Goal: Transaction & Acquisition: Book appointment/travel/reservation

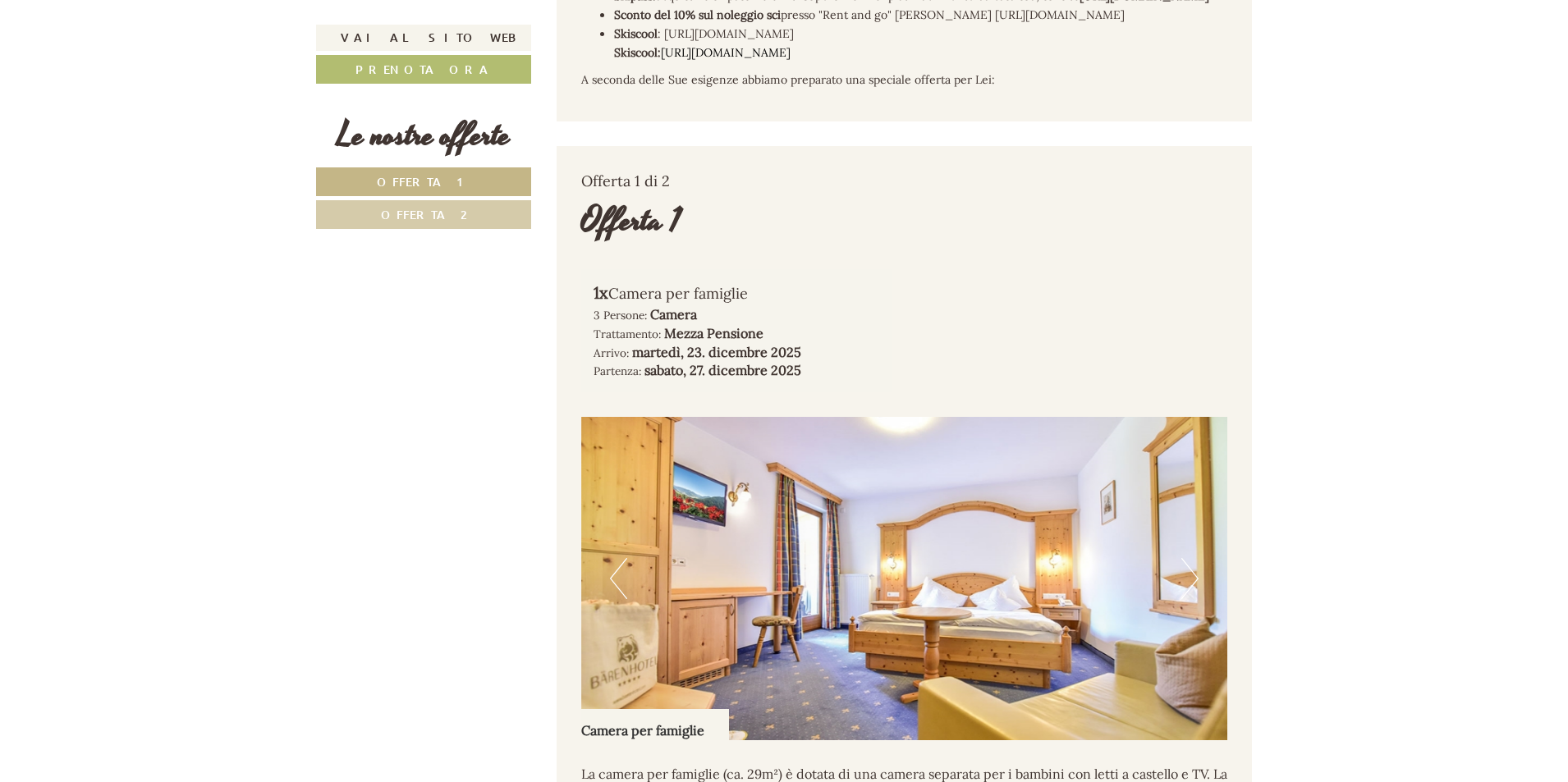
scroll to position [1067, 0]
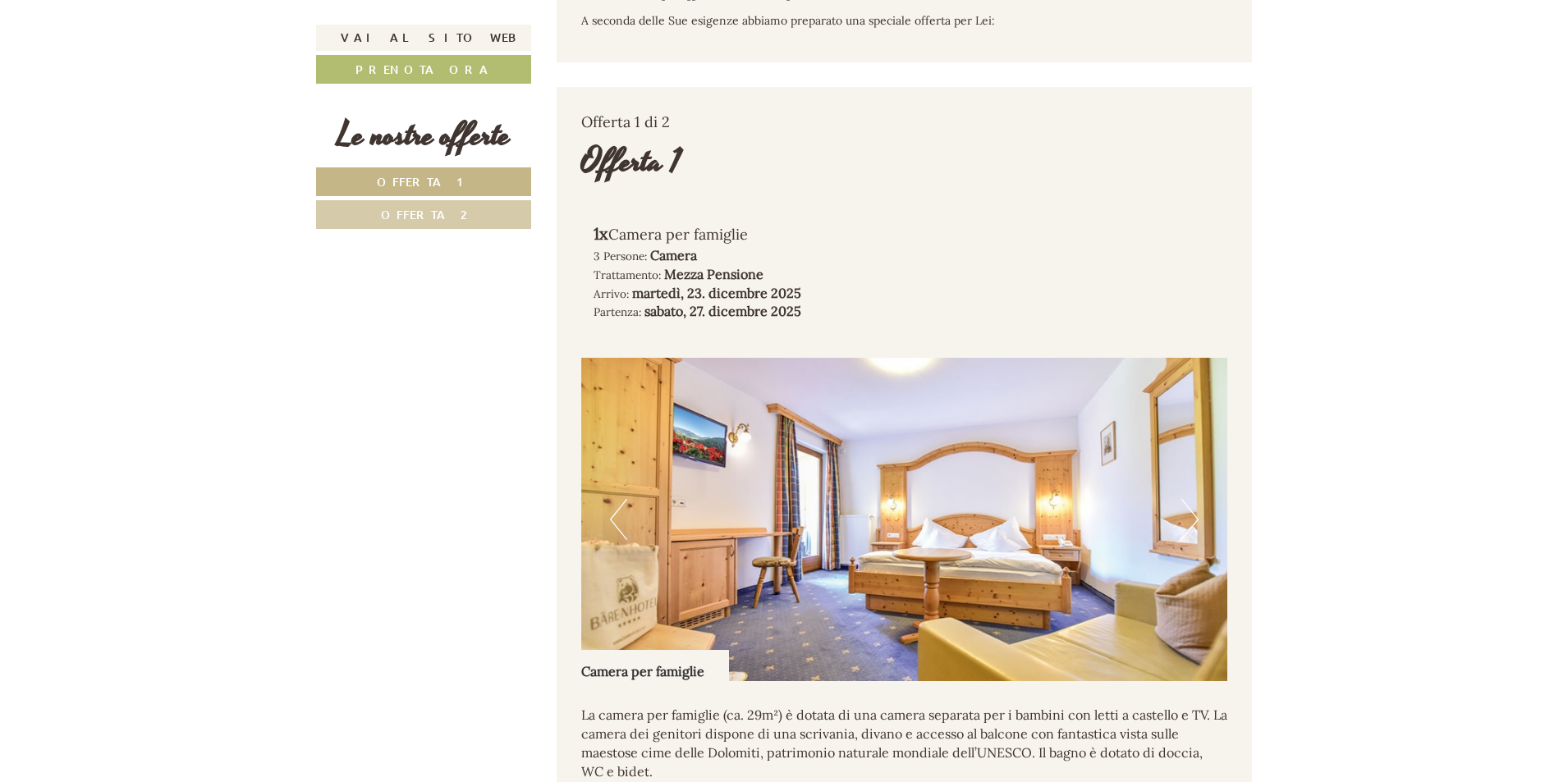
click at [1187, 540] on button "Next" at bounding box center [1190, 519] width 18 height 41
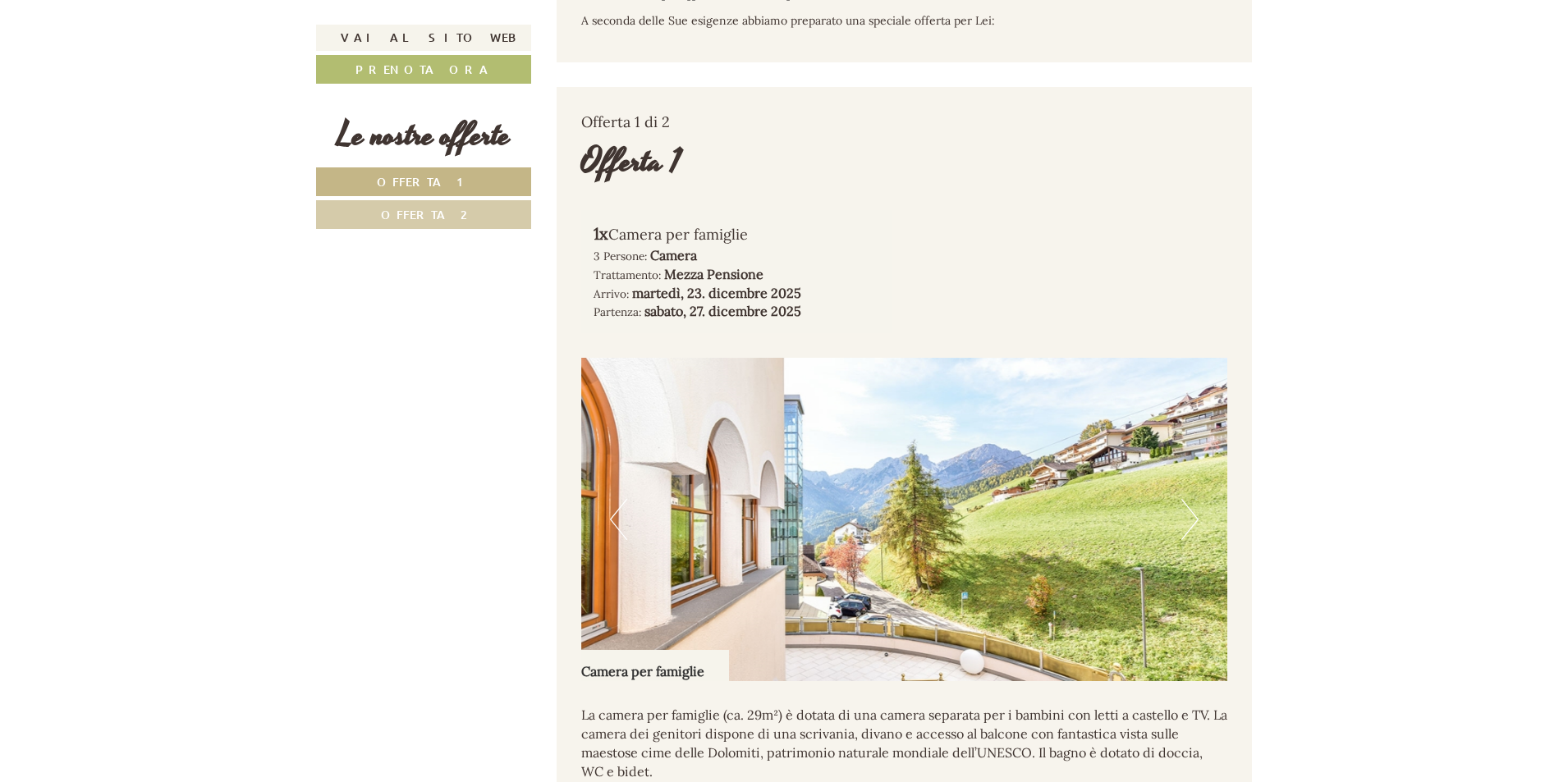
click at [1187, 540] on button "Next" at bounding box center [1190, 519] width 18 height 41
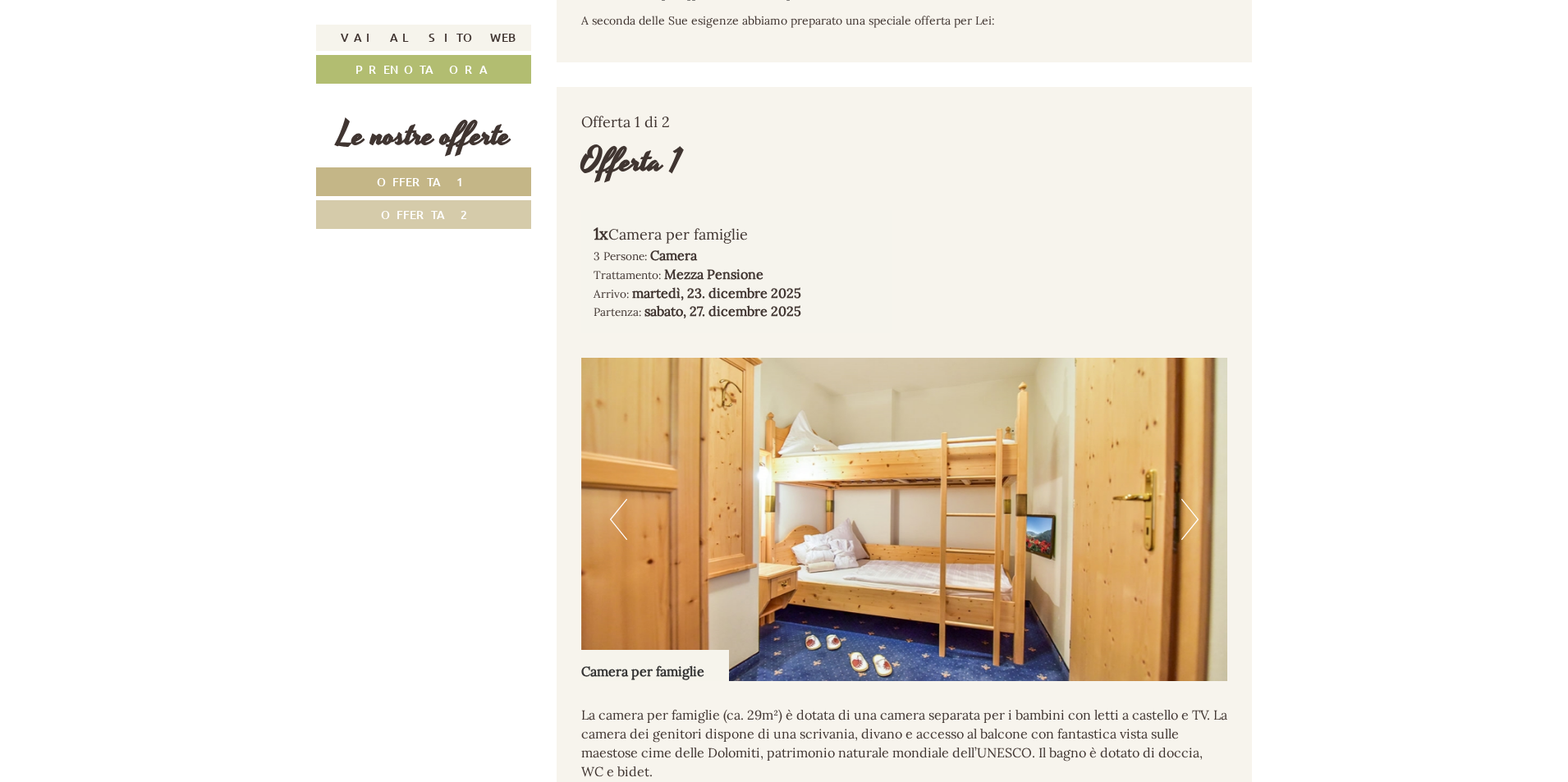
click at [1187, 540] on button "Next" at bounding box center [1190, 519] width 18 height 41
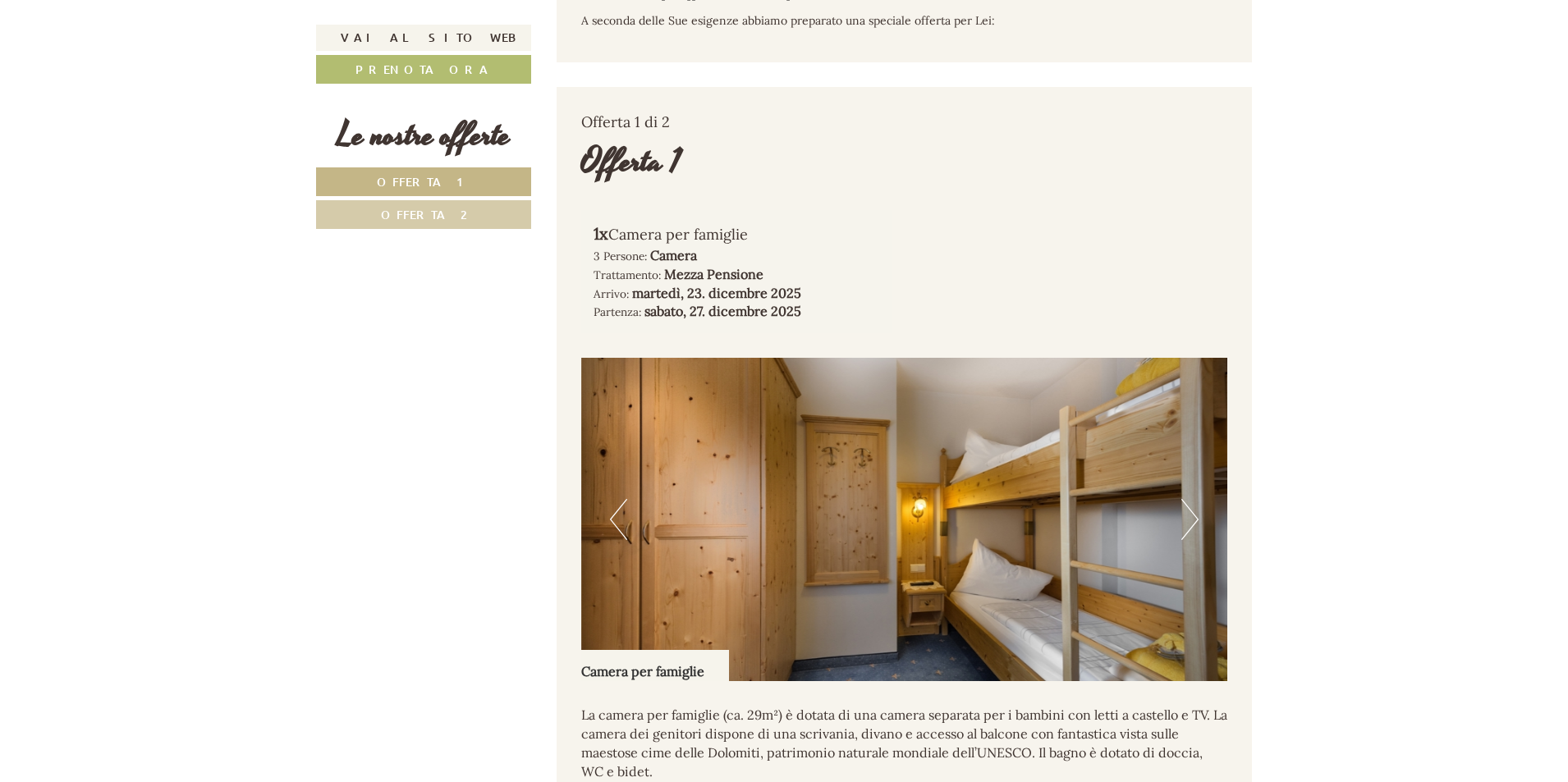
click at [1187, 540] on button "Next" at bounding box center [1190, 519] width 18 height 41
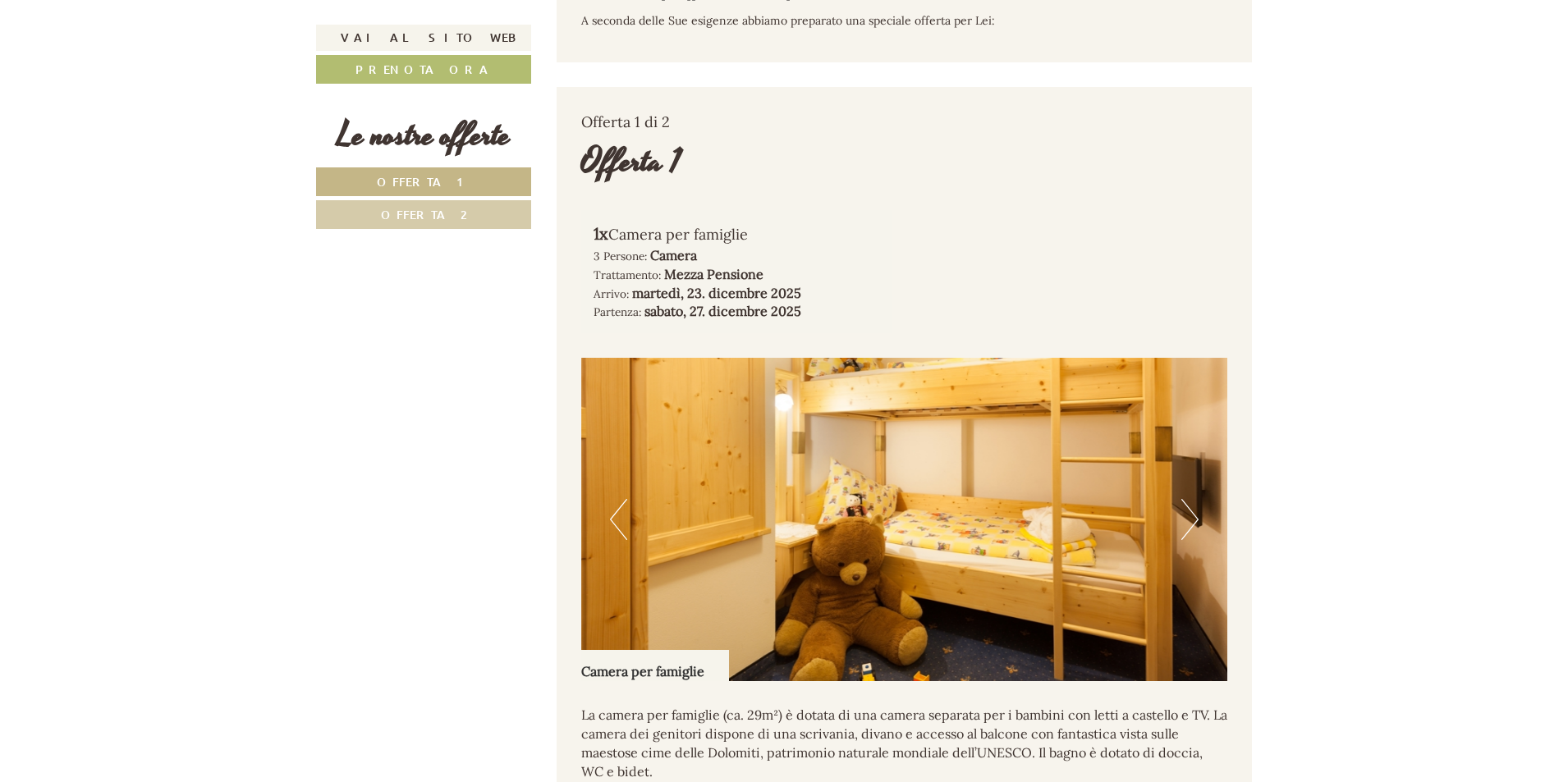
click at [434, 221] on link "Offerta 2" at bounding box center [424, 214] width 215 height 29
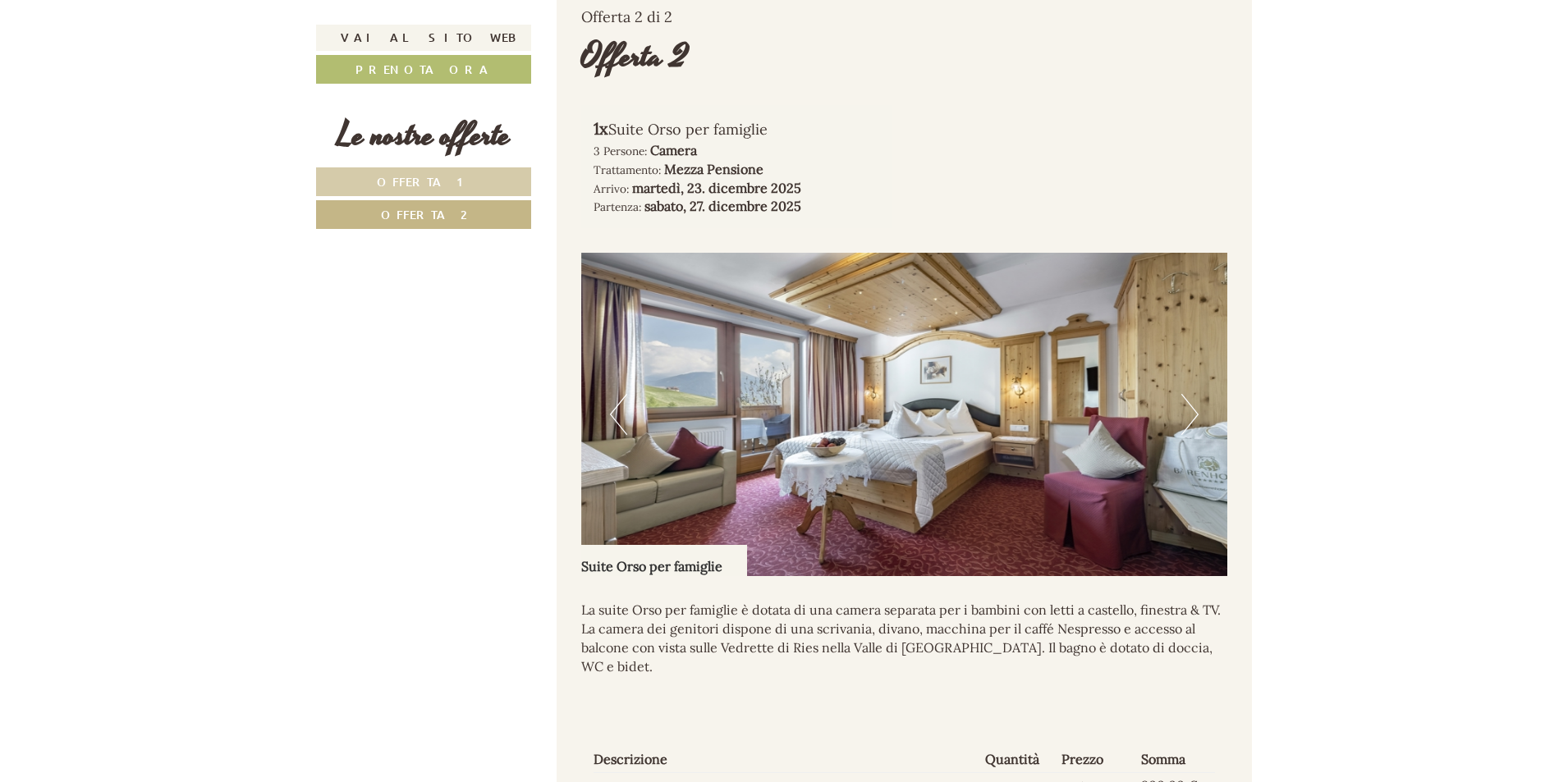
click at [1181, 435] on button "Next" at bounding box center [1190, 414] width 18 height 41
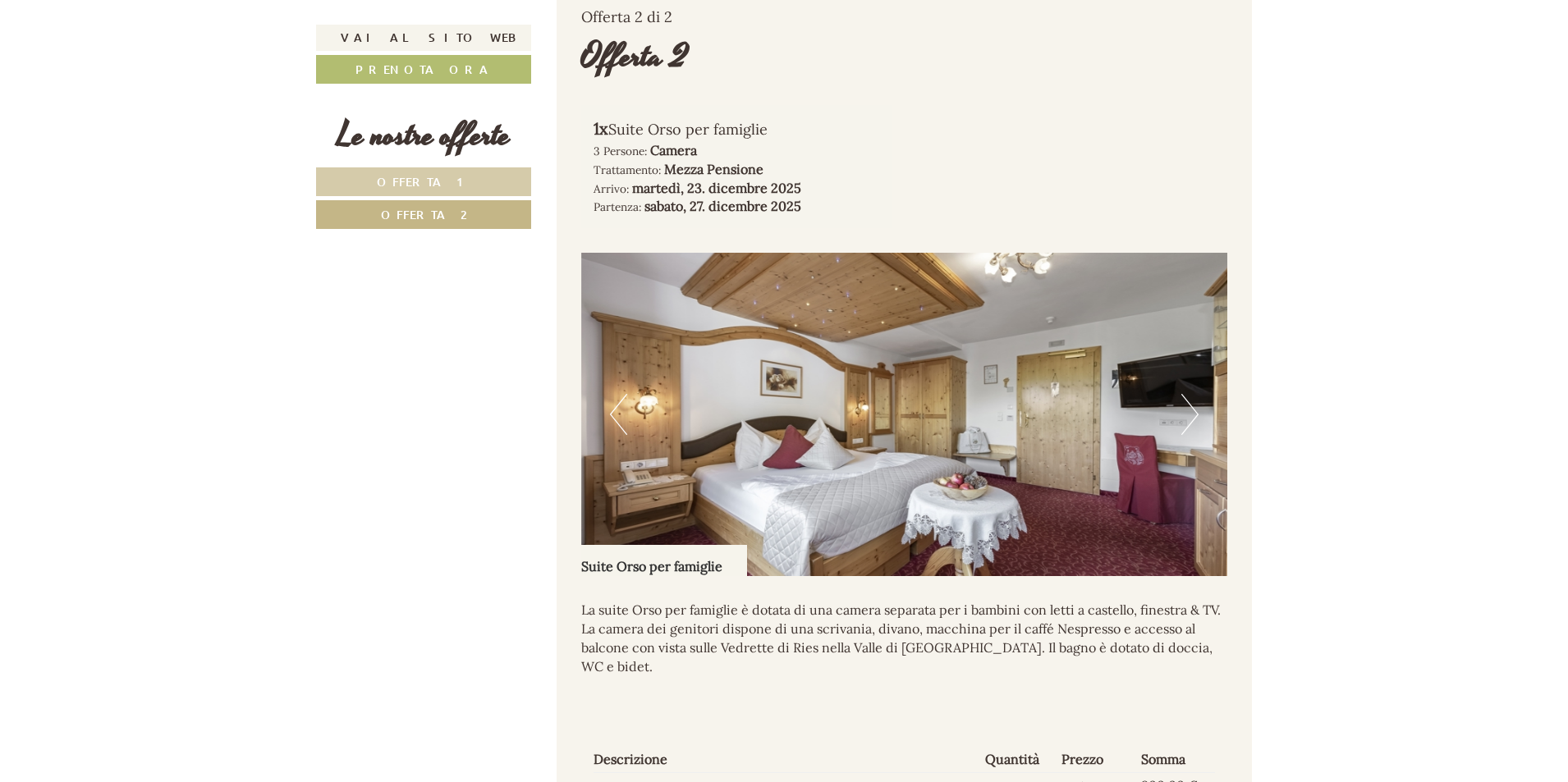
click at [1180, 435] on img at bounding box center [904, 415] width 647 height 323
click at [1189, 435] on button "Next" at bounding box center [1190, 414] width 18 height 41
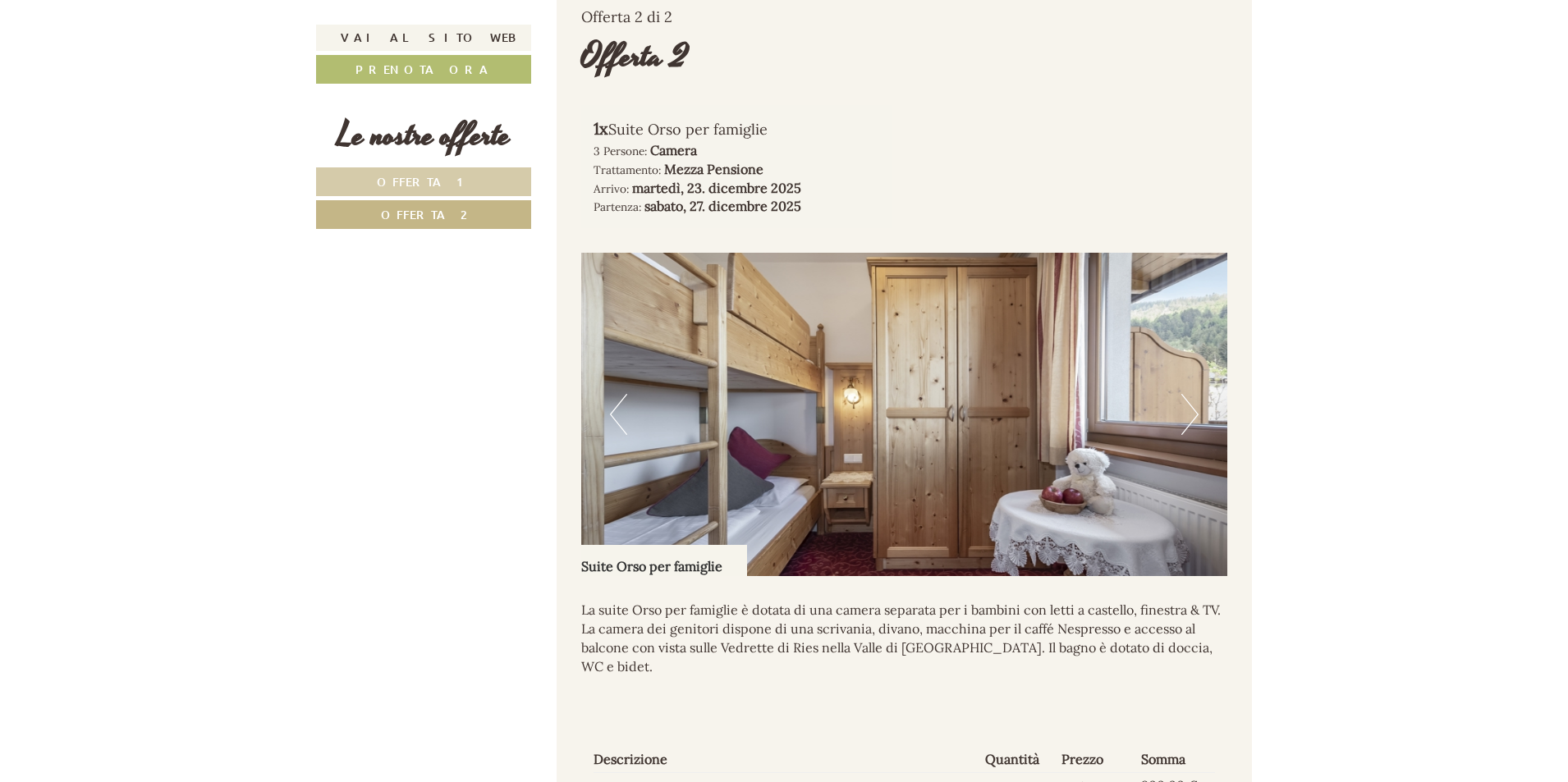
click at [1189, 435] on button "Next" at bounding box center [1190, 414] width 18 height 41
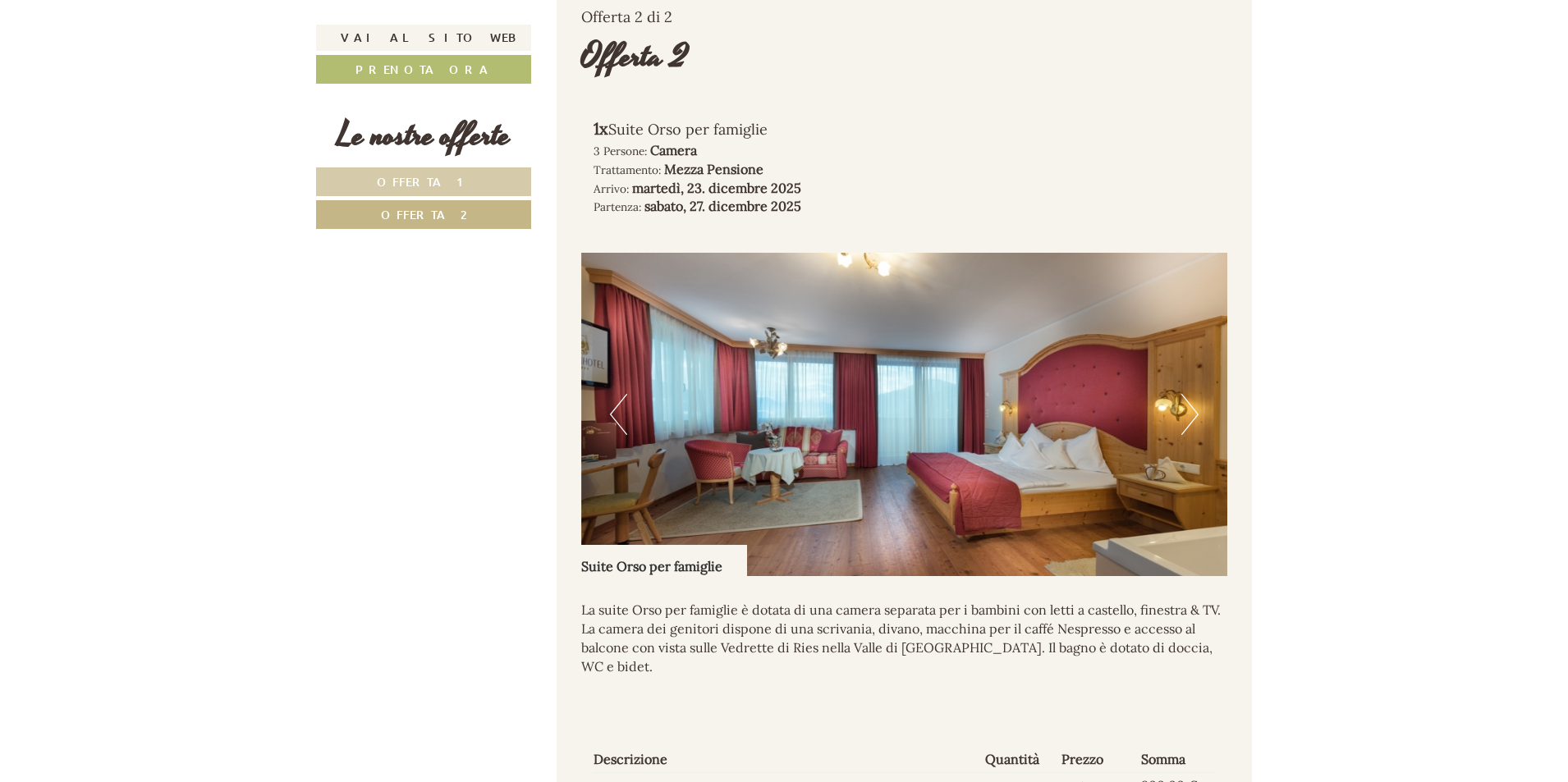
click at [1189, 435] on button "Next" at bounding box center [1190, 414] width 18 height 41
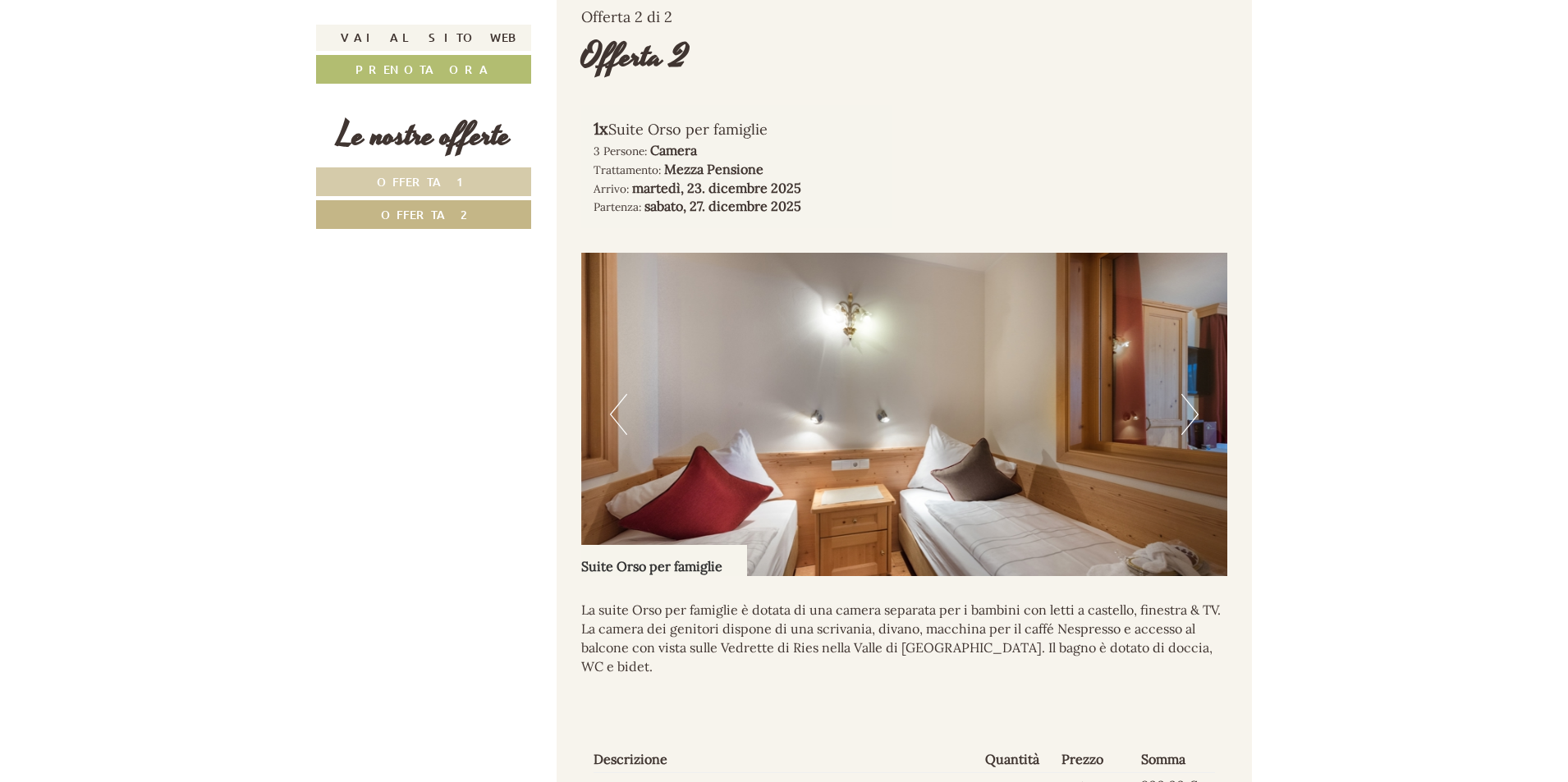
click at [1189, 435] on button "Next" at bounding box center [1190, 414] width 18 height 41
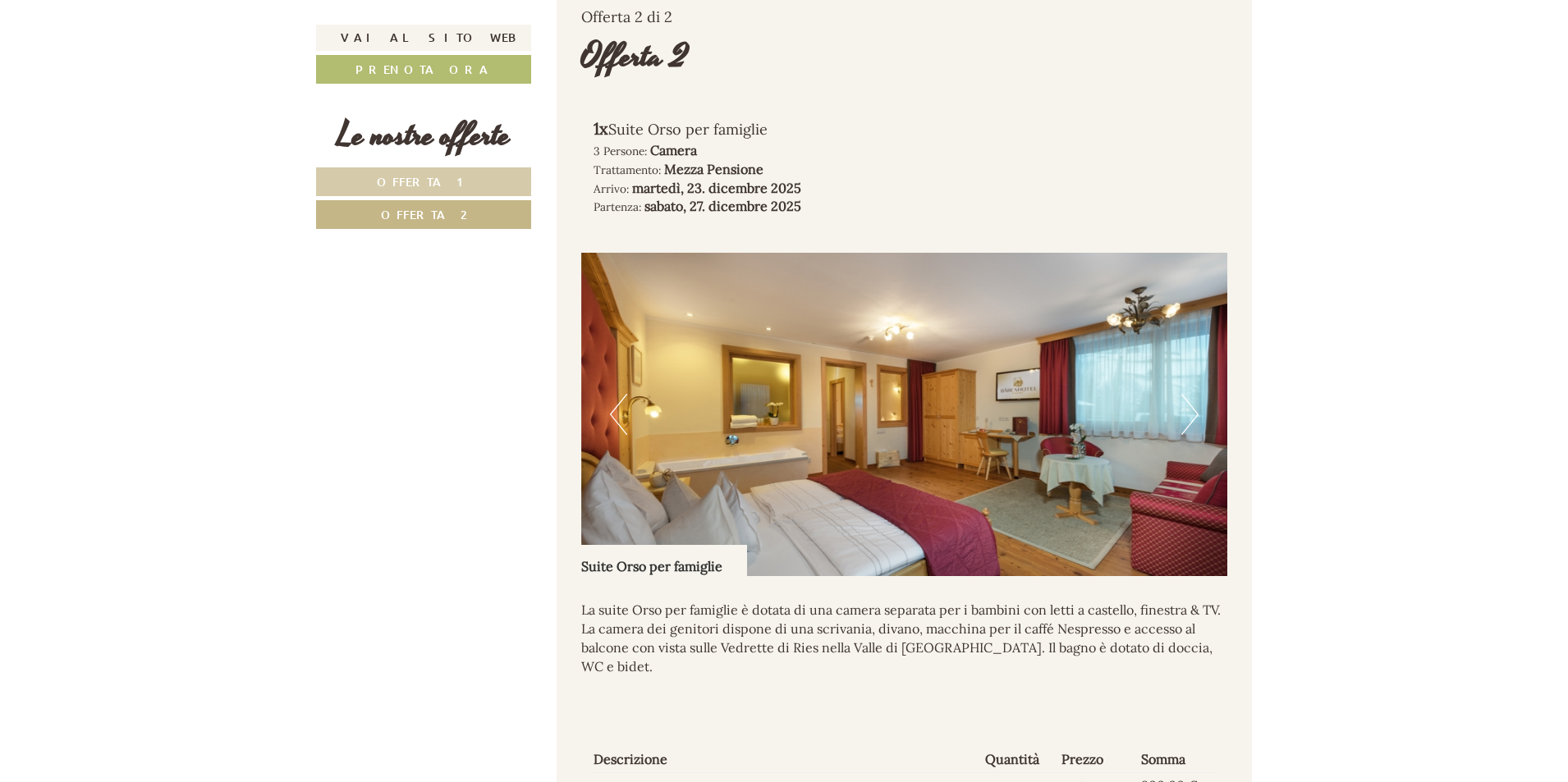
click at [1189, 435] on button "Next" at bounding box center [1190, 414] width 18 height 41
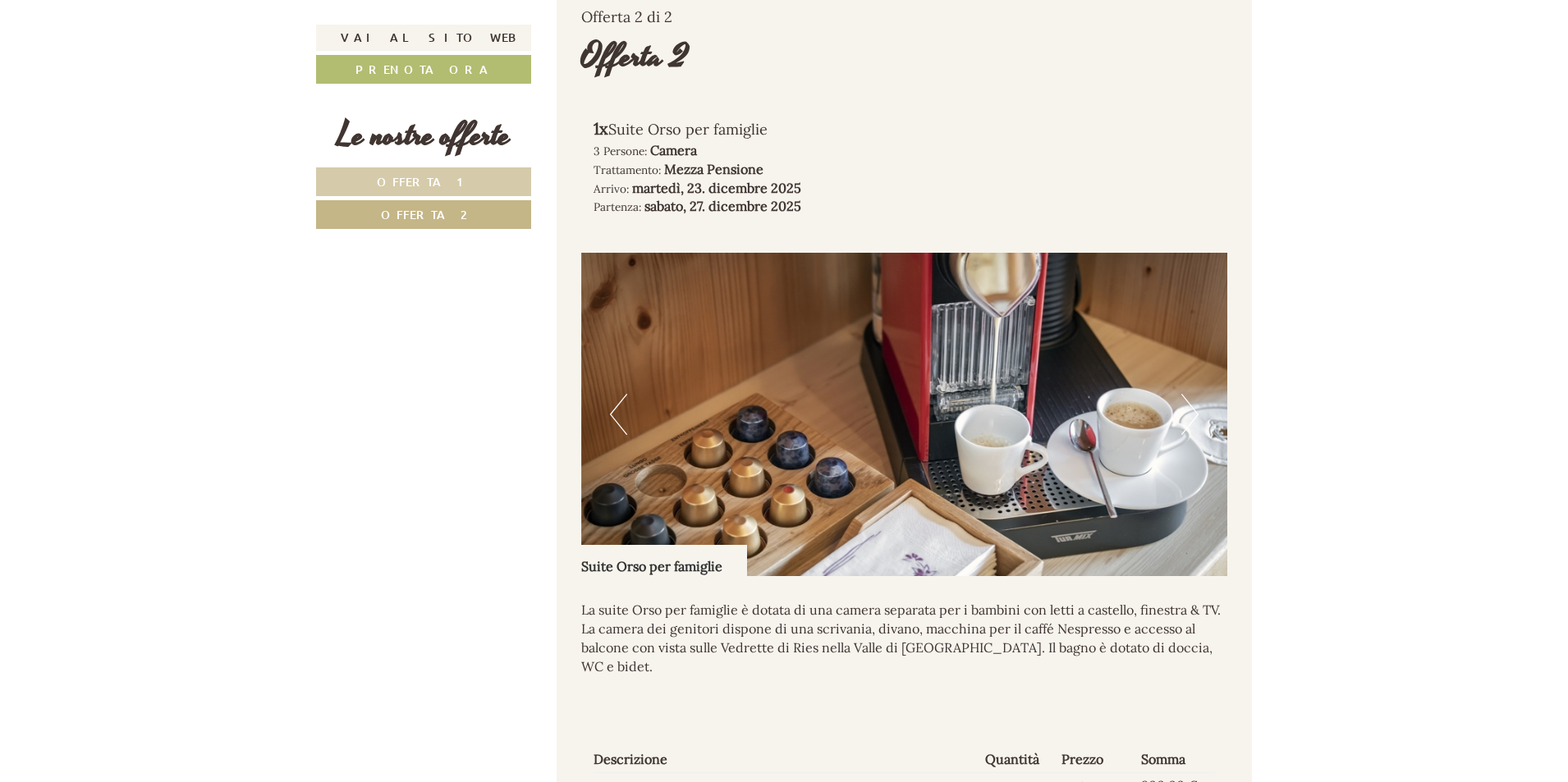
click at [1189, 435] on button "Next" at bounding box center [1190, 414] width 18 height 41
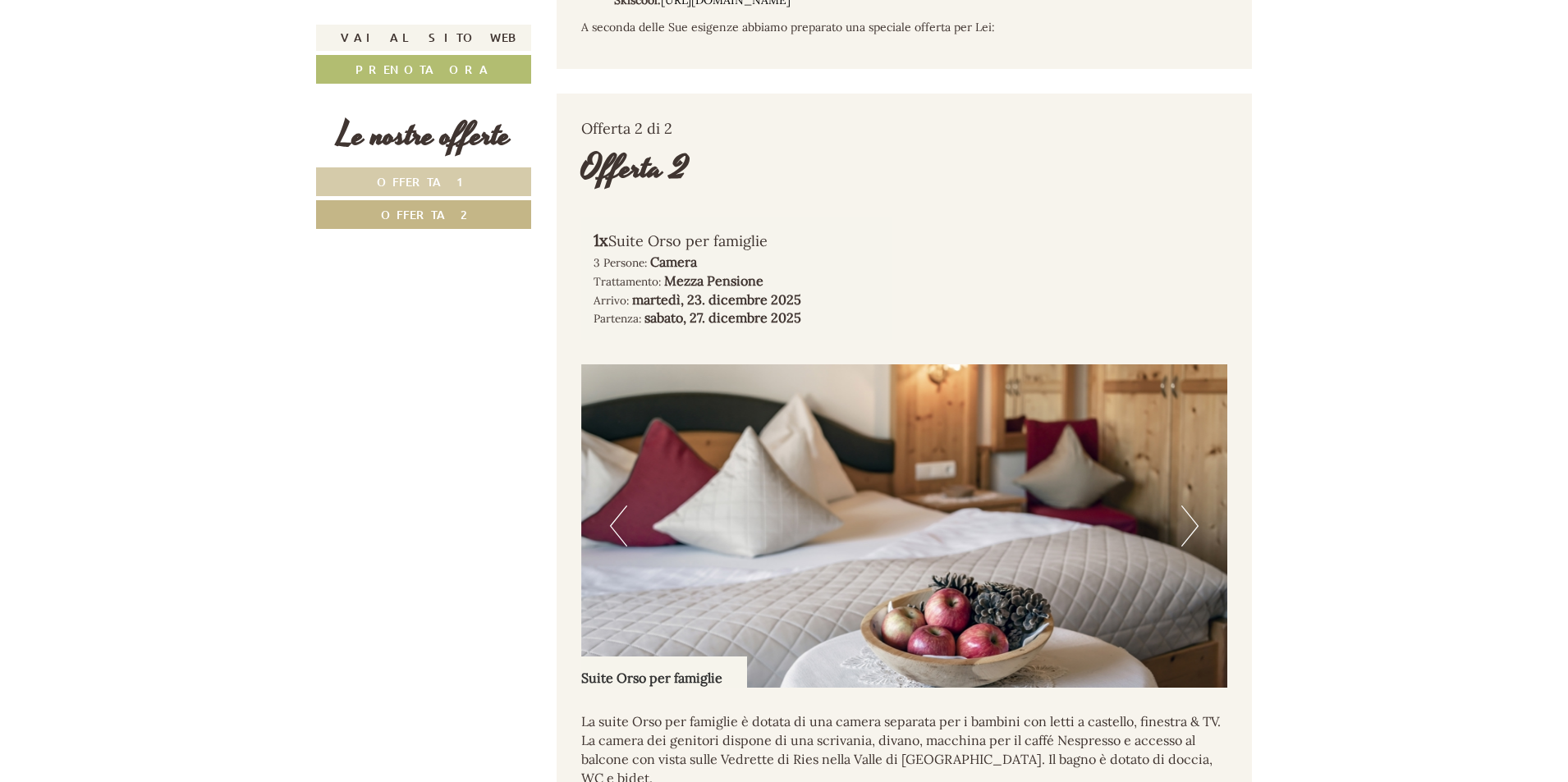
scroll to position [1027, 0]
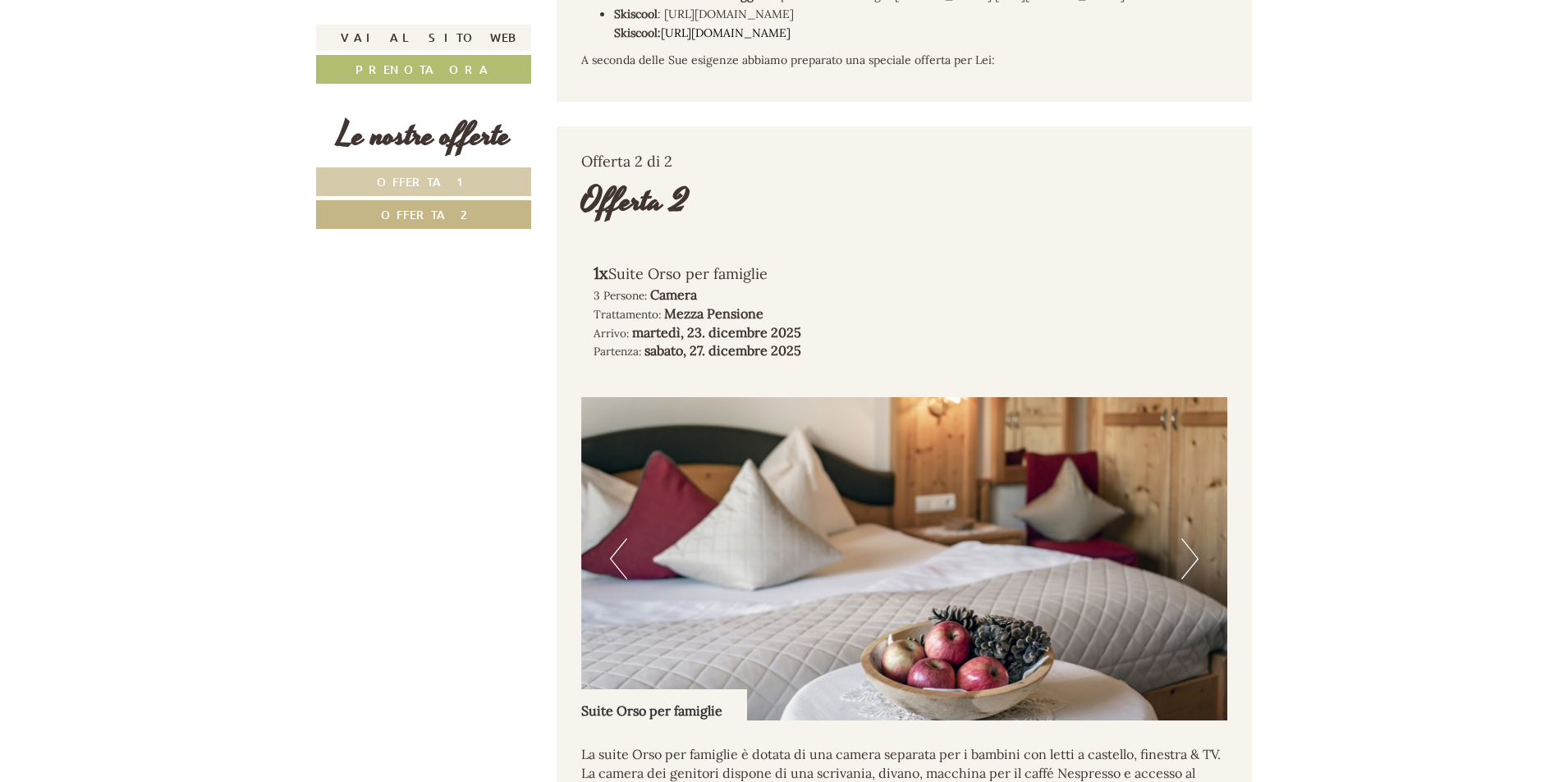
click at [1192, 577] on button "Next" at bounding box center [1190, 559] width 18 height 41
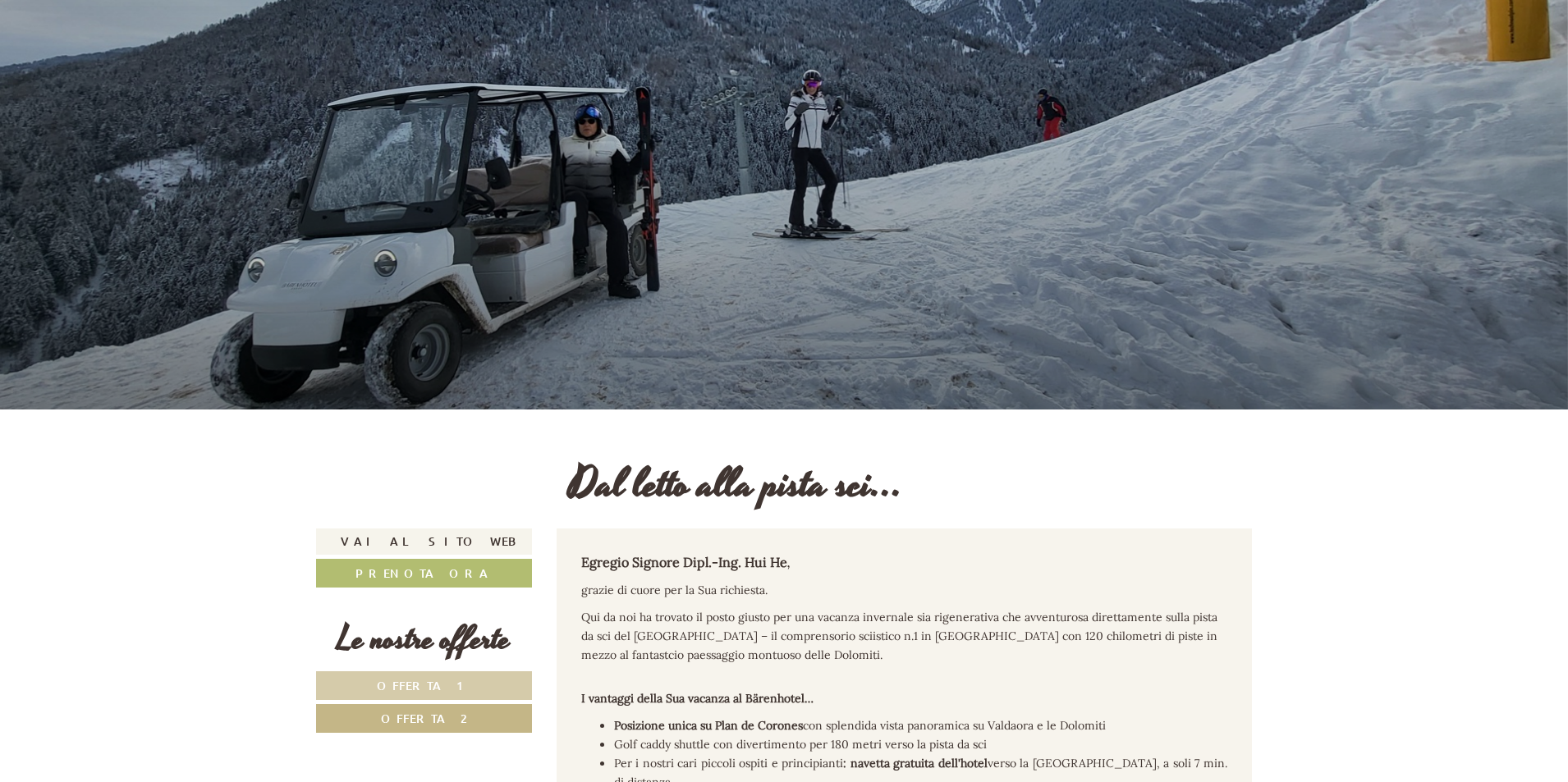
scroll to position [536, 0]
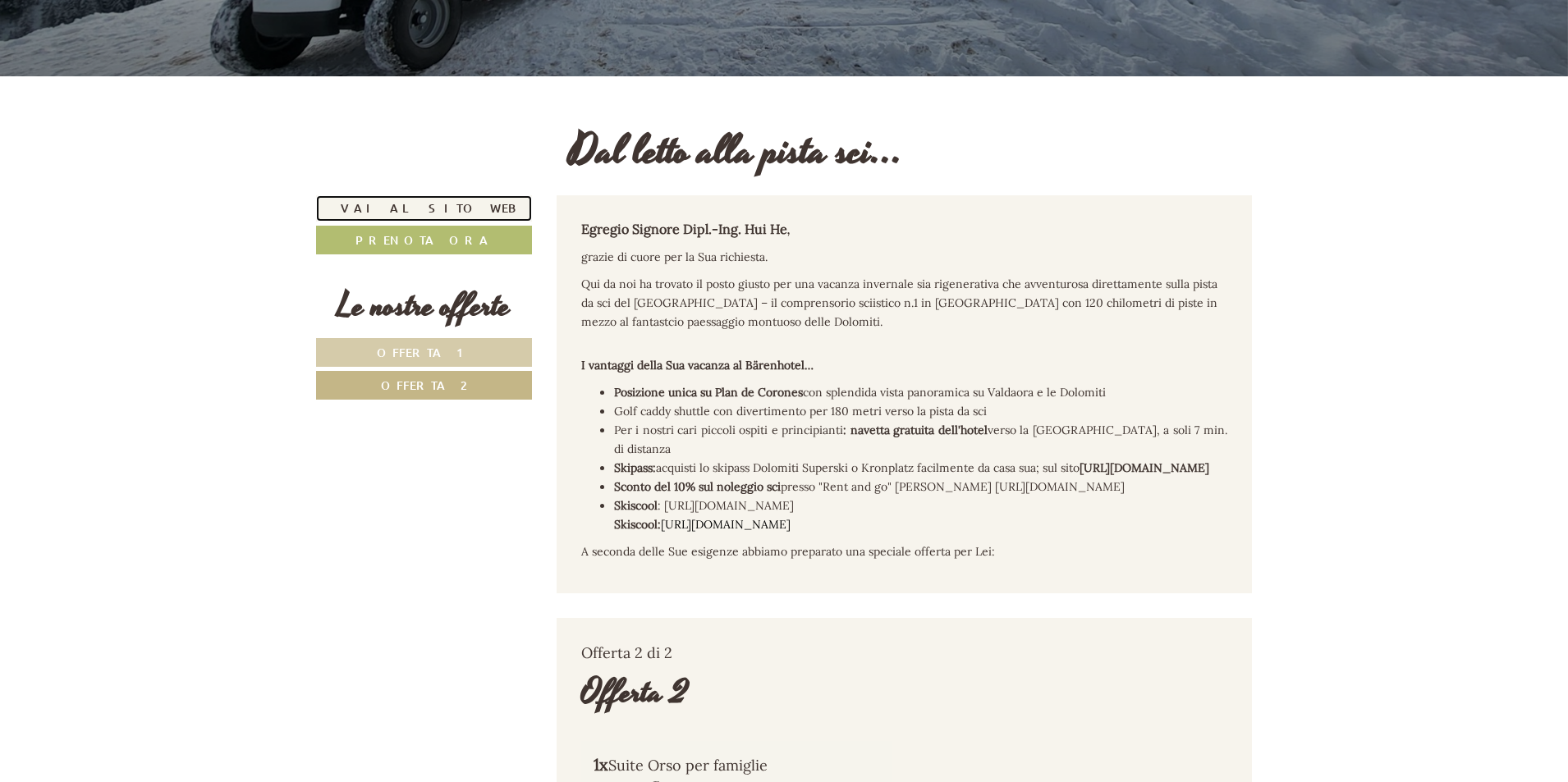
click at [430, 221] on link "Vai al sito web" at bounding box center [425, 208] width 216 height 26
click at [463, 245] on link "Prenota ora" at bounding box center [425, 240] width 216 height 29
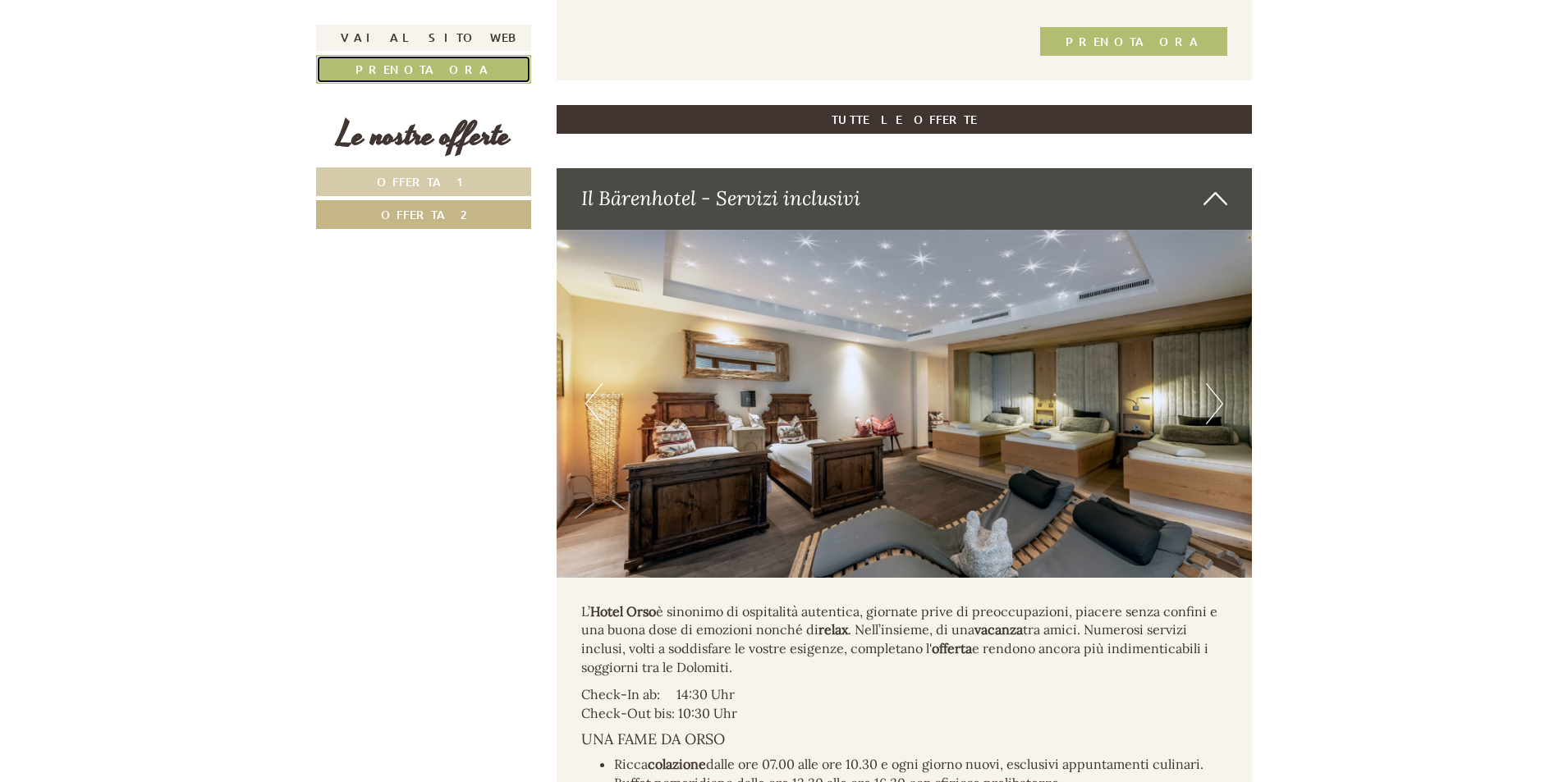
scroll to position [2209, 0]
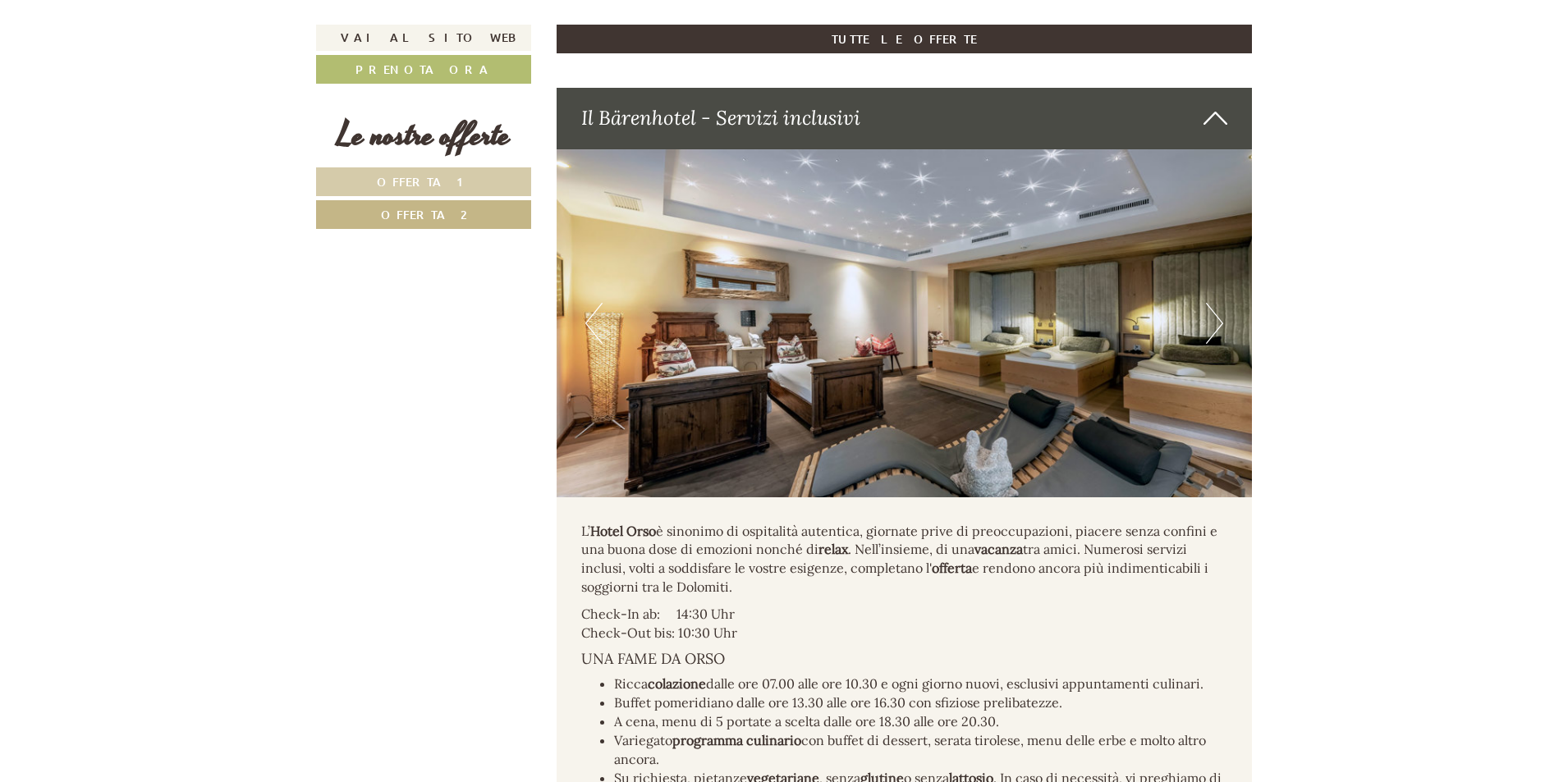
click at [1215, 334] on button "Next" at bounding box center [1215, 323] width 18 height 41
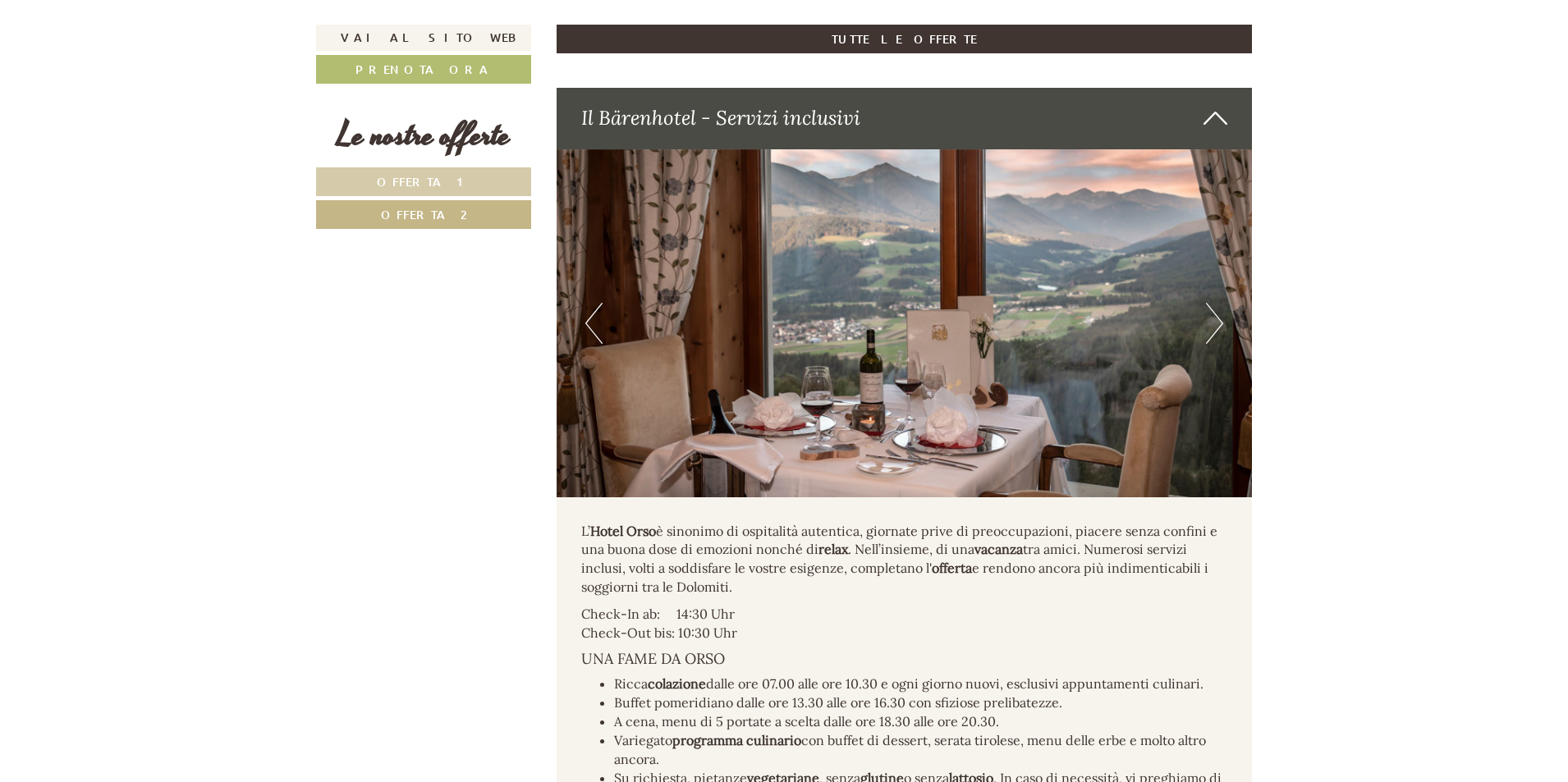
click at [1215, 333] on button "Next" at bounding box center [1215, 323] width 18 height 41
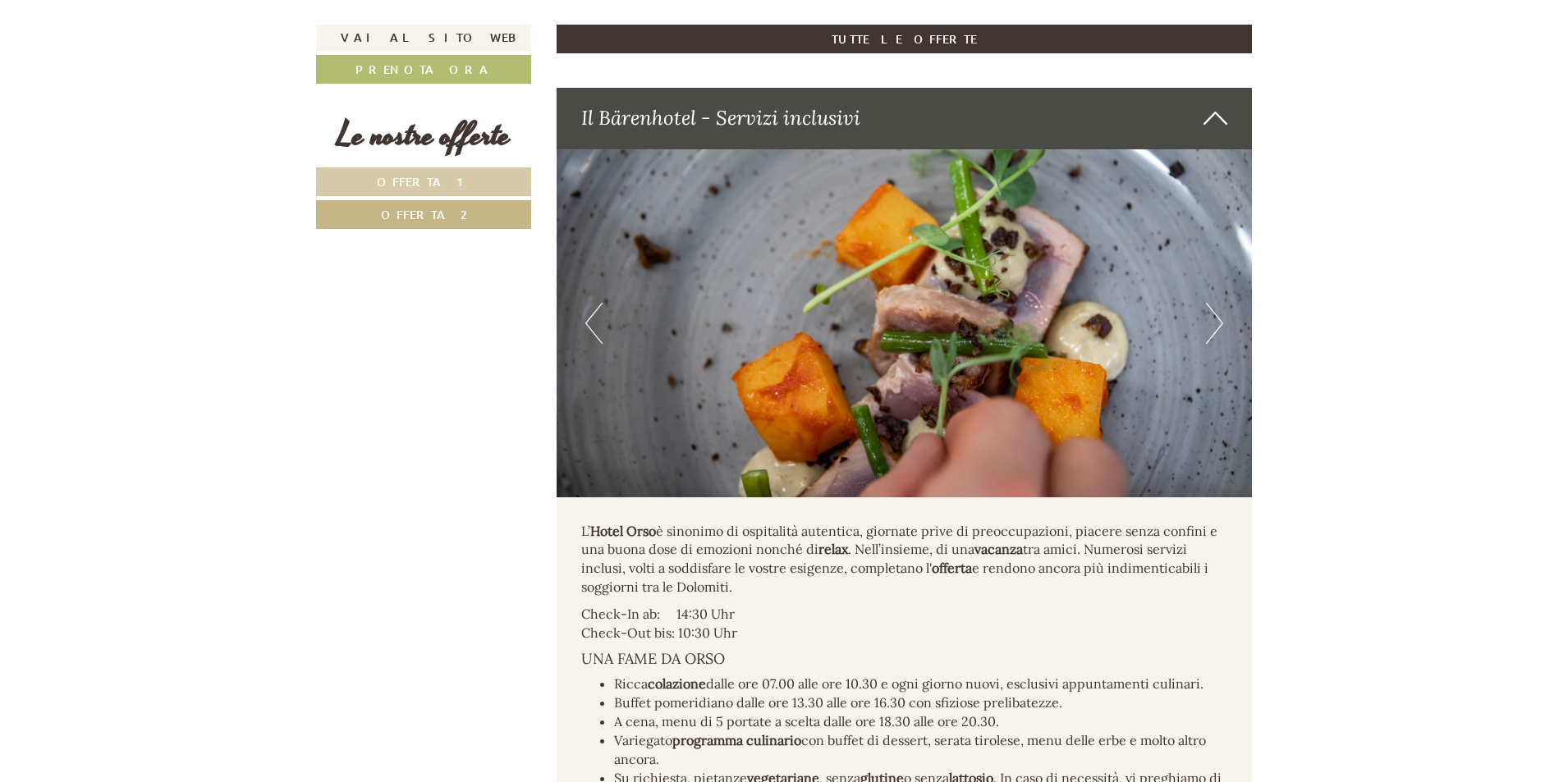
click at [1215, 333] on button "Next" at bounding box center [1215, 323] width 18 height 41
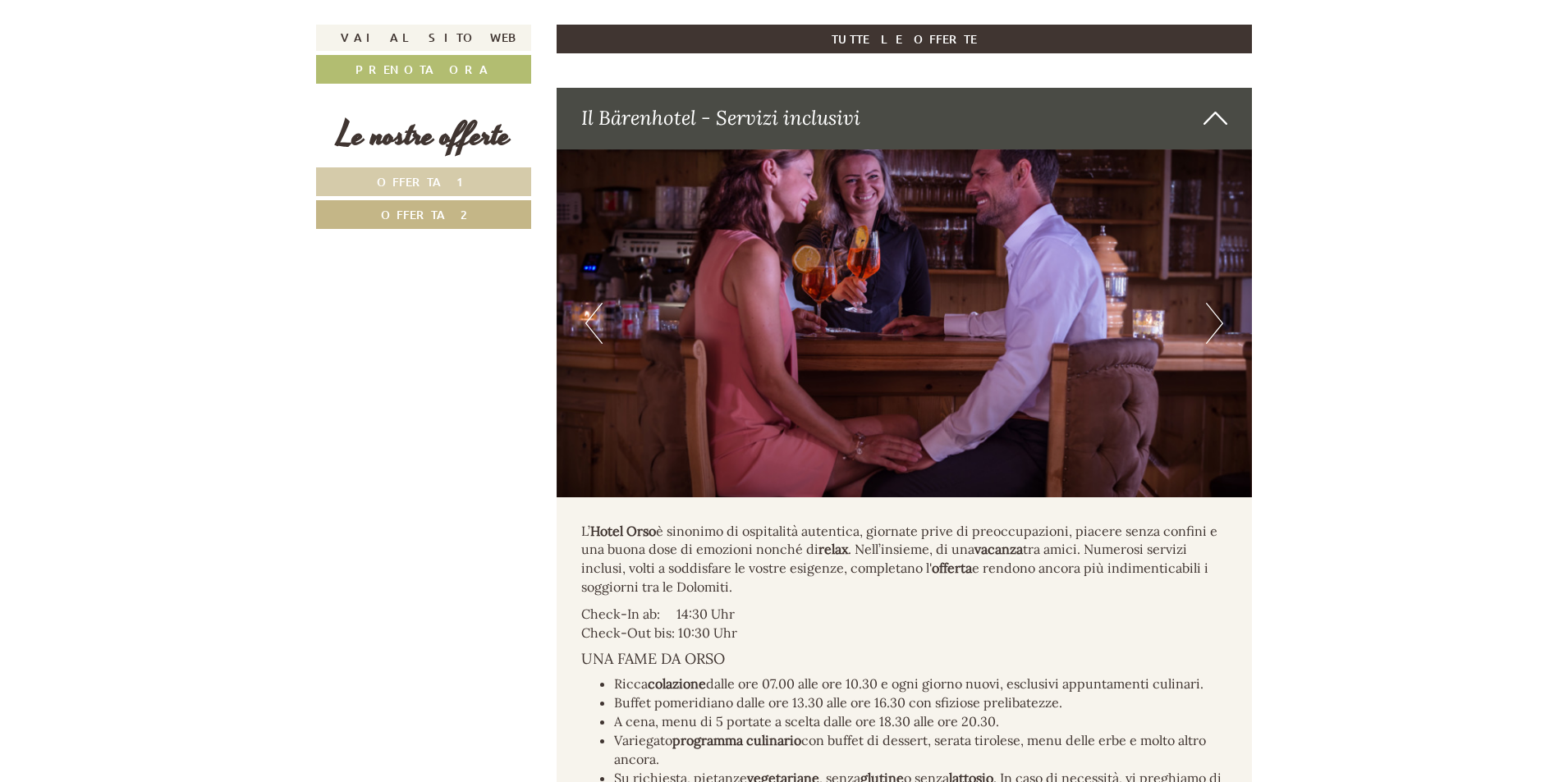
click at [1215, 333] on button "Next" at bounding box center [1215, 323] width 18 height 41
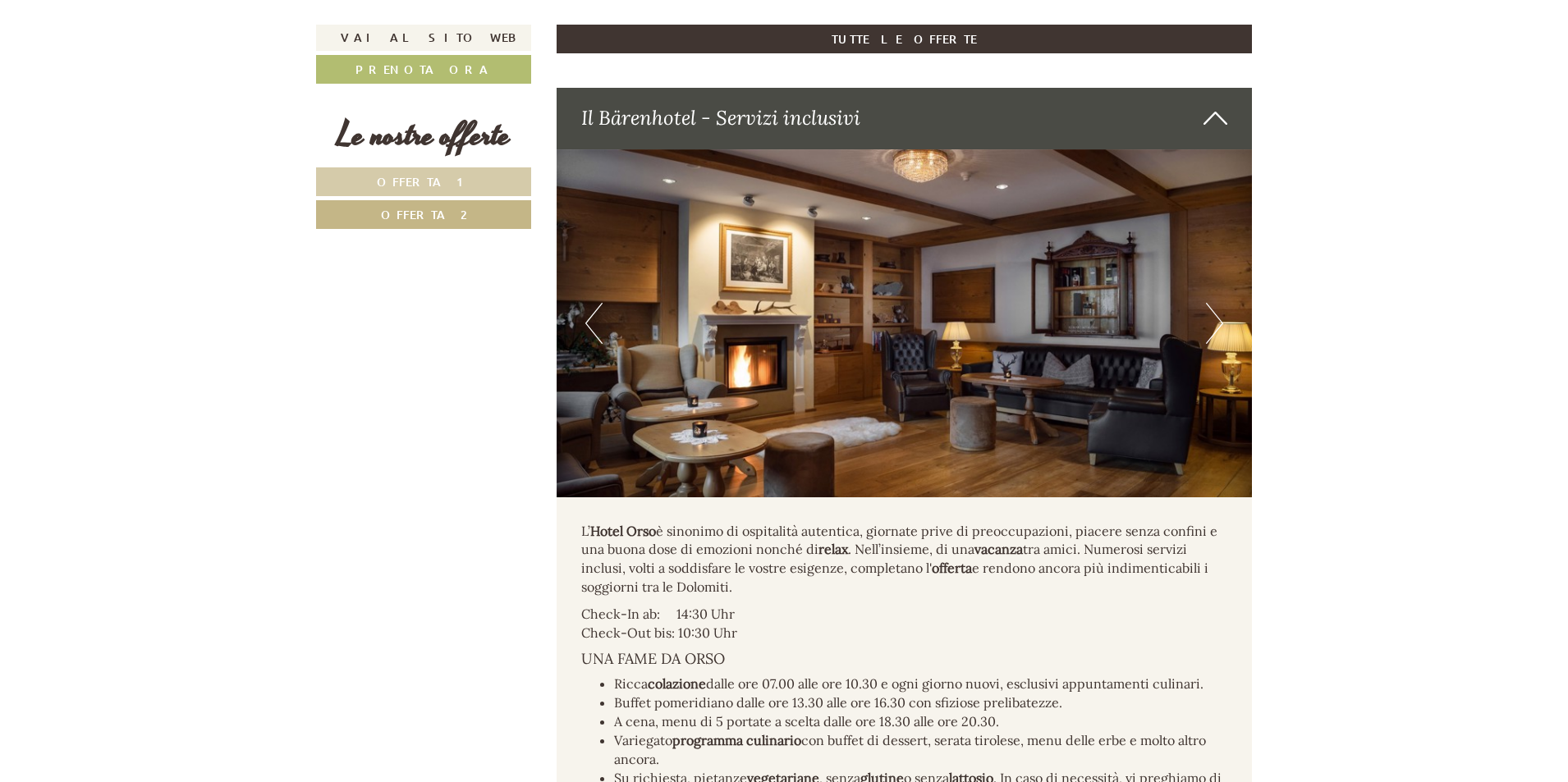
click at [1215, 333] on button "Next" at bounding box center [1215, 323] width 18 height 41
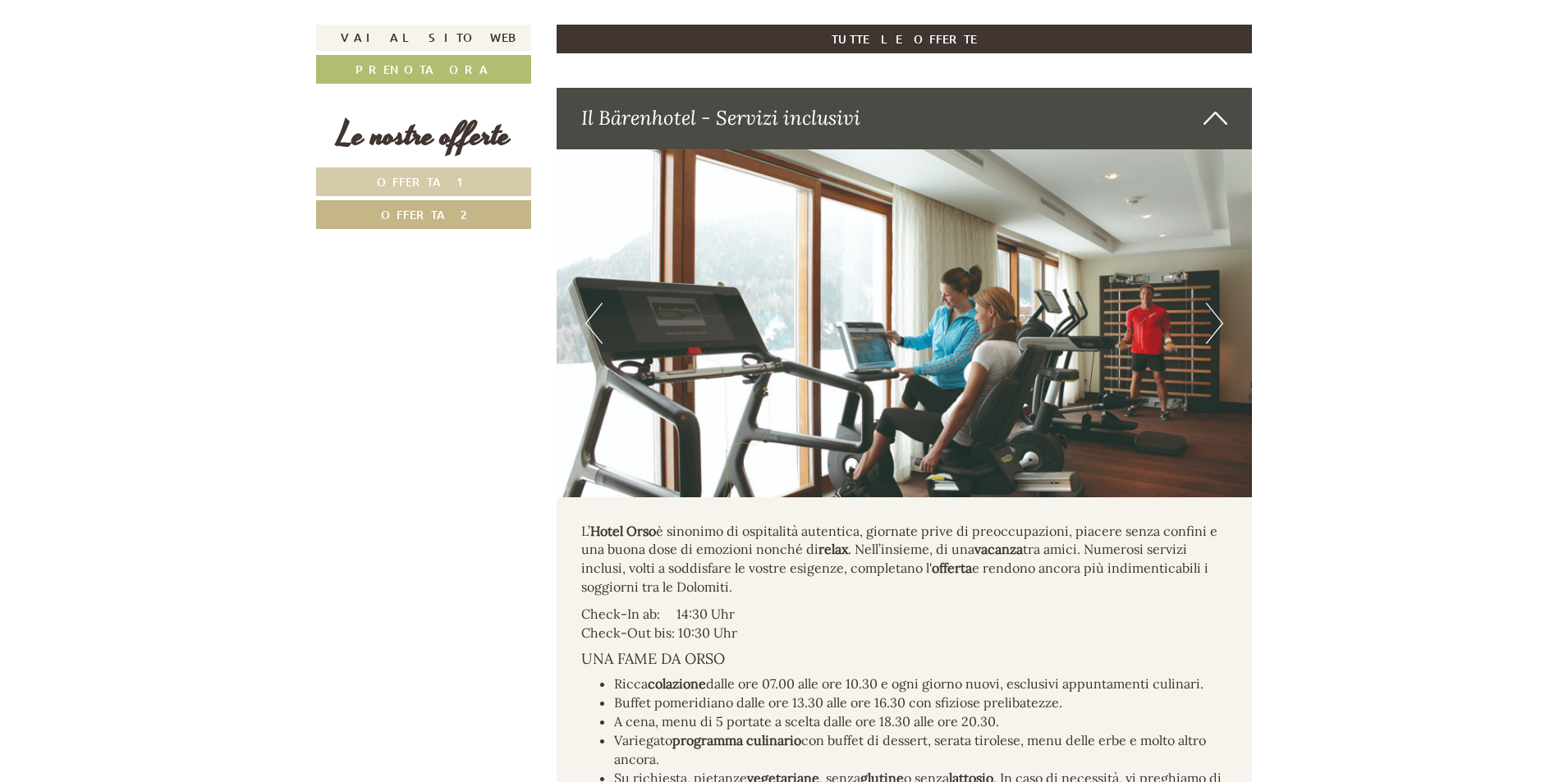
click at [1215, 333] on button "Next" at bounding box center [1215, 323] width 18 height 41
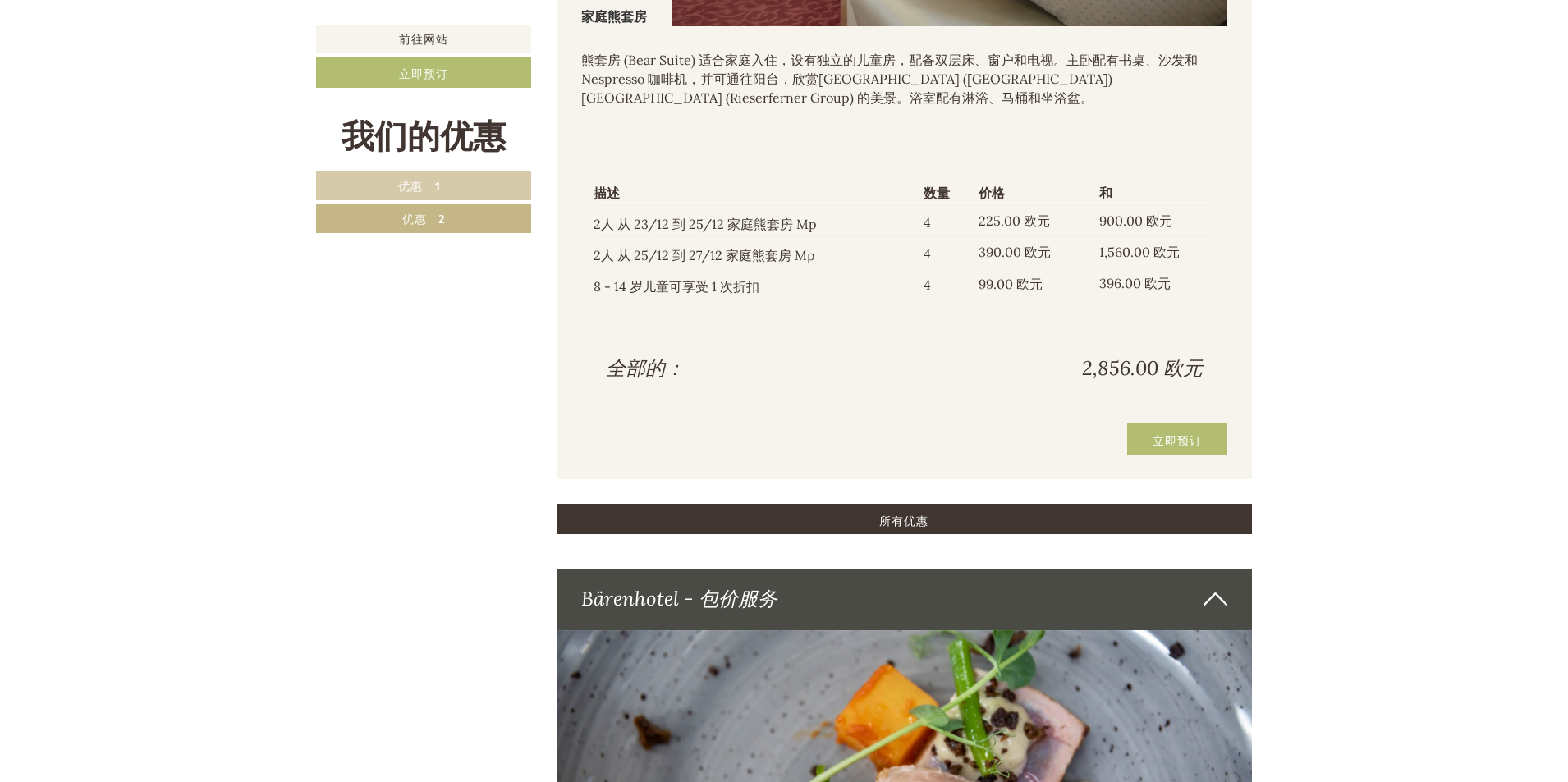
scroll to position [1663, 0]
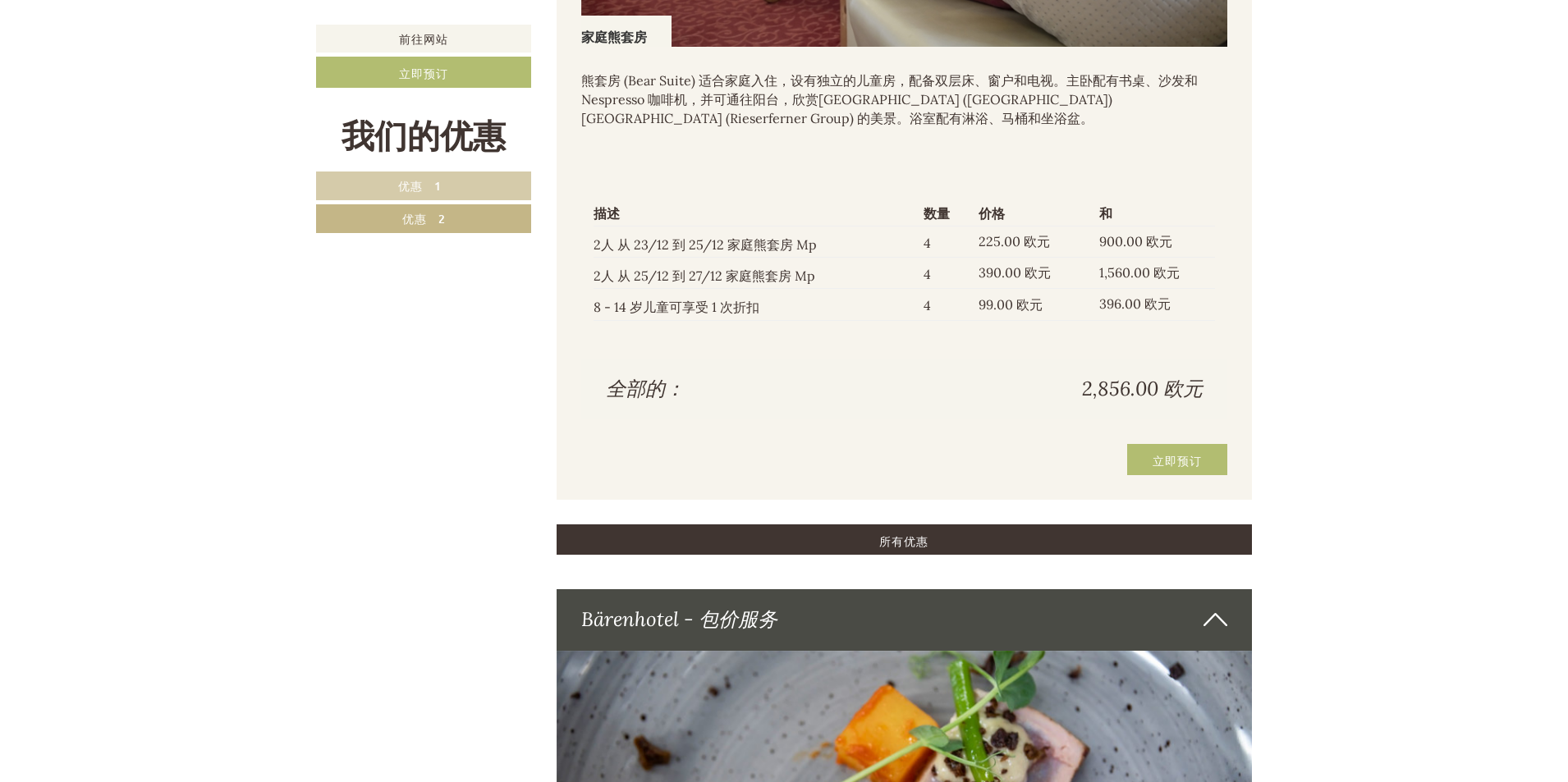
click at [450, 164] on div "我们的优惠 优惠 1 优惠 2" at bounding box center [426, 185] width 220 height 135
click at [451, 172] on link "优惠 1" at bounding box center [424, 185] width 215 height 29
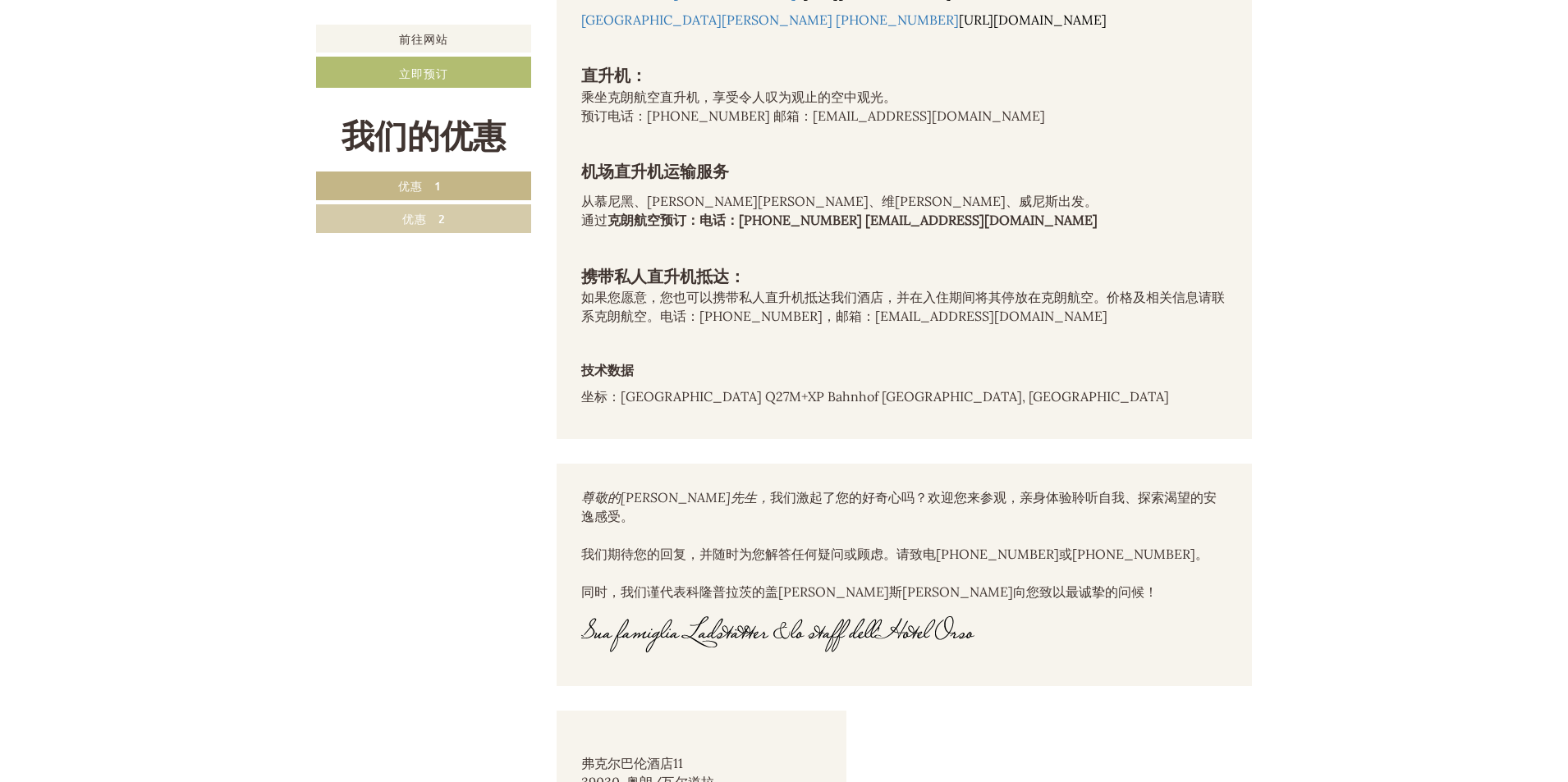
scroll to position [8866, 0]
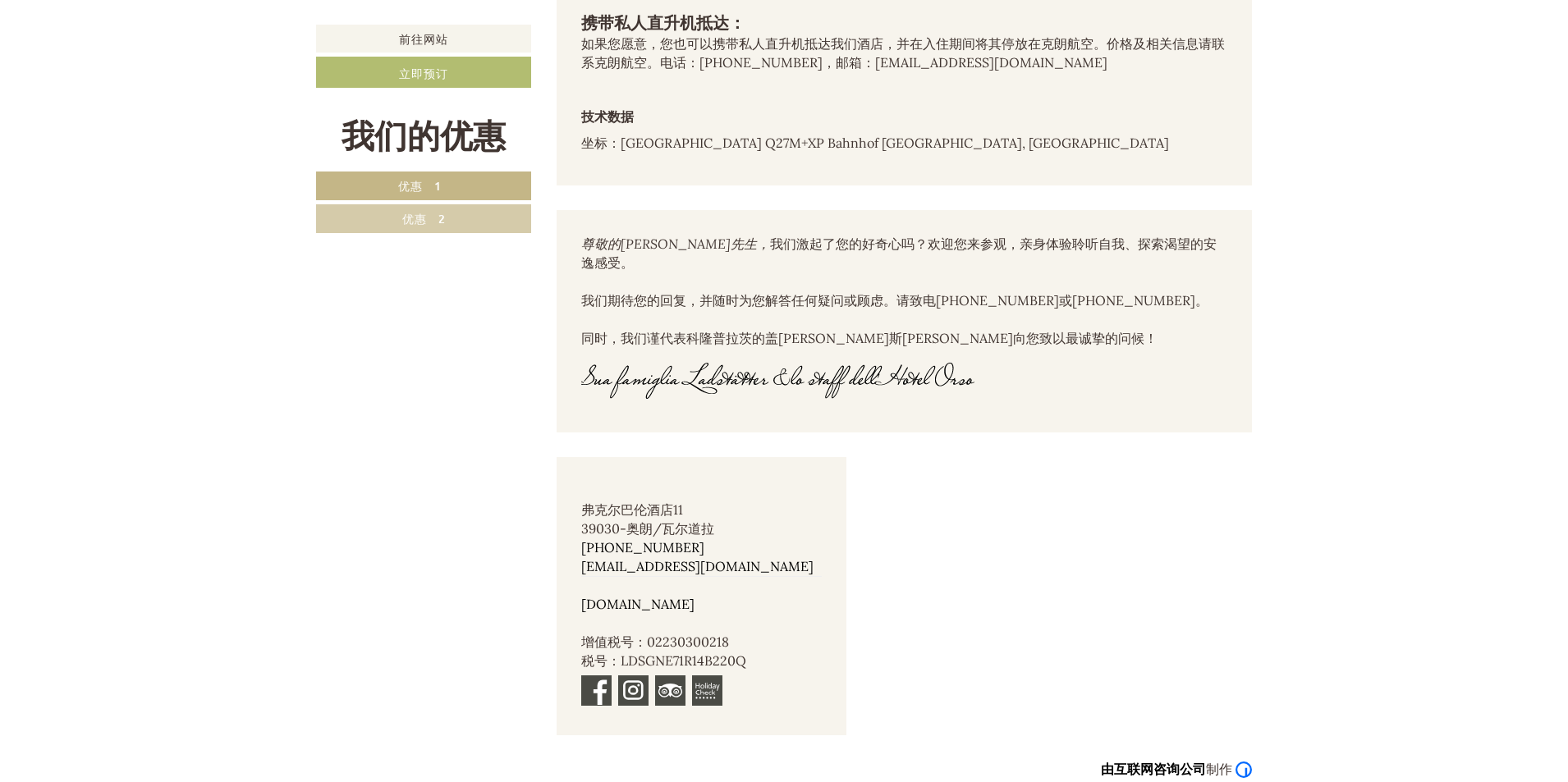
click at [397, 209] on link "优惠 2" at bounding box center [424, 219] width 215 height 29
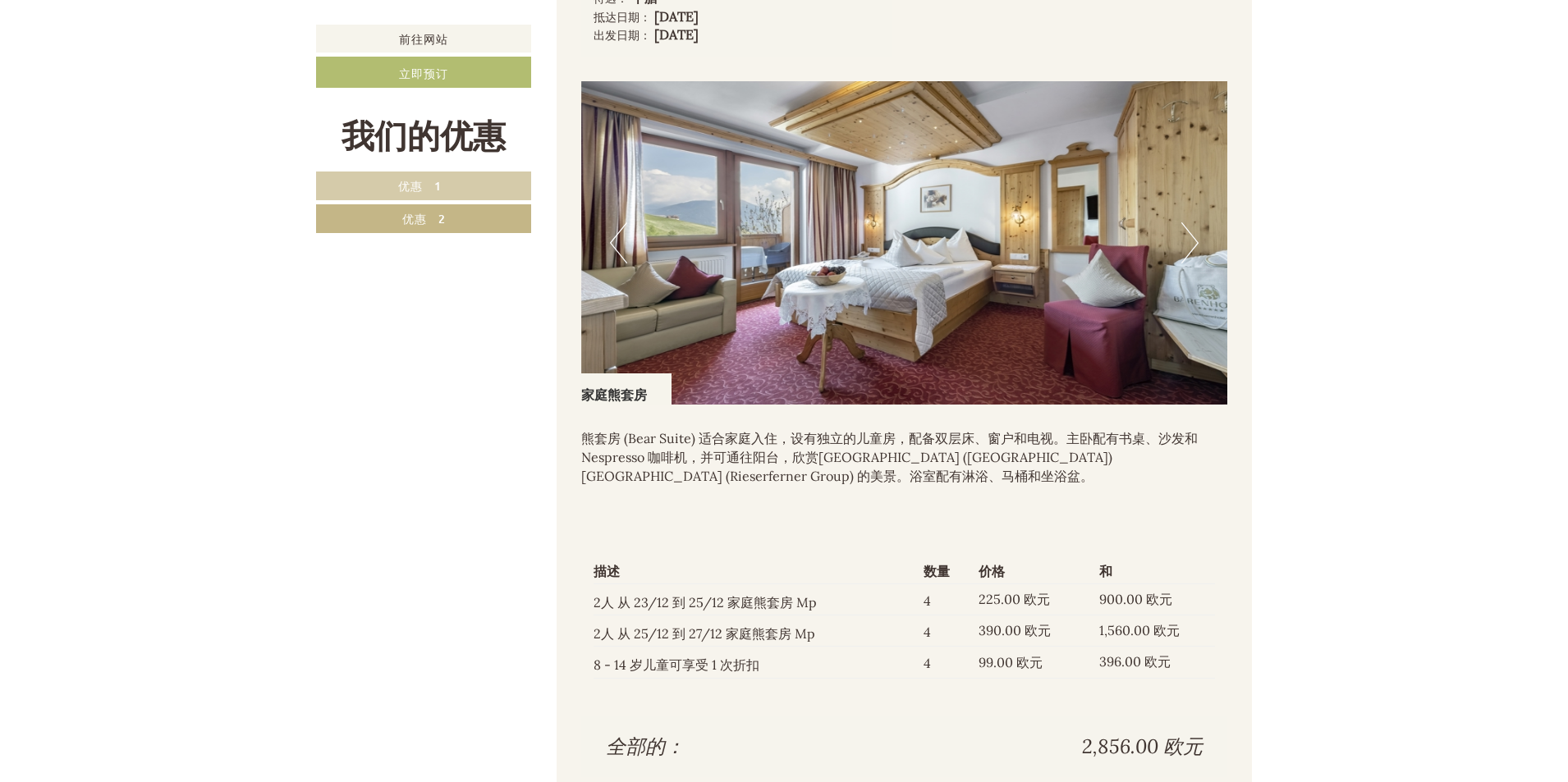
scroll to position [1387, 0]
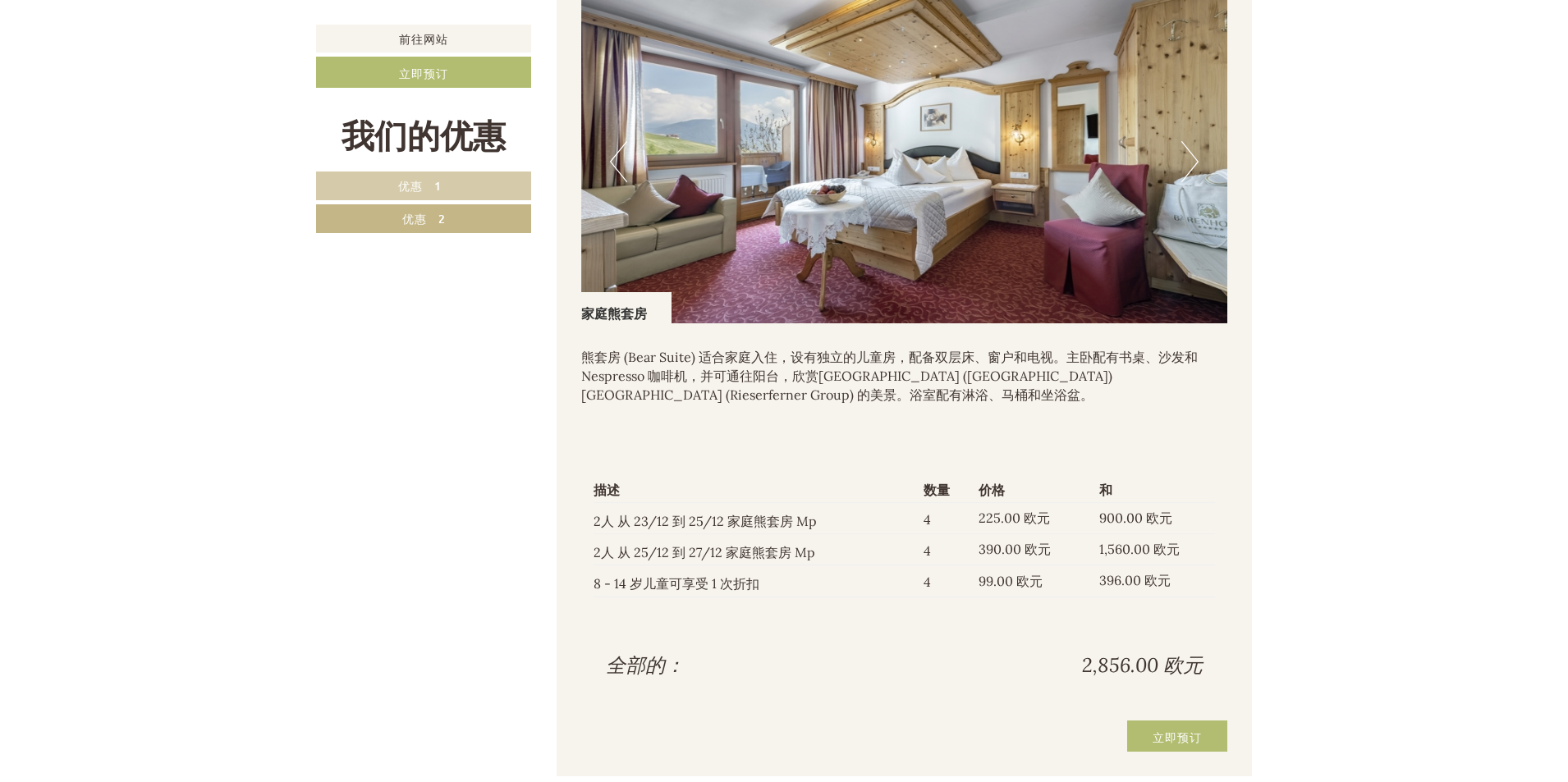
click at [1192, 182] on button "下一个" at bounding box center [1190, 162] width 18 height 41
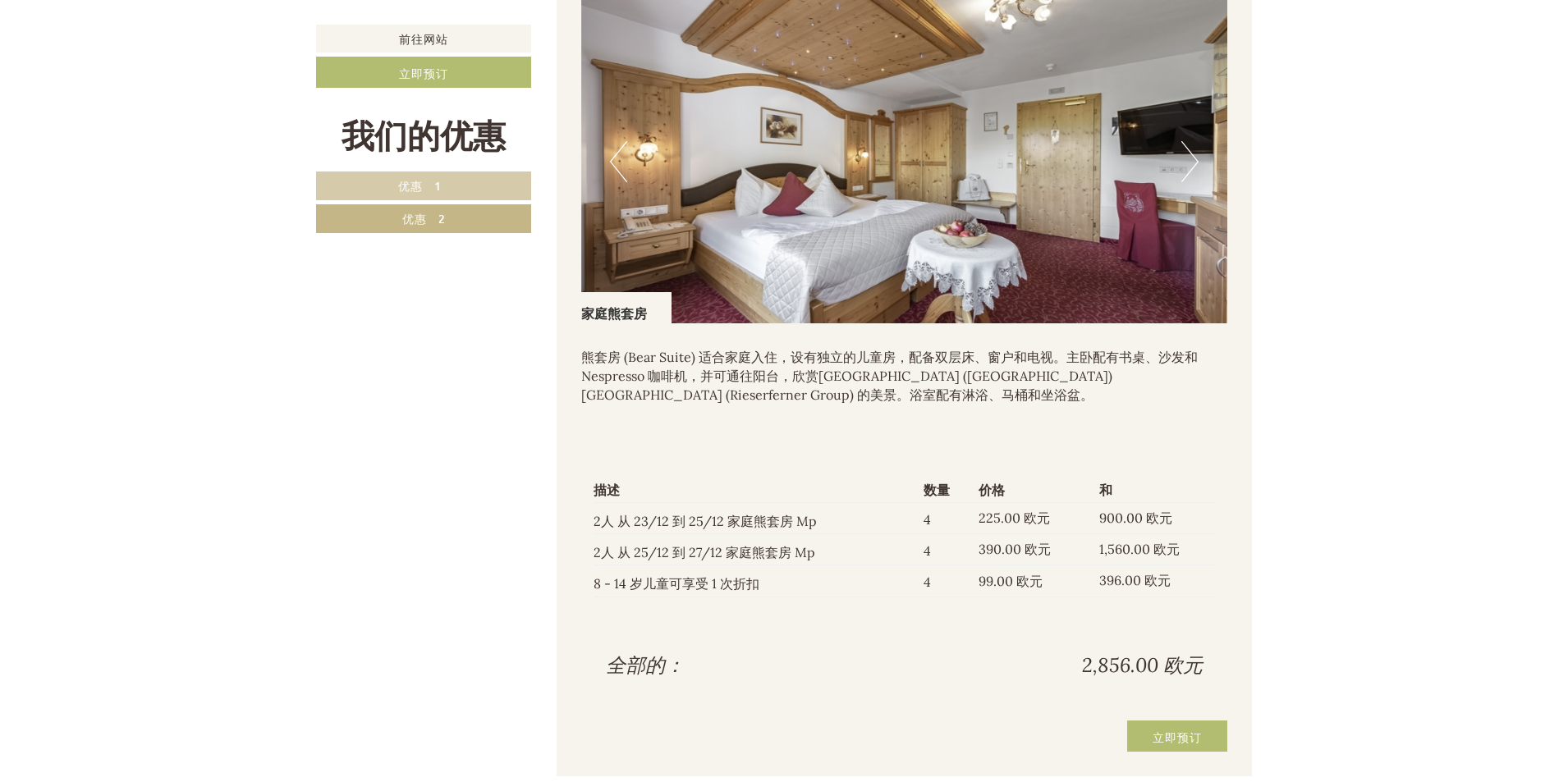
click at [1192, 182] on button "下一个" at bounding box center [1190, 162] width 18 height 41
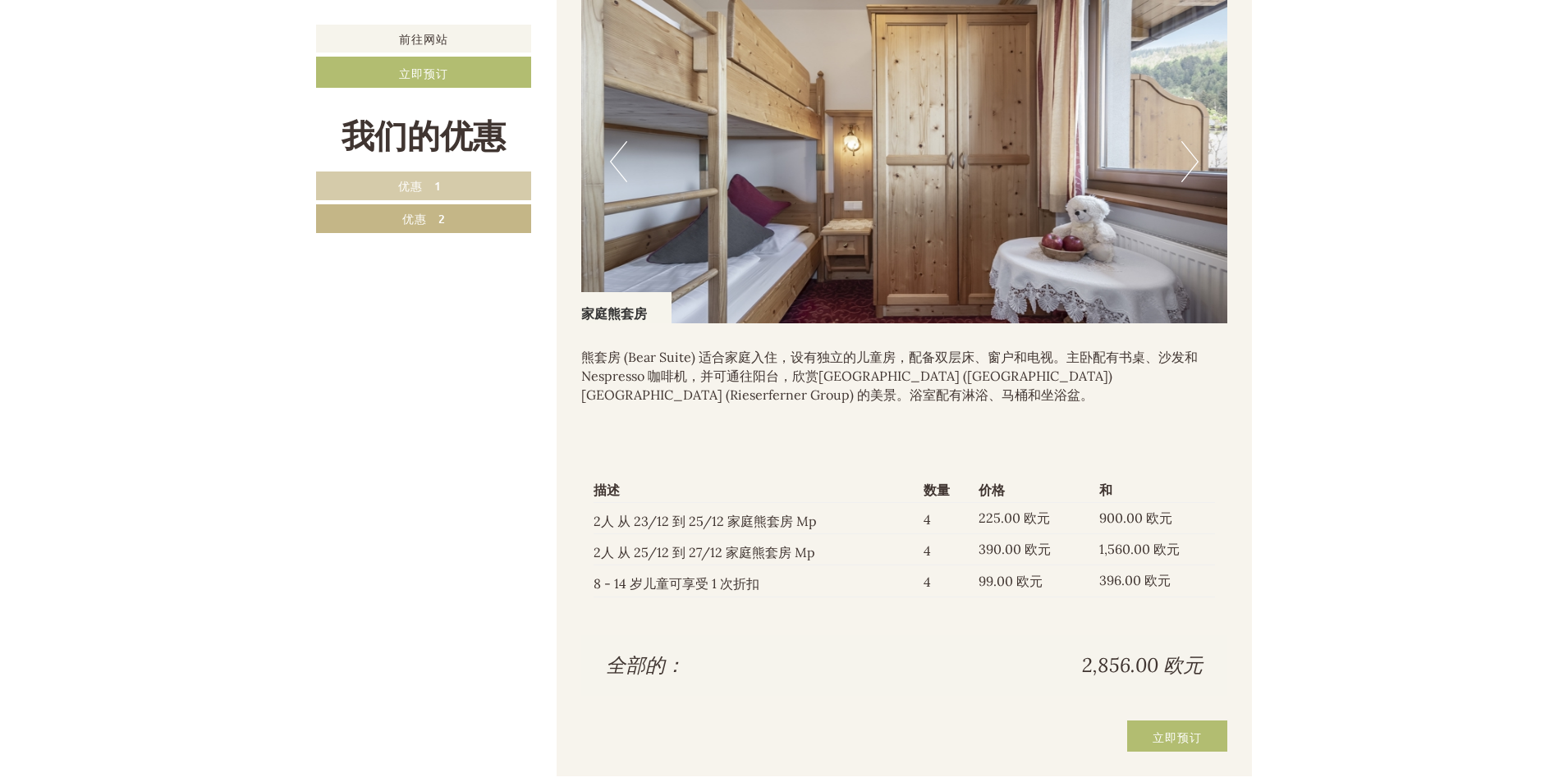
click at [1192, 182] on button "下一个" at bounding box center [1190, 162] width 18 height 41
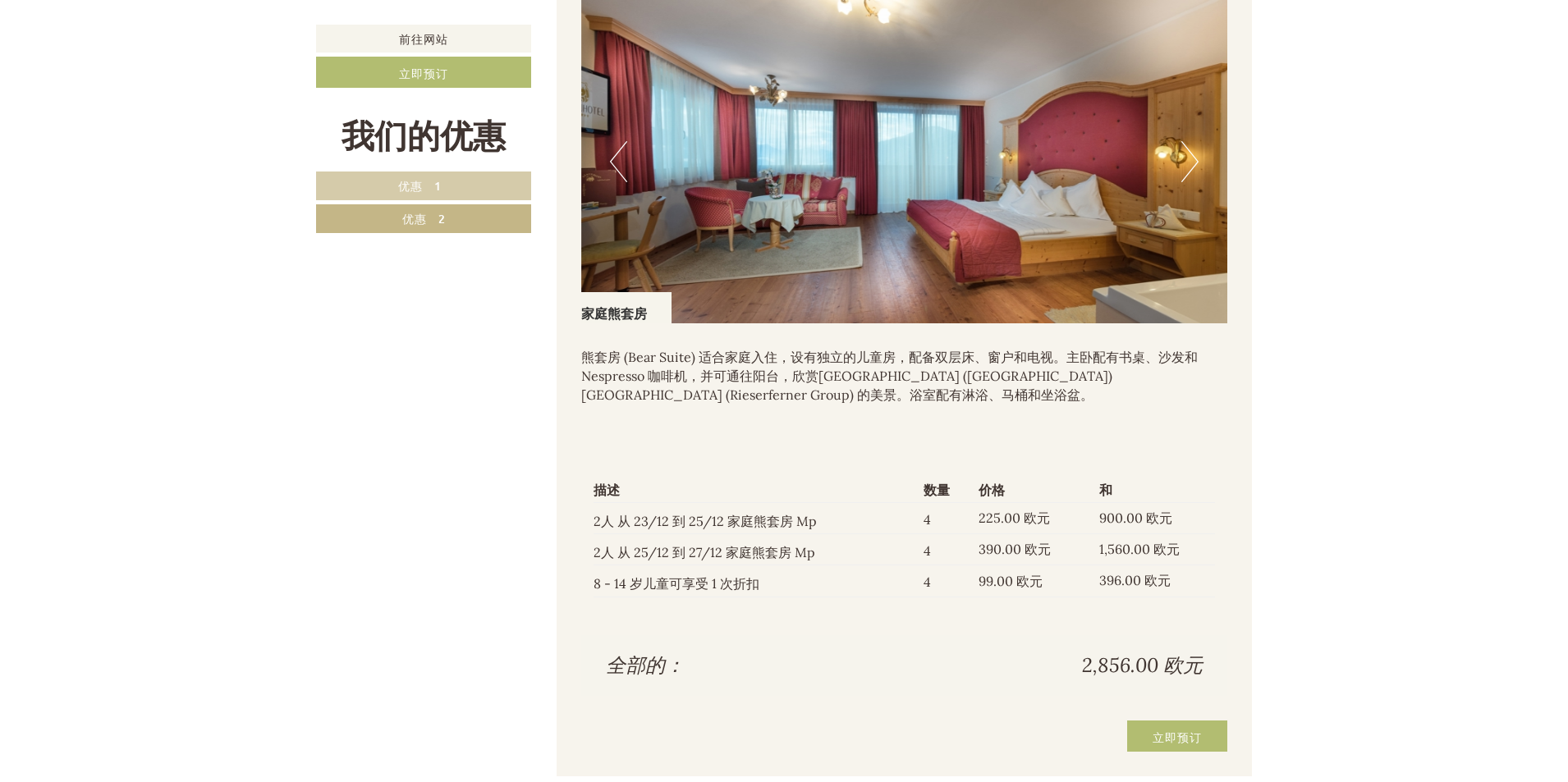
click at [1192, 182] on button "下一个" at bounding box center [1190, 162] width 18 height 41
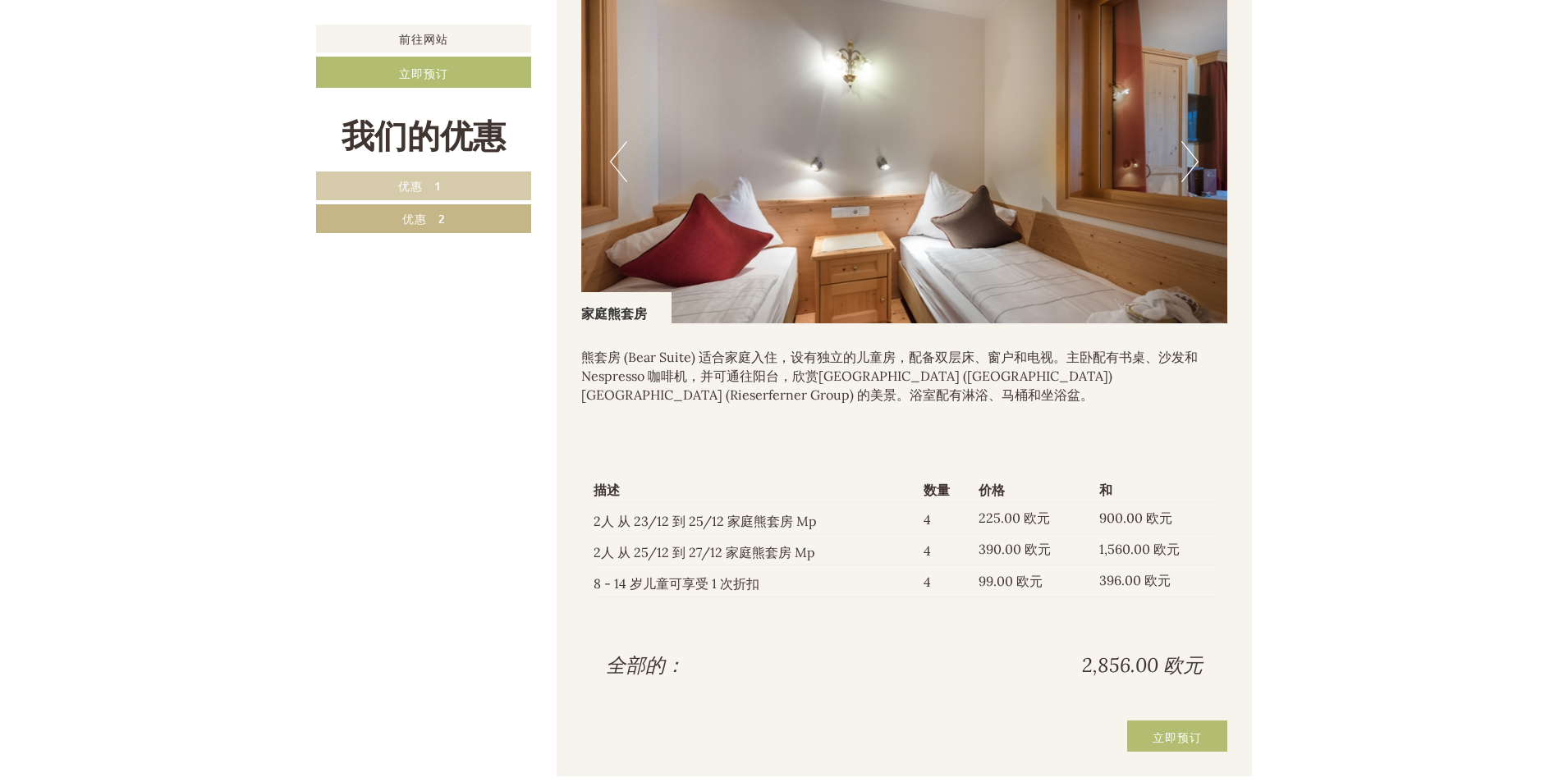
click at [1192, 182] on button "下一个" at bounding box center [1190, 162] width 18 height 41
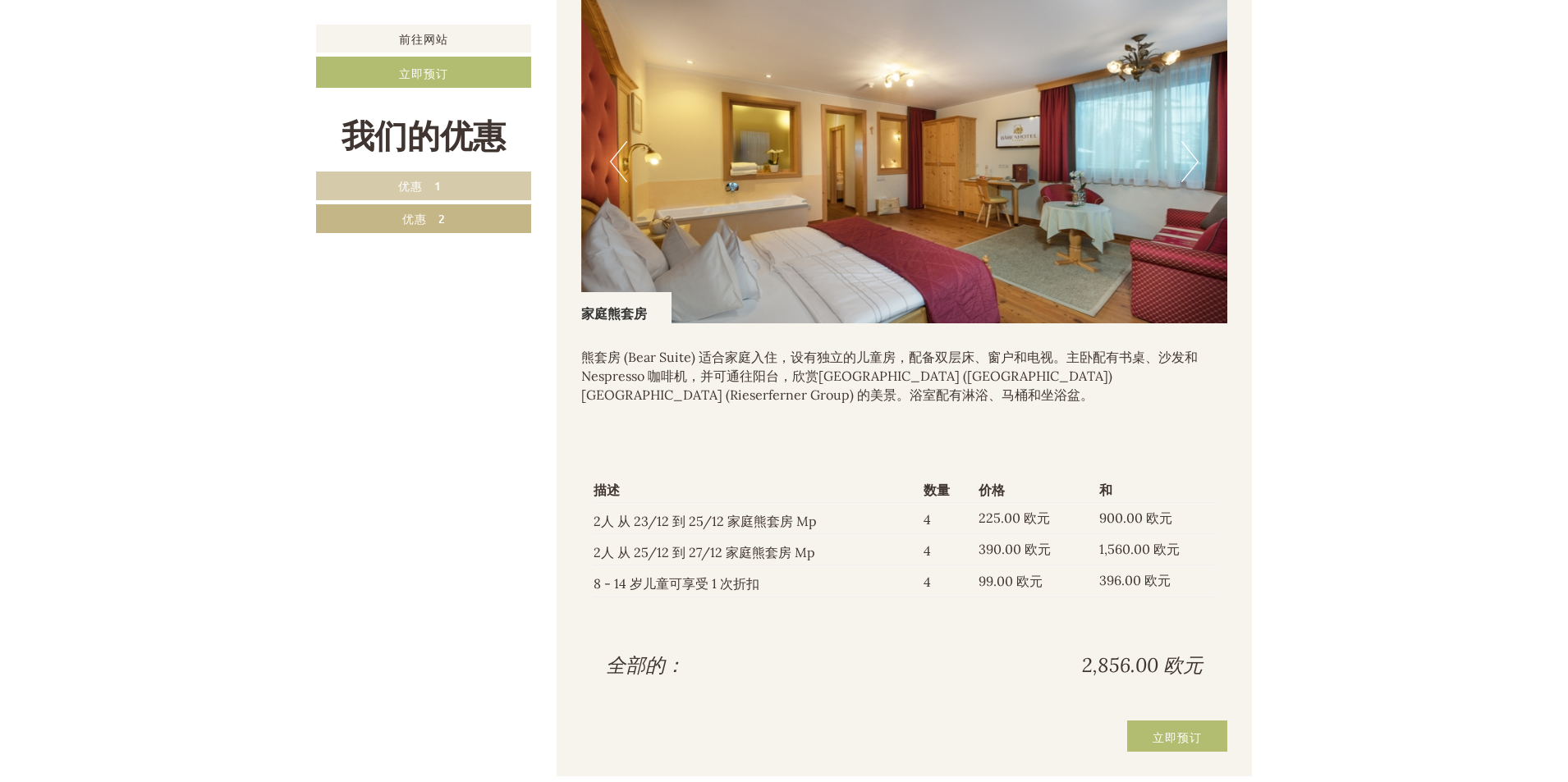
click at [1192, 182] on button "下一个" at bounding box center [1190, 162] width 18 height 41
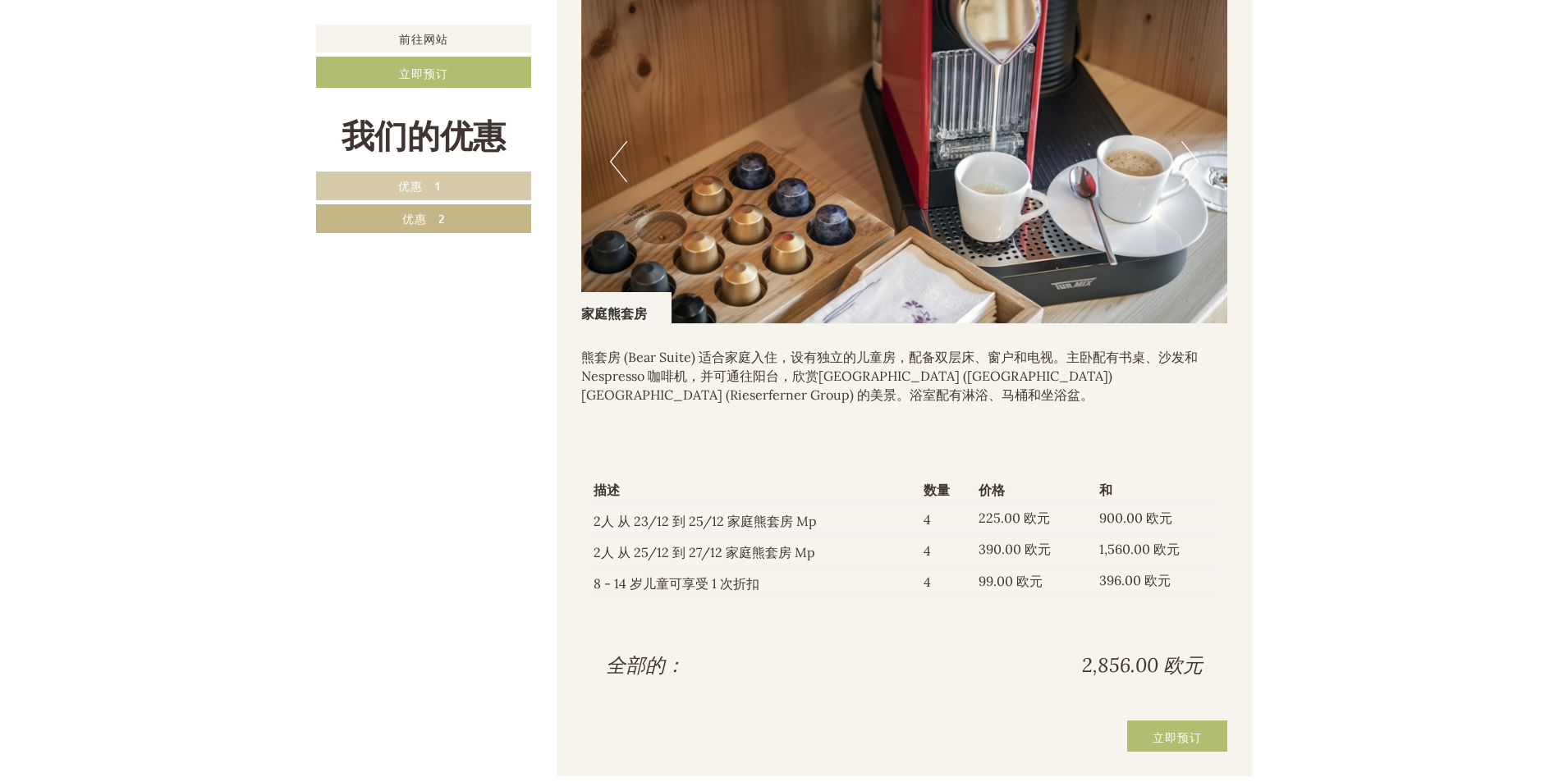
click at [1192, 182] on button "下一个" at bounding box center [1190, 162] width 18 height 41
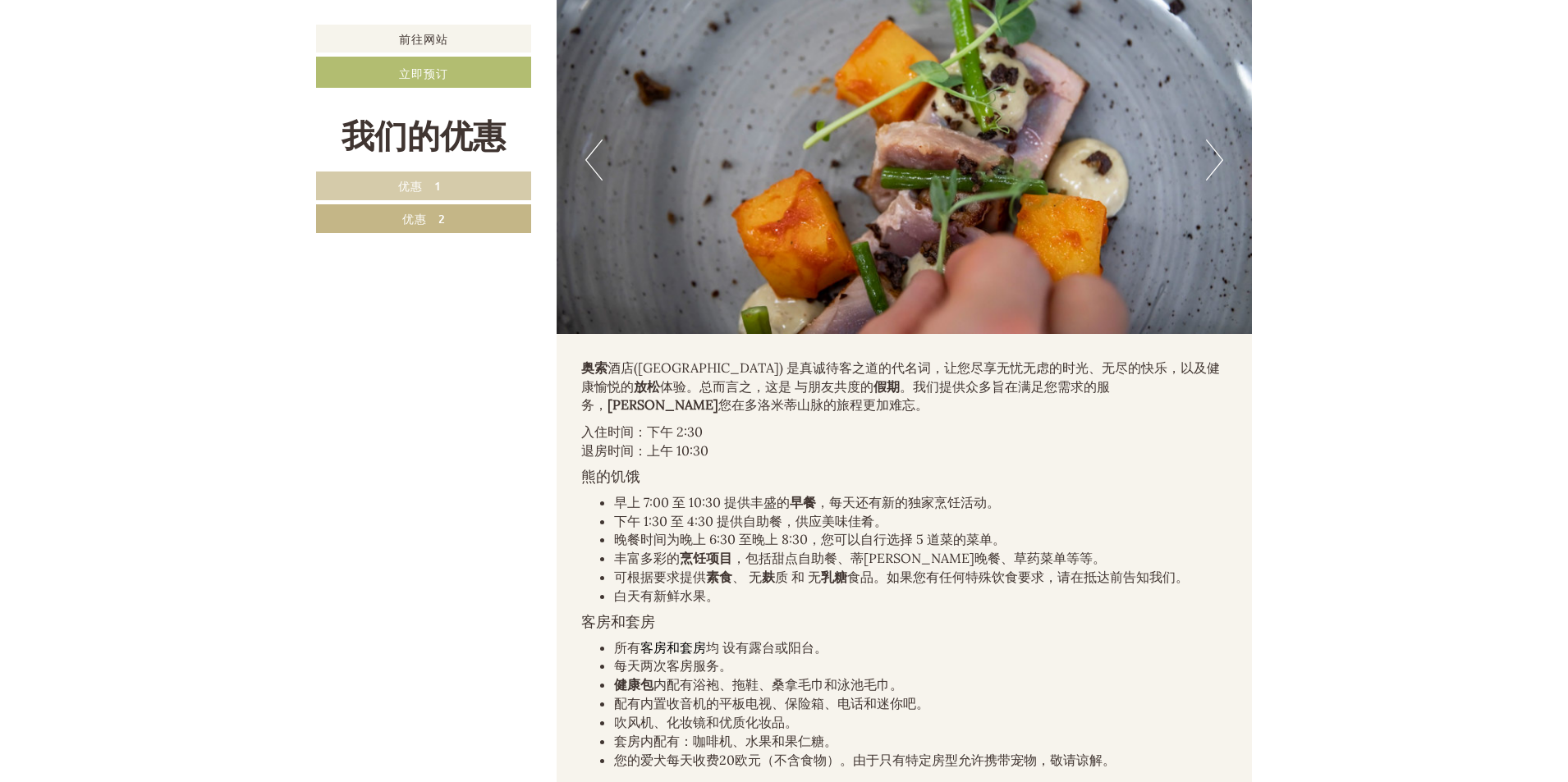
click at [418, 173] on link "优惠 1" at bounding box center [424, 185] width 215 height 29
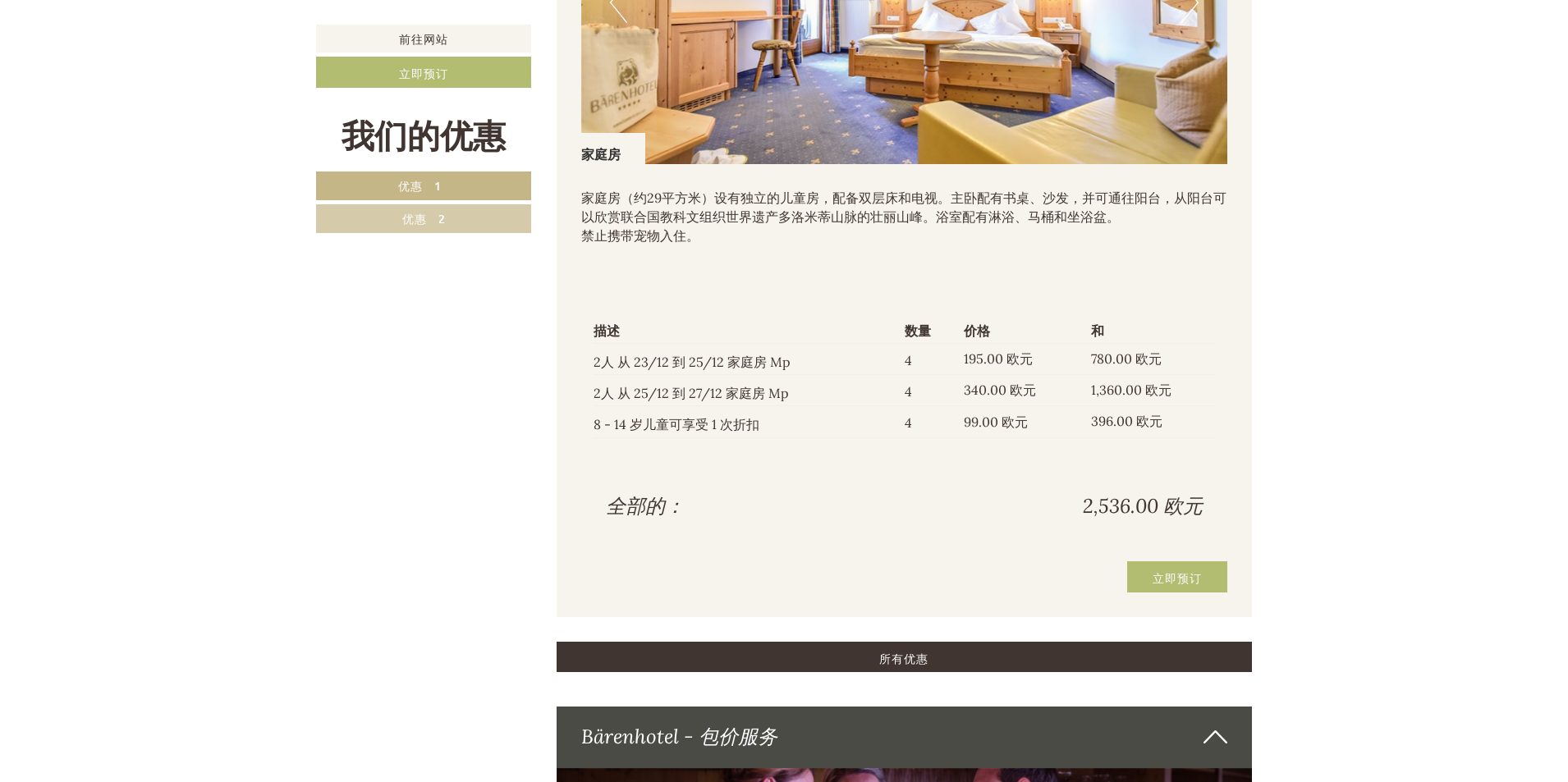
scroll to position [1381, 0]
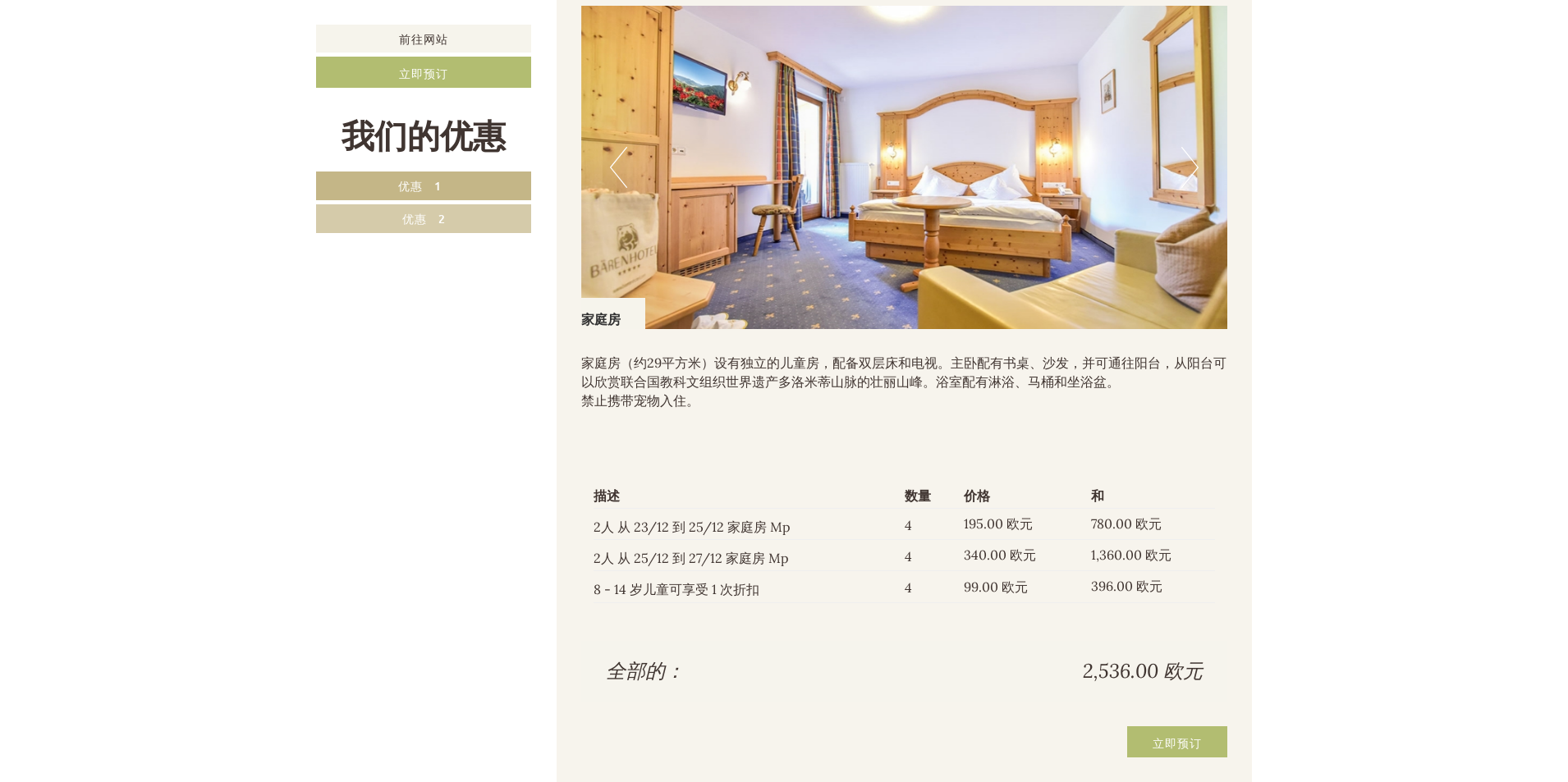
click at [1187, 185] on button "下一个" at bounding box center [1190, 167] width 18 height 41
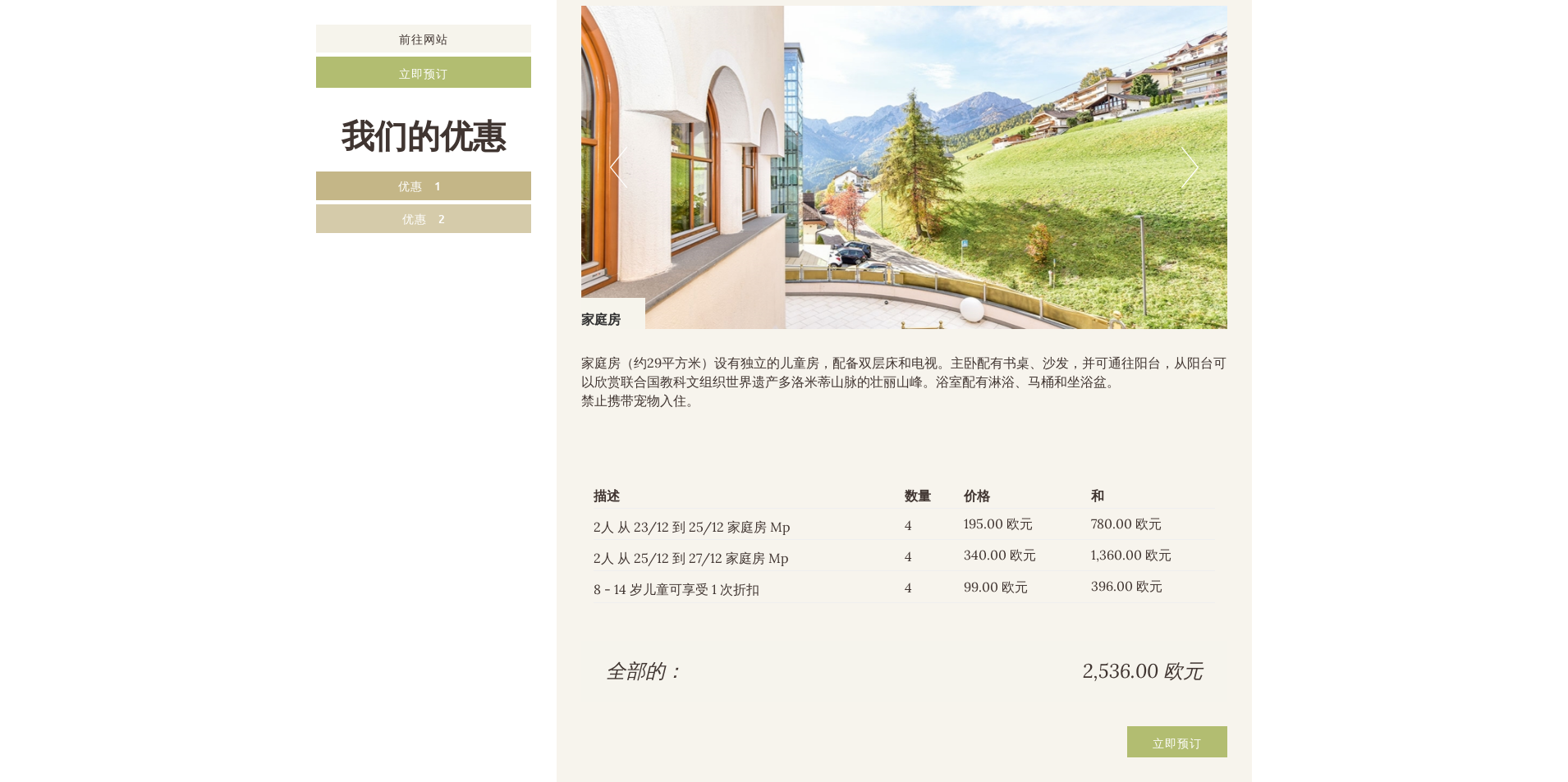
click at [1195, 184] on button "下一个" at bounding box center [1190, 167] width 18 height 41
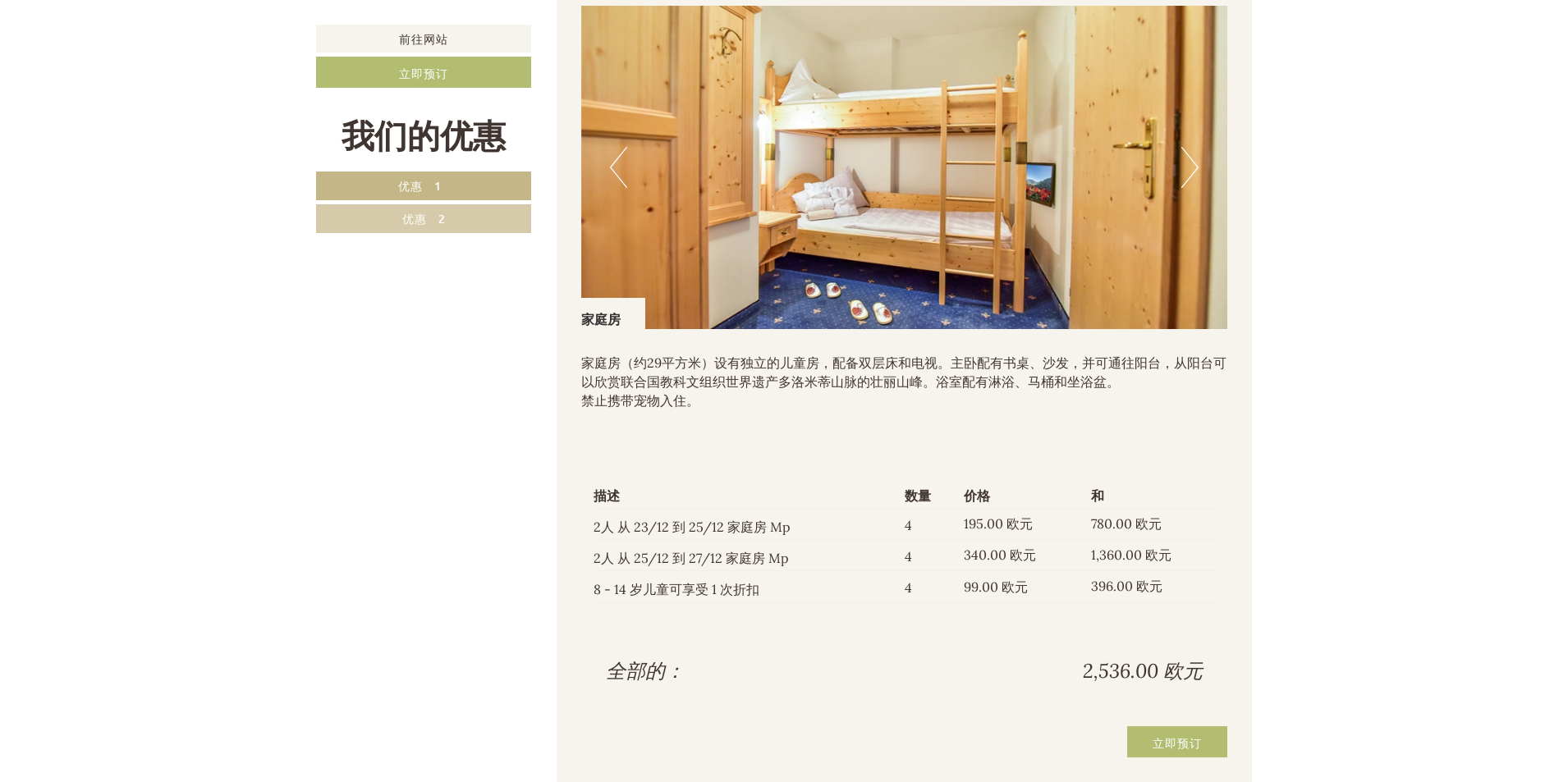
click at [1195, 184] on button "下一个" at bounding box center [1190, 167] width 18 height 41
click at [1196, 188] on button "下一个" at bounding box center [1190, 167] width 18 height 41
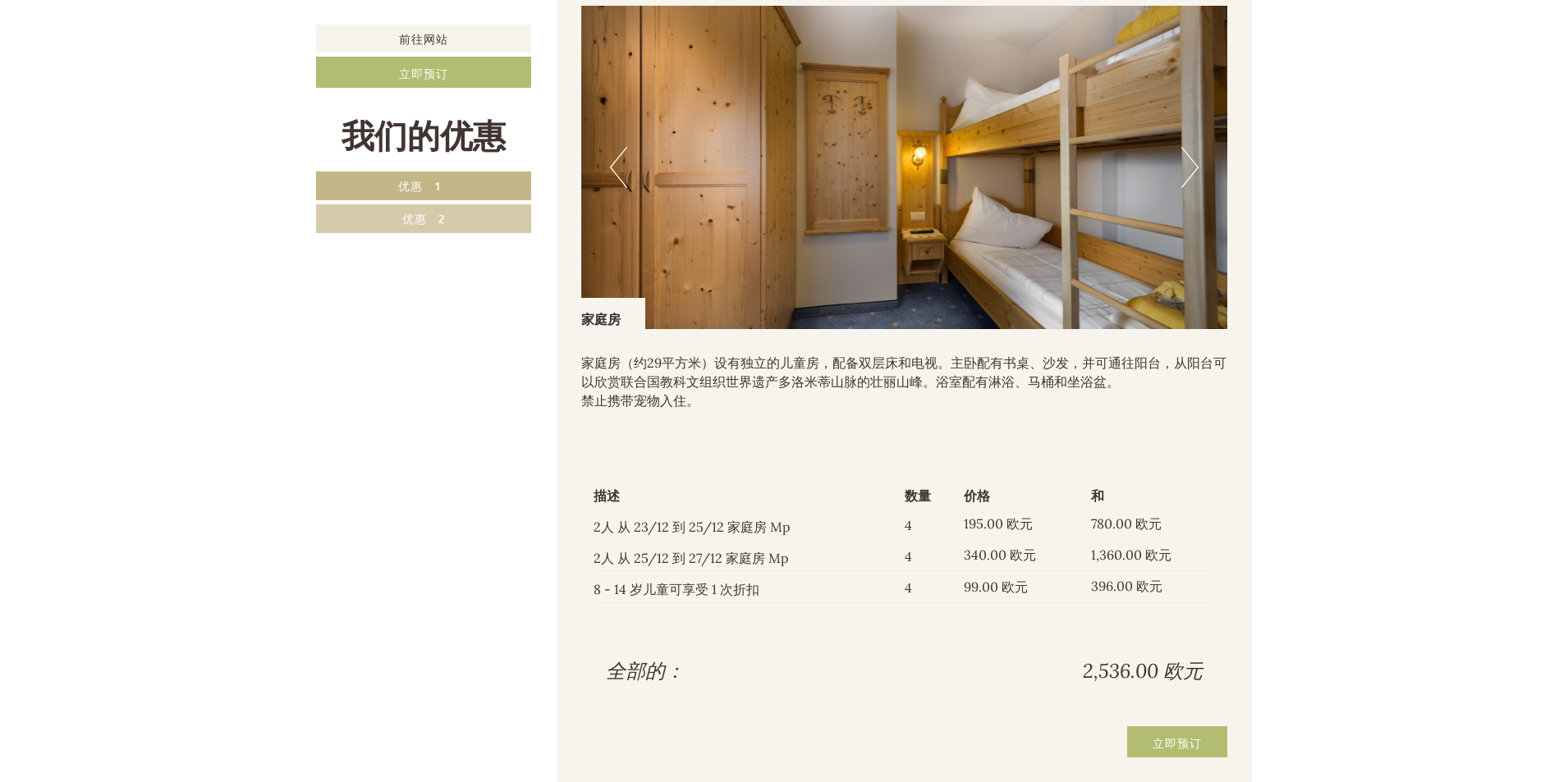
click at [1196, 188] on button "下一个" at bounding box center [1190, 167] width 18 height 41
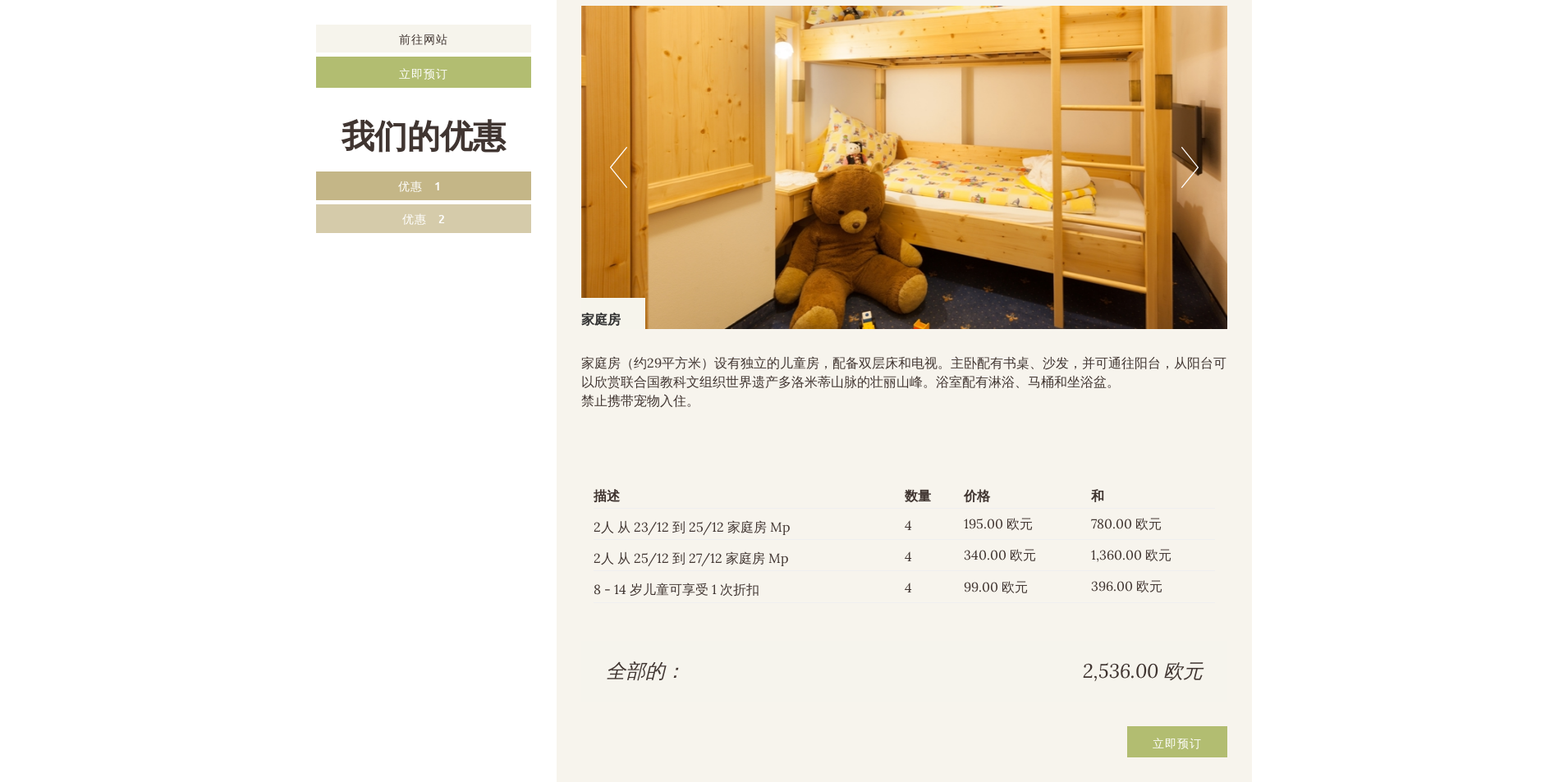
click at [1196, 188] on button "下一个" at bounding box center [1190, 167] width 18 height 41
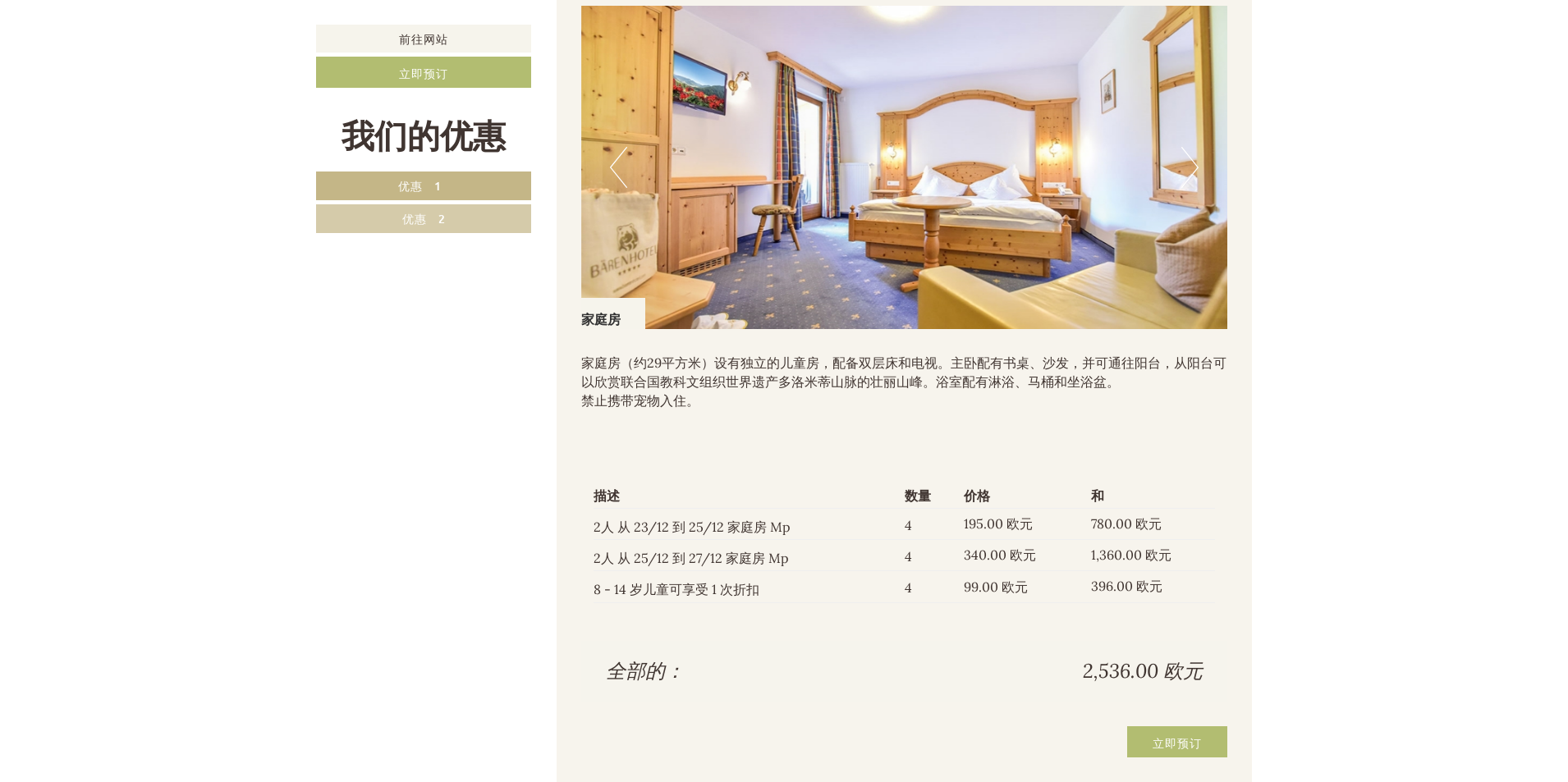
click at [1196, 188] on button "下一个" at bounding box center [1190, 167] width 18 height 41
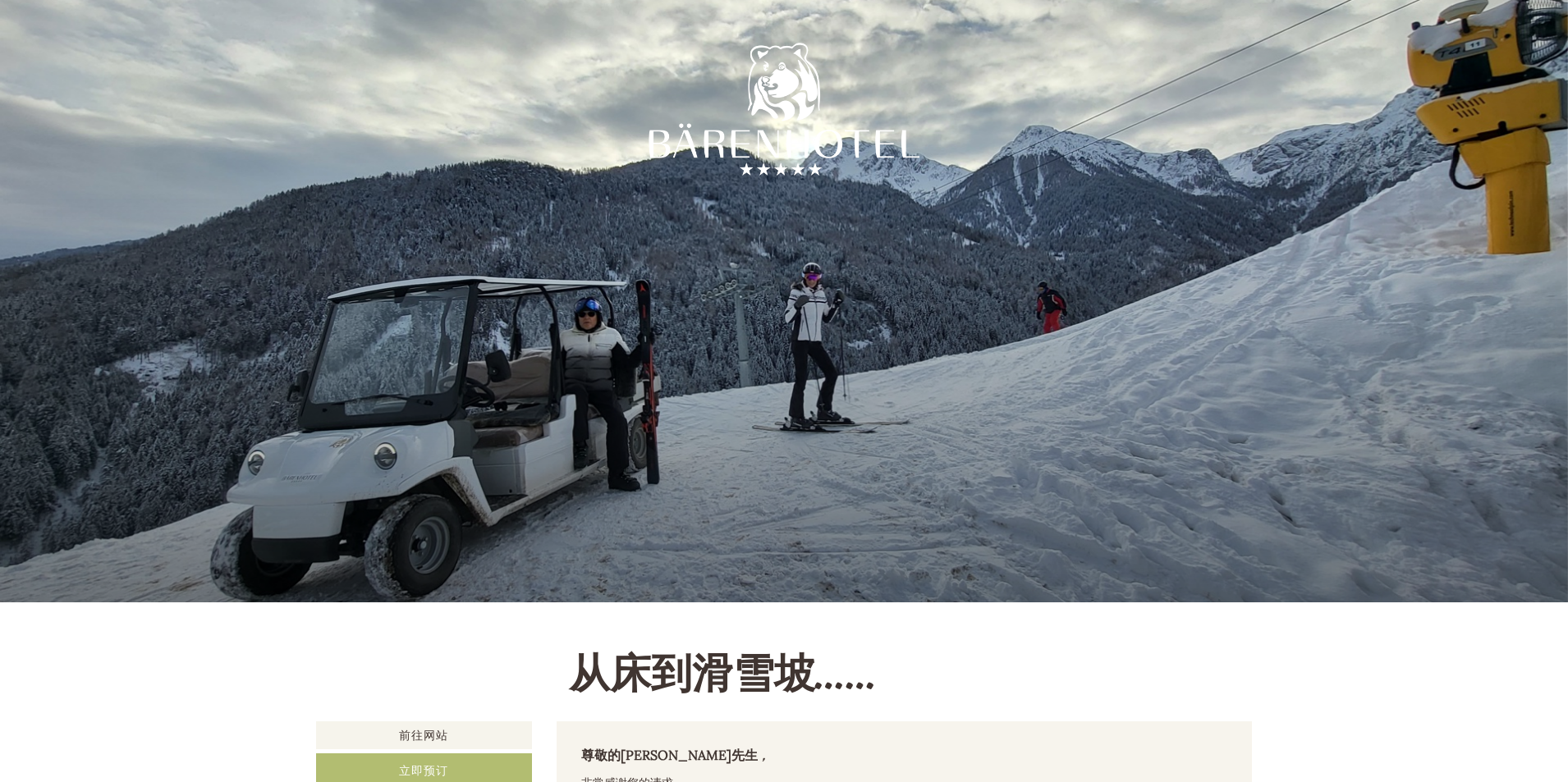
scroll to position [1407, 0]
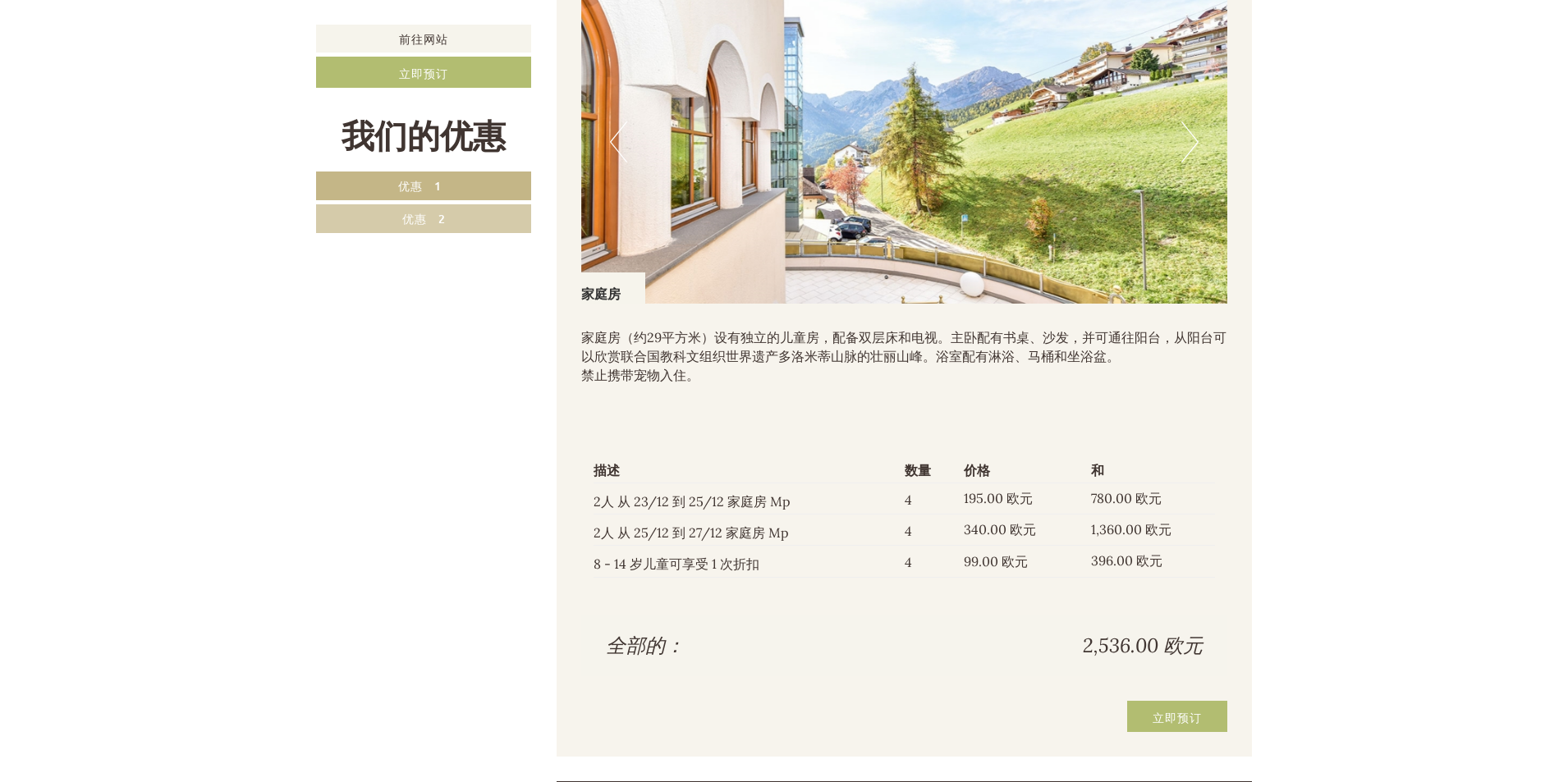
click at [425, 180] on font "优惠 1" at bounding box center [424, 186] width 51 height 16
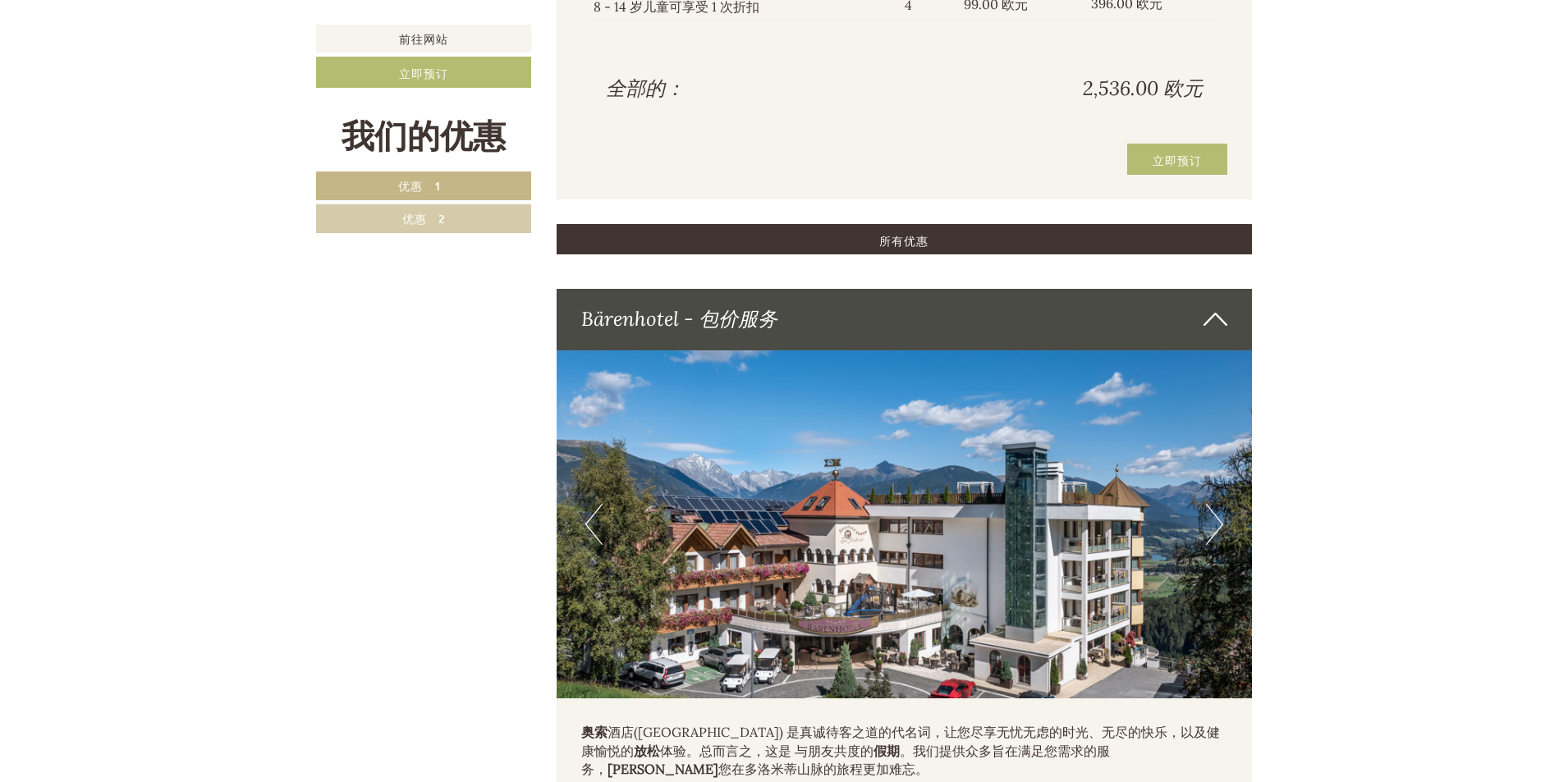
scroll to position [1680, 0]
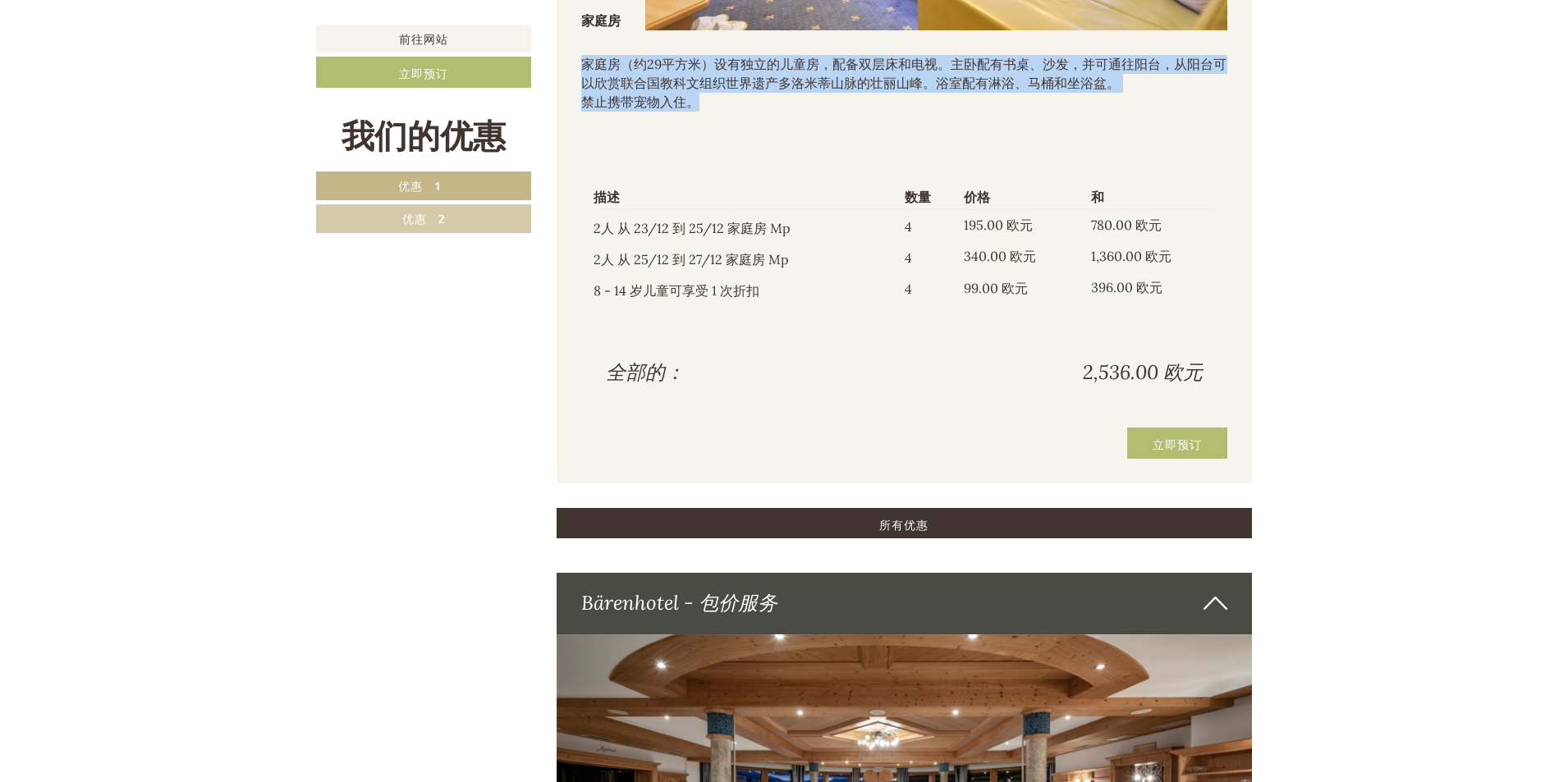
drag, startPoint x: 579, startPoint y: 81, endPoint x: 1215, endPoint y: 129, distance: 637.8
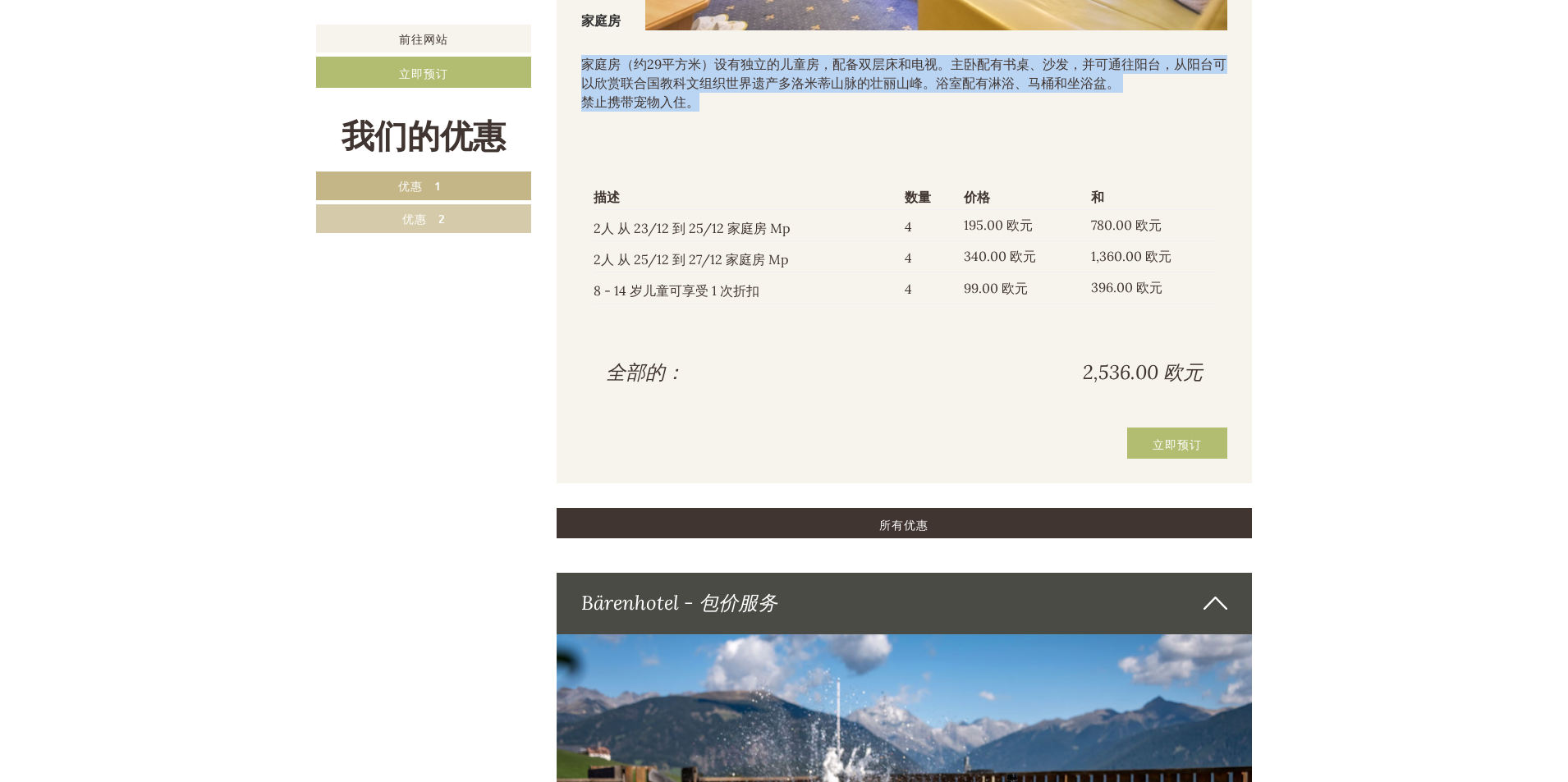
click at [1188, 134] on div "家庭房（约29平方米）设有独立的儿童房，配备双层床和电视。主卧配有书桌、沙发，并可通往阳台，从阳台可以欣赏联合国教科文组织世界遗产多洛米蒂山脉的壮丽山峰。浴室…" at bounding box center [904, 88] width 647 height 114
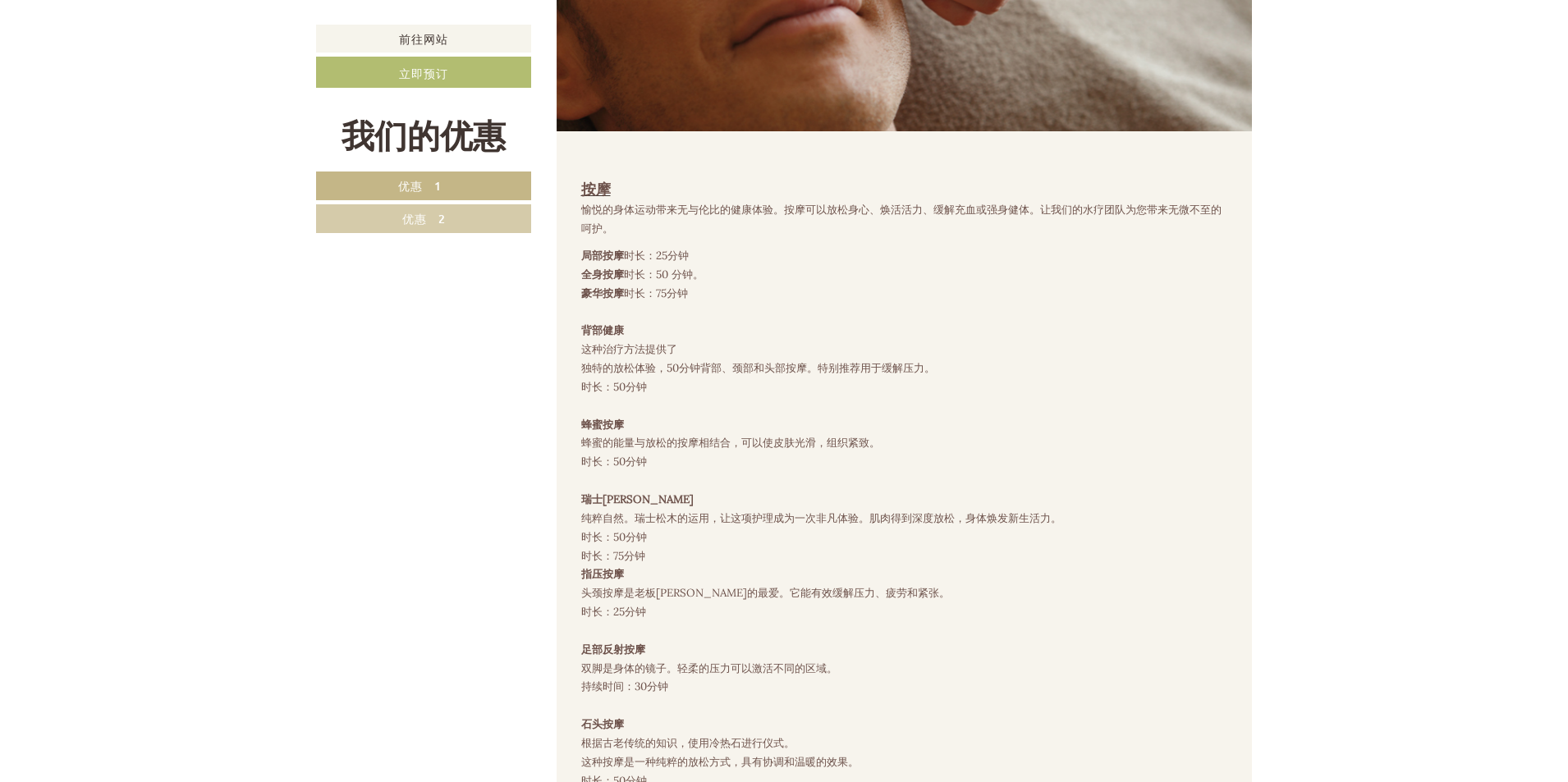
scroll to position [3815, 0]
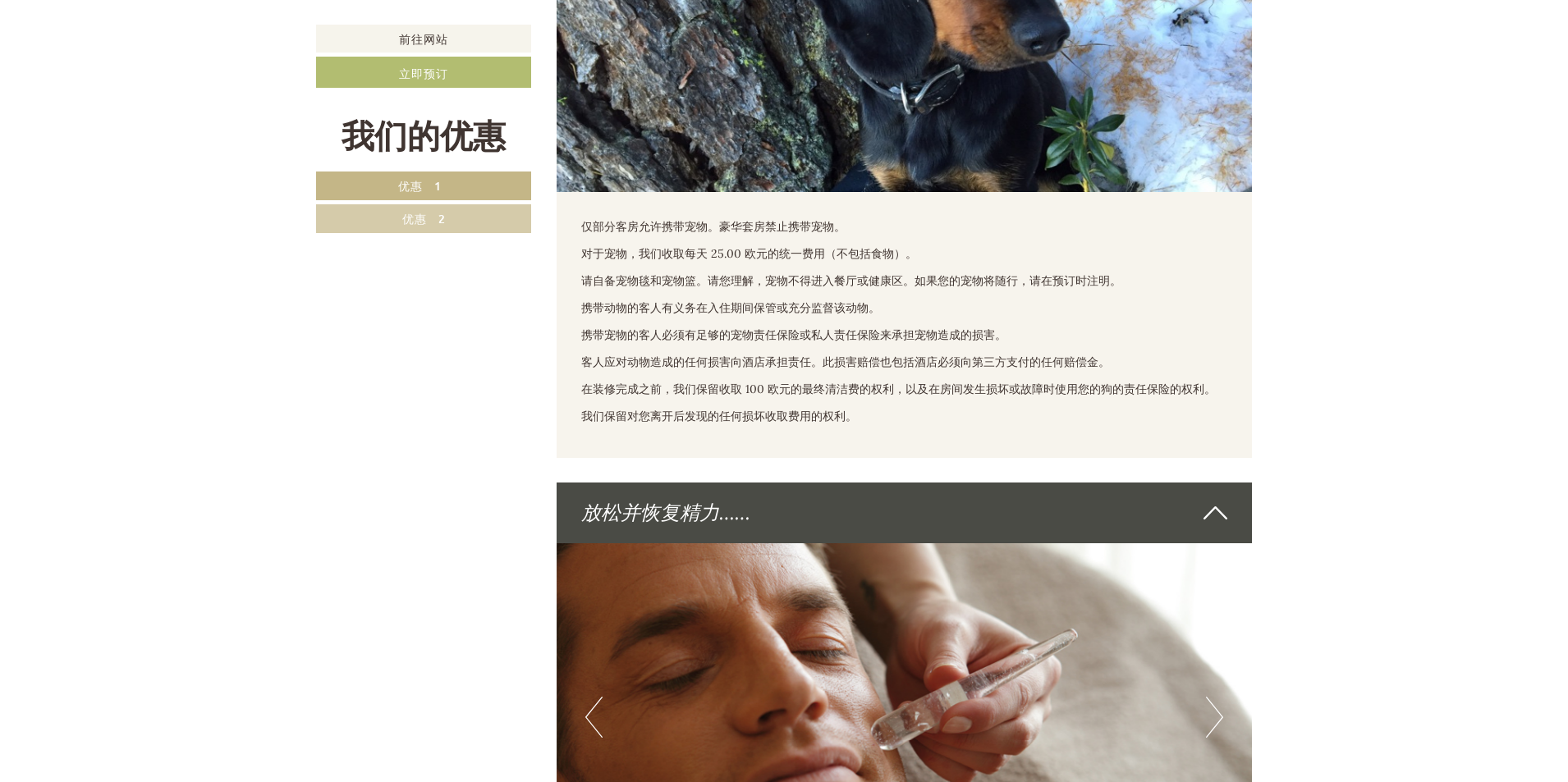
click at [414, 216] on font "优惠 2" at bounding box center [424, 219] width 43 height 16
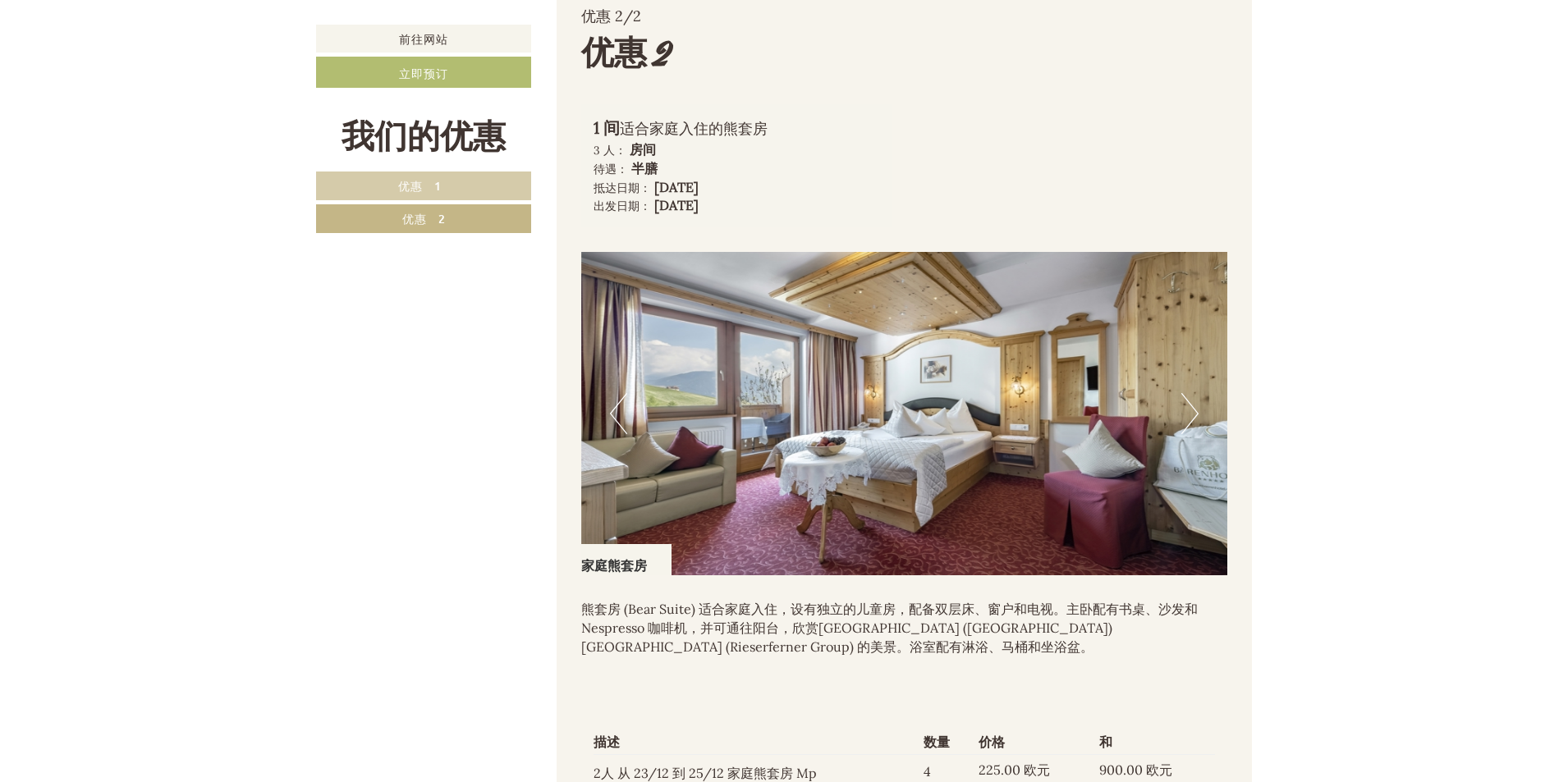
click at [1186, 434] on button "下一个" at bounding box center [1190, 413] width 18 height 41
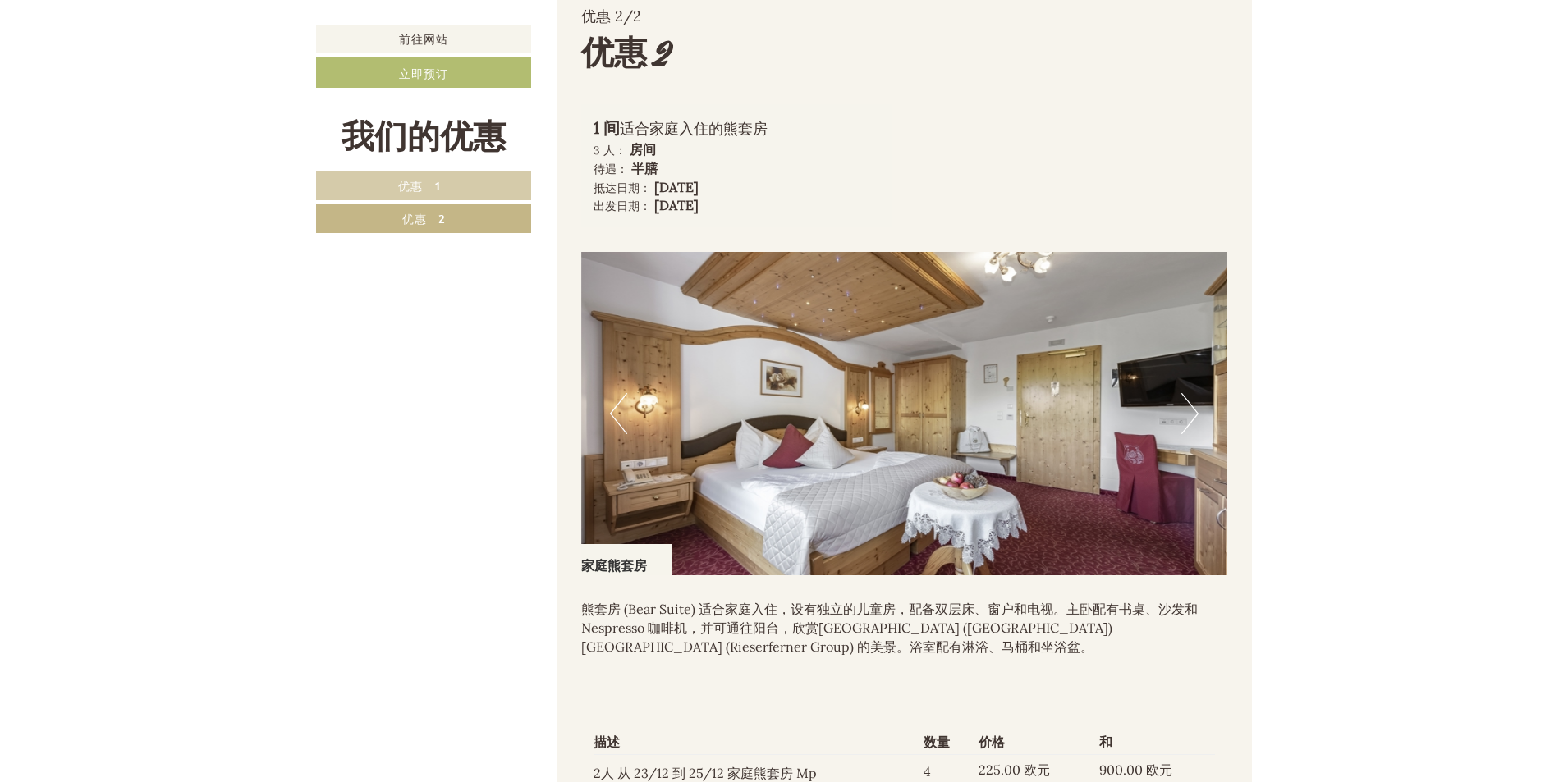
click at [1186, 434] on button "下一个" at bounding box center [1190, 413] width 18 height 41
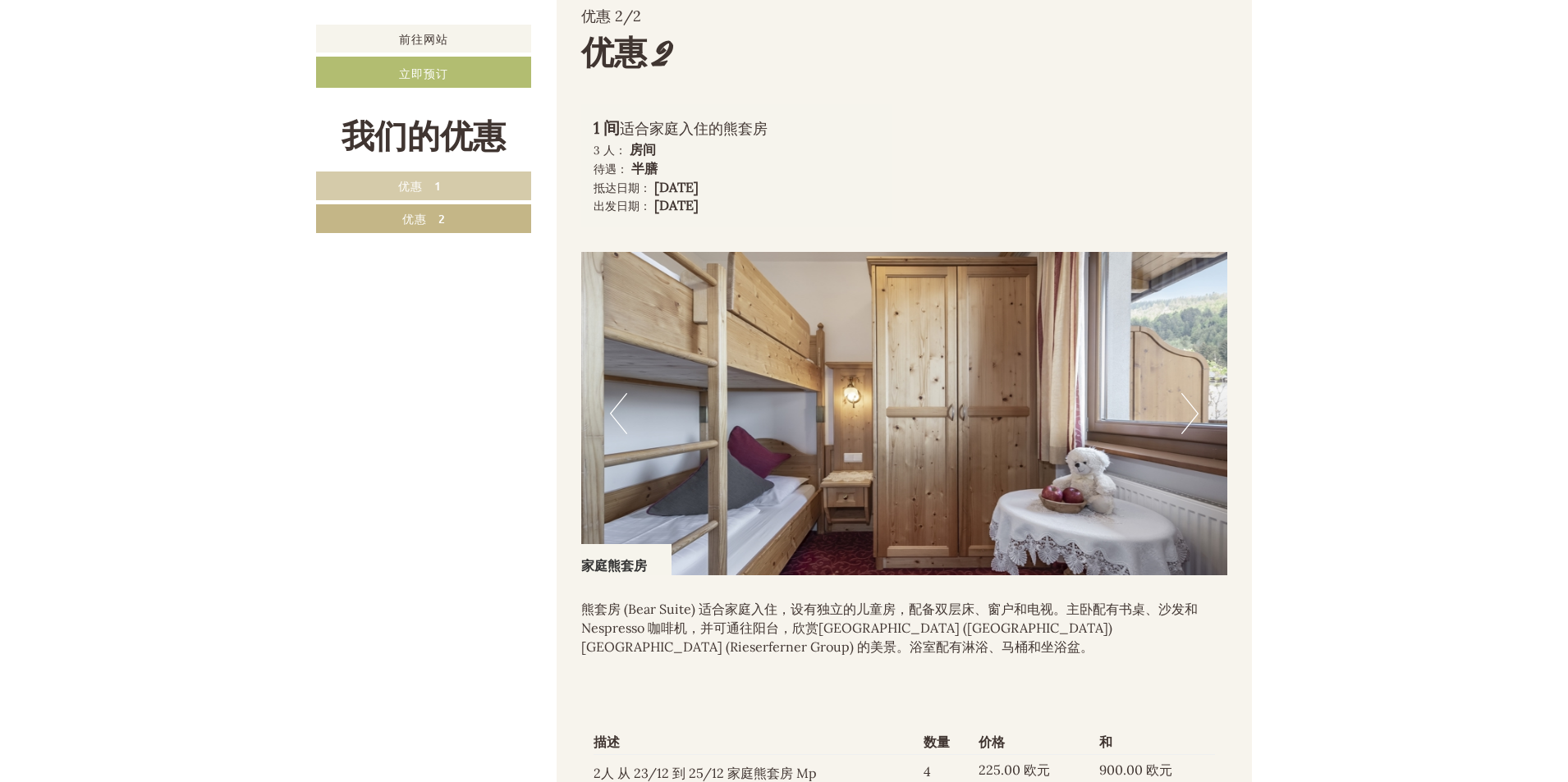
click at [1186, 434] on button "下一个" at bounding box center [1190, 413] width 18 height 41
click at [1192, 434] on button "下一个" at bounding box center [1190, 413] width 18 height 41
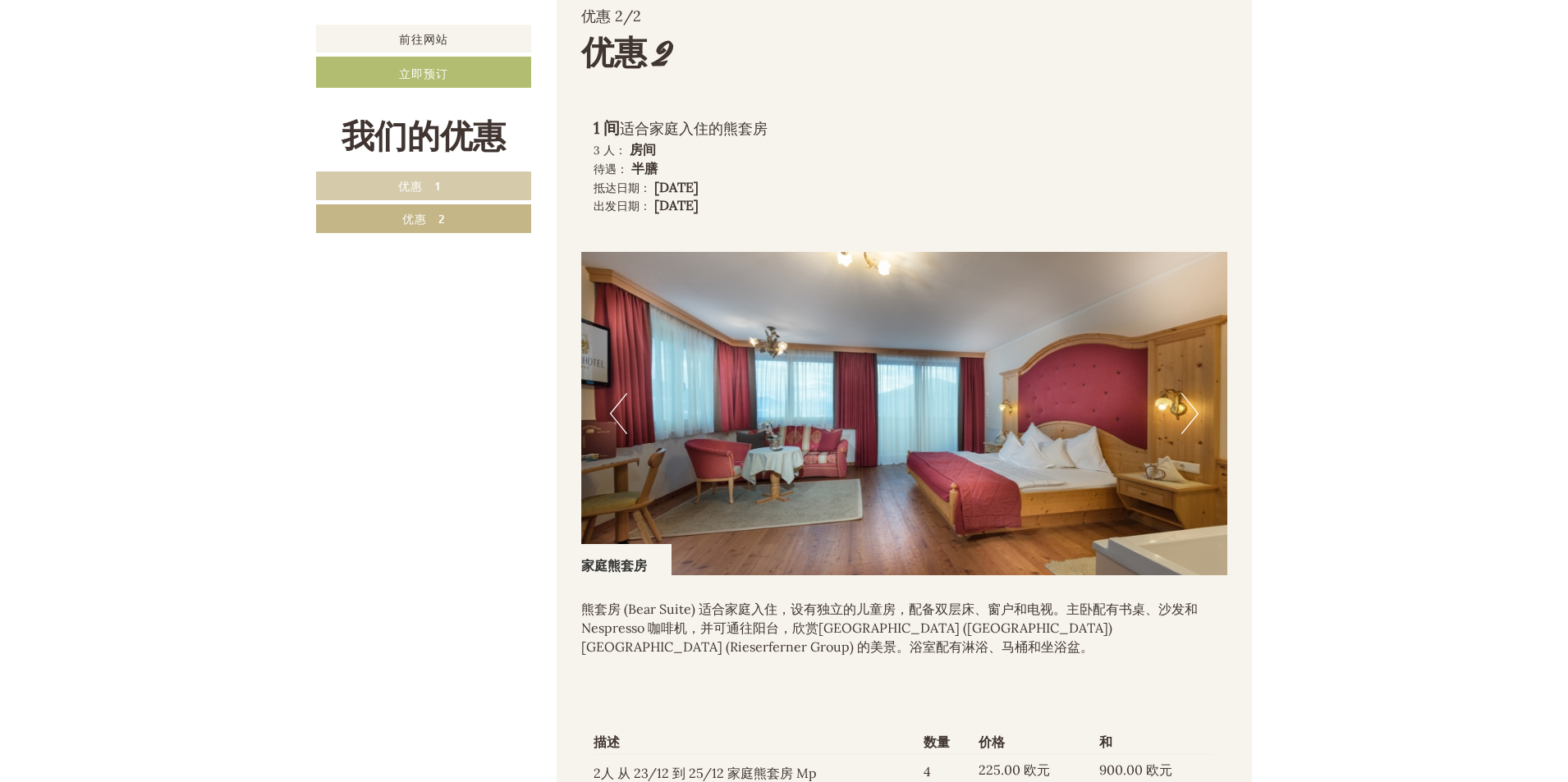
click at [1192, 434] on button "下一个" at bounding box center [1190, 413] width 18 height 41
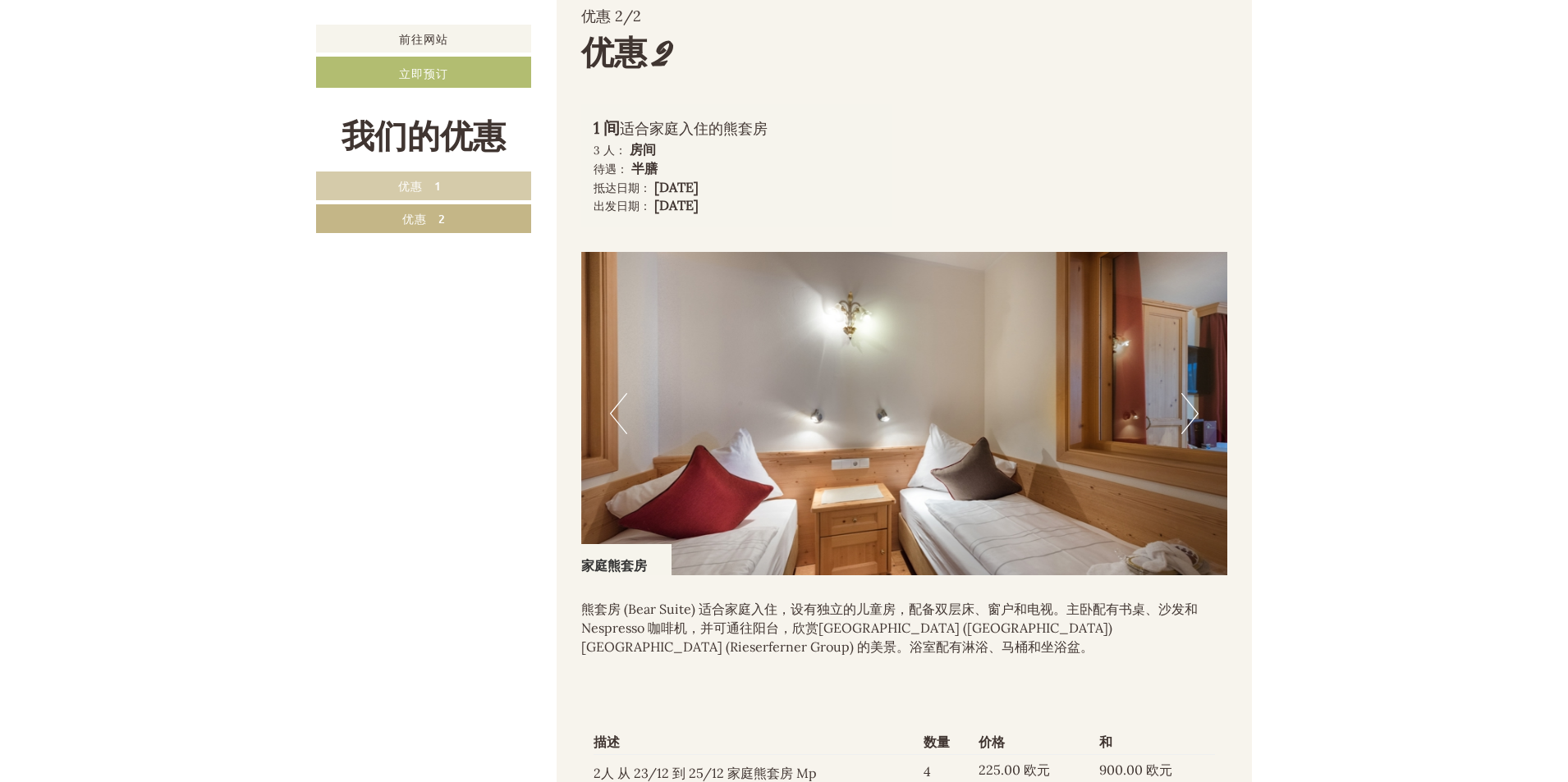
click at [1193, 434] on button "下一个" at bounding box center [1190, 413] width 18 height 41
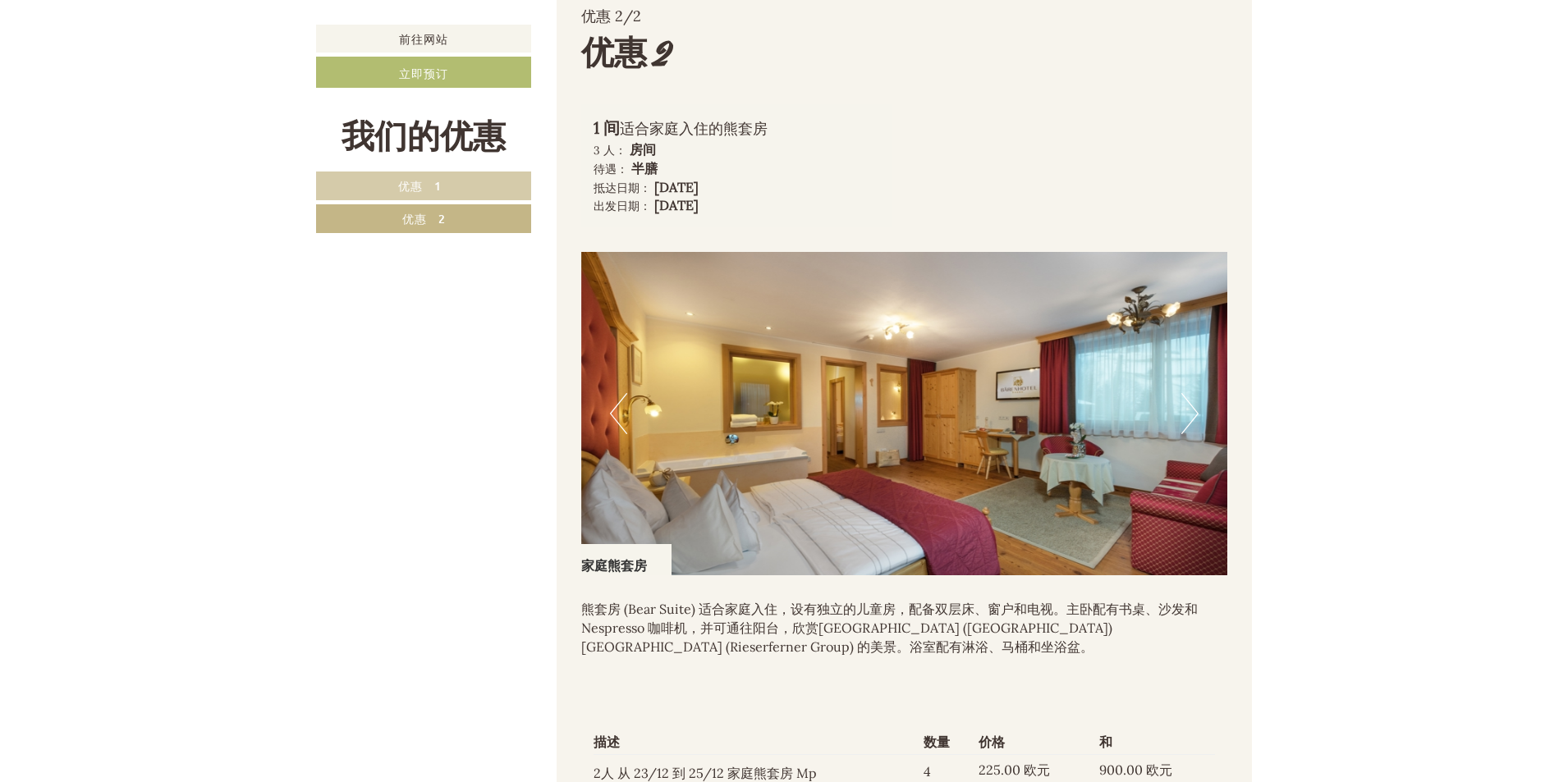
click at [1193, 434] on button "下一个" at bounding box center [1190, 413] width 18 height 41
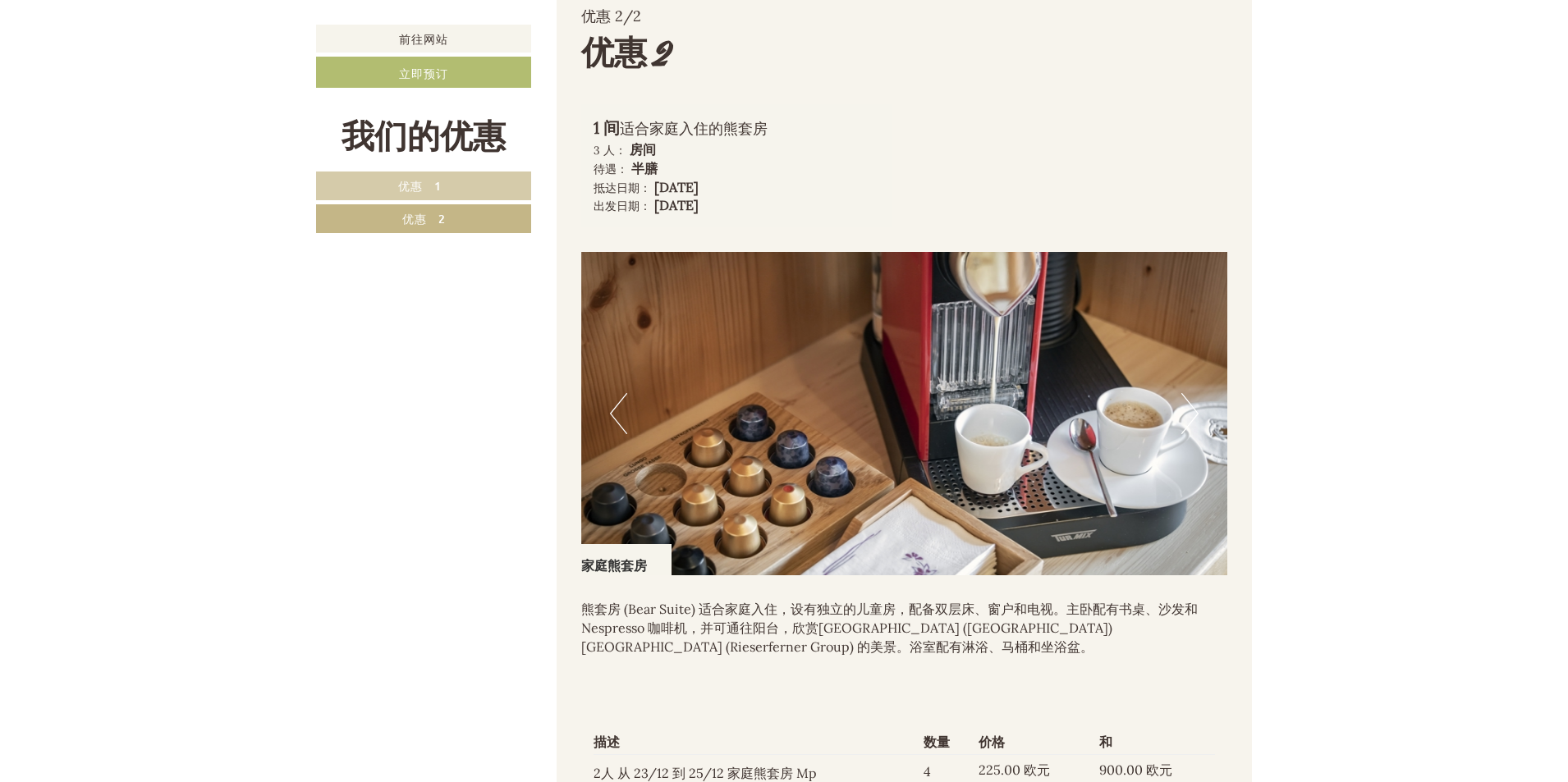
click at [1194, 434] on button "下一个" at bounding box center [1190, 413] width 18 height 41
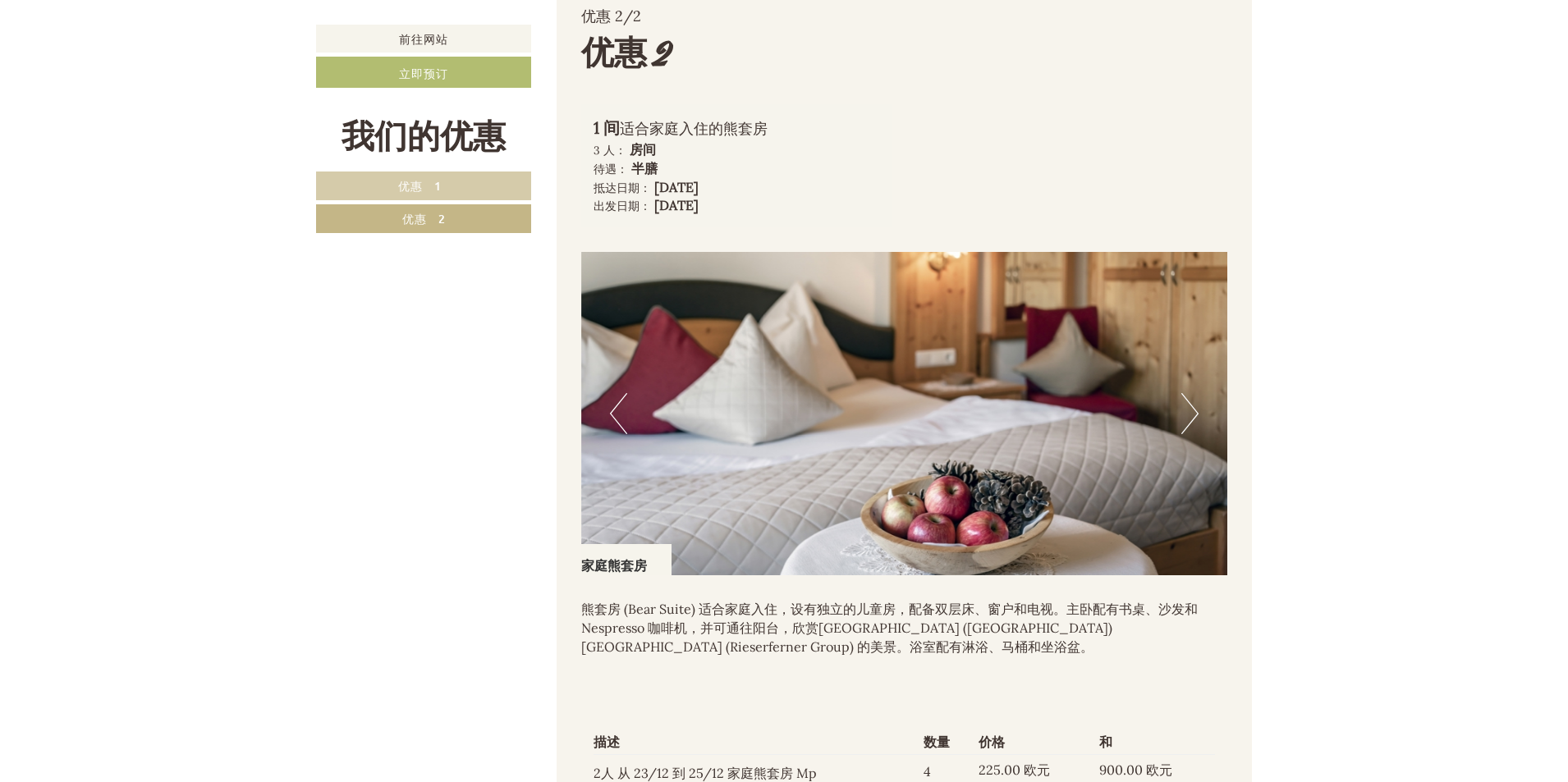
click at [466, 182] on link "优惠 1" at bounding box center [424, 185] width 215 height 29
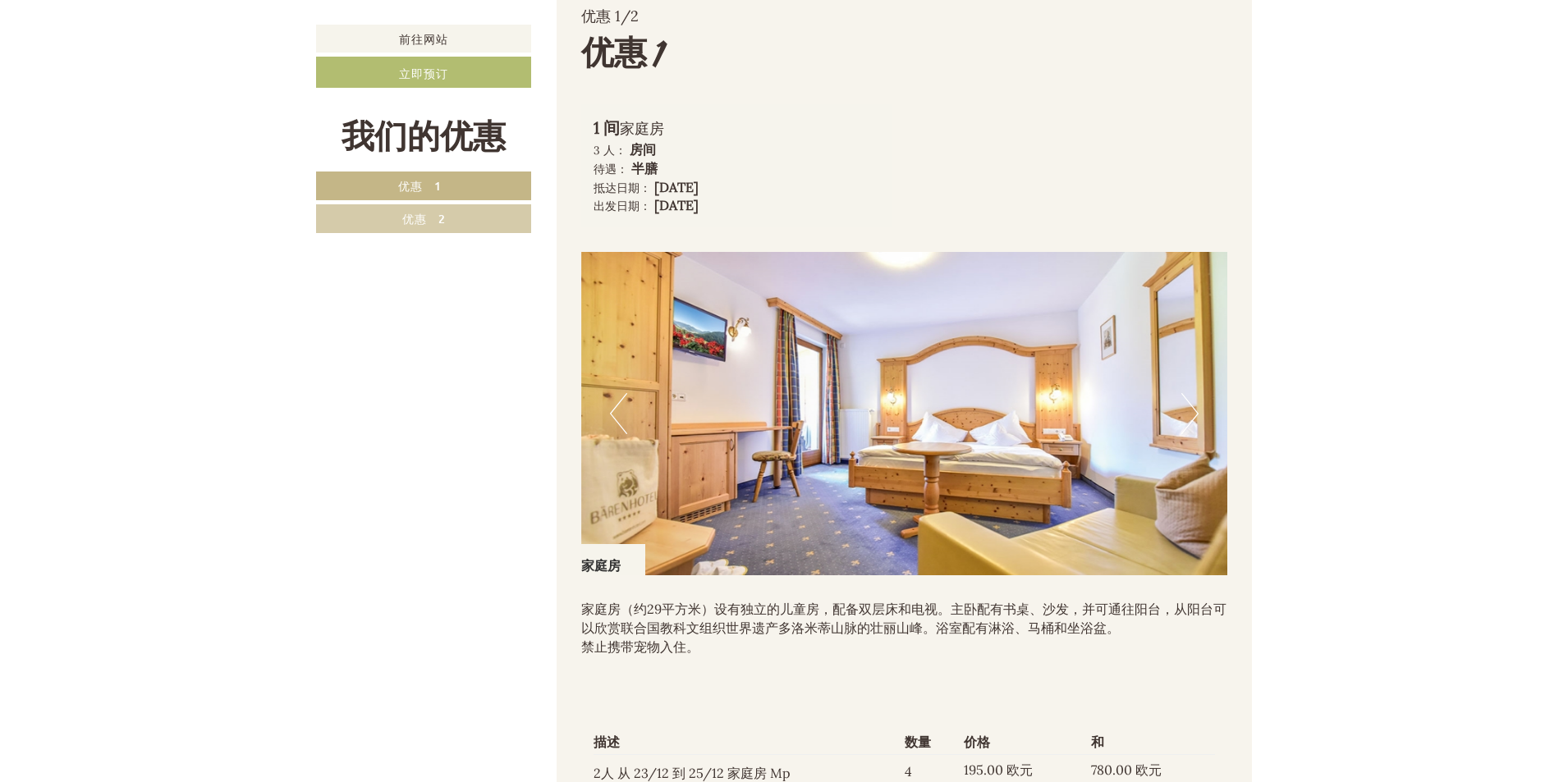
click at [435, 212] on font "优惠 2" at bounding box center [424, 219] width 43 height 16
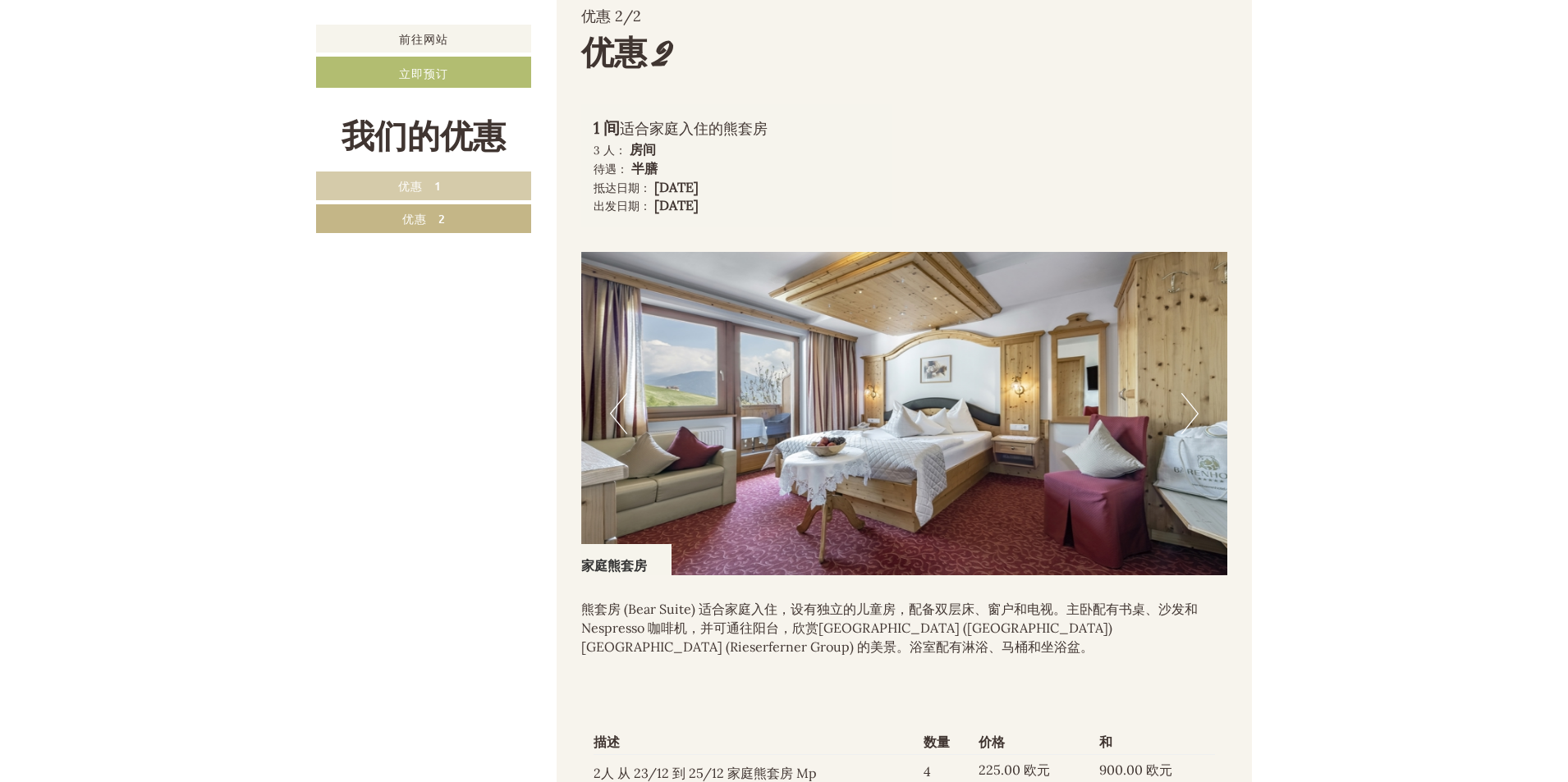
click at [455, 175] on link "优惠 1" at bounding box center [424, 185] width 215 height 29
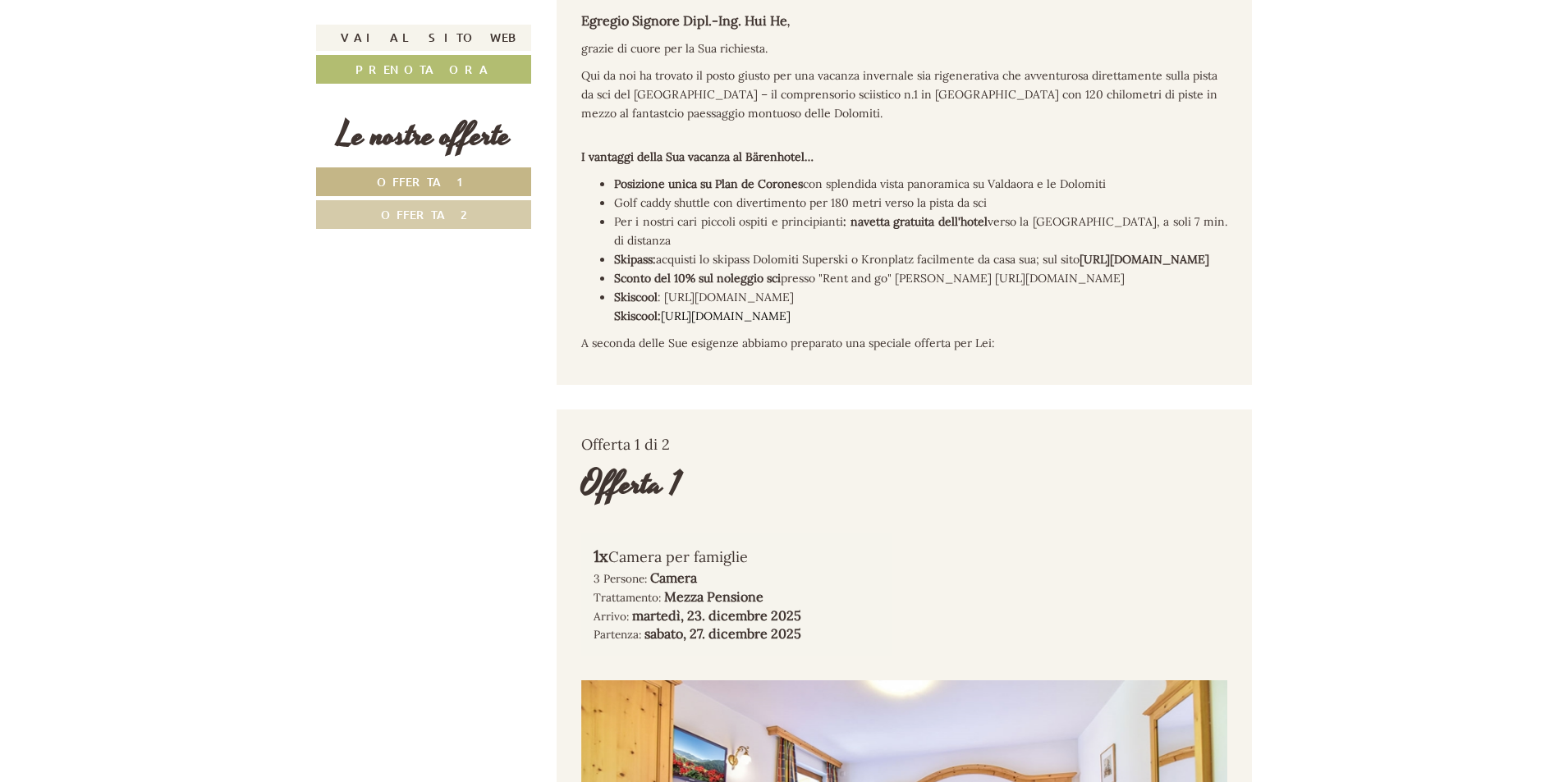
scroll to position [725, 0]
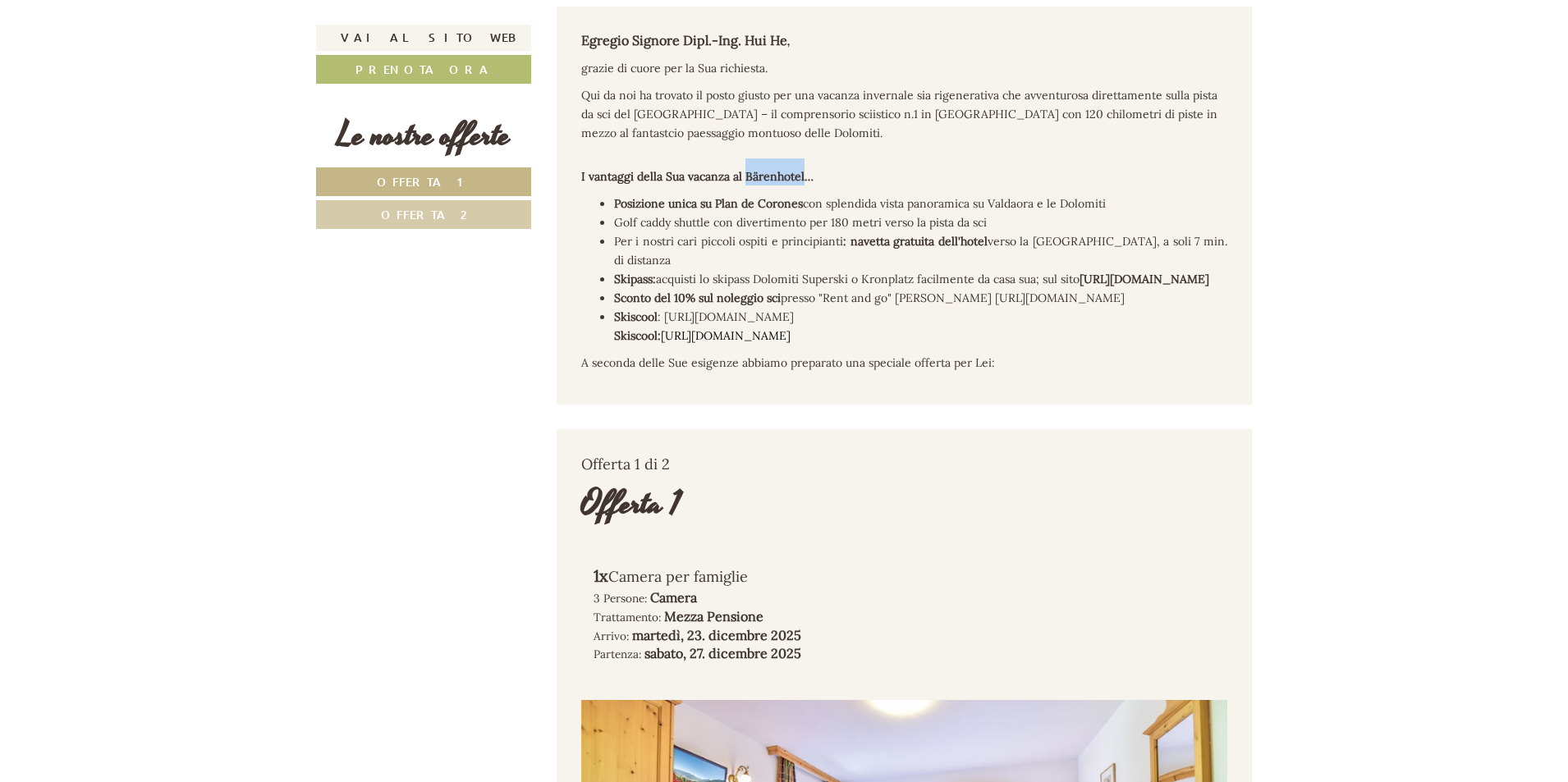
drag, startPoint x: 744, startPoint y: 172, endPoint x: 805, endPoint y: 173, distance: 61.0
click at [805, 173] on strong "I vantaggi della Sua vacanza al Bärenhotel…" at bounding box center [697, 176] width 232 height 15
copy strong "Bärenhotel"
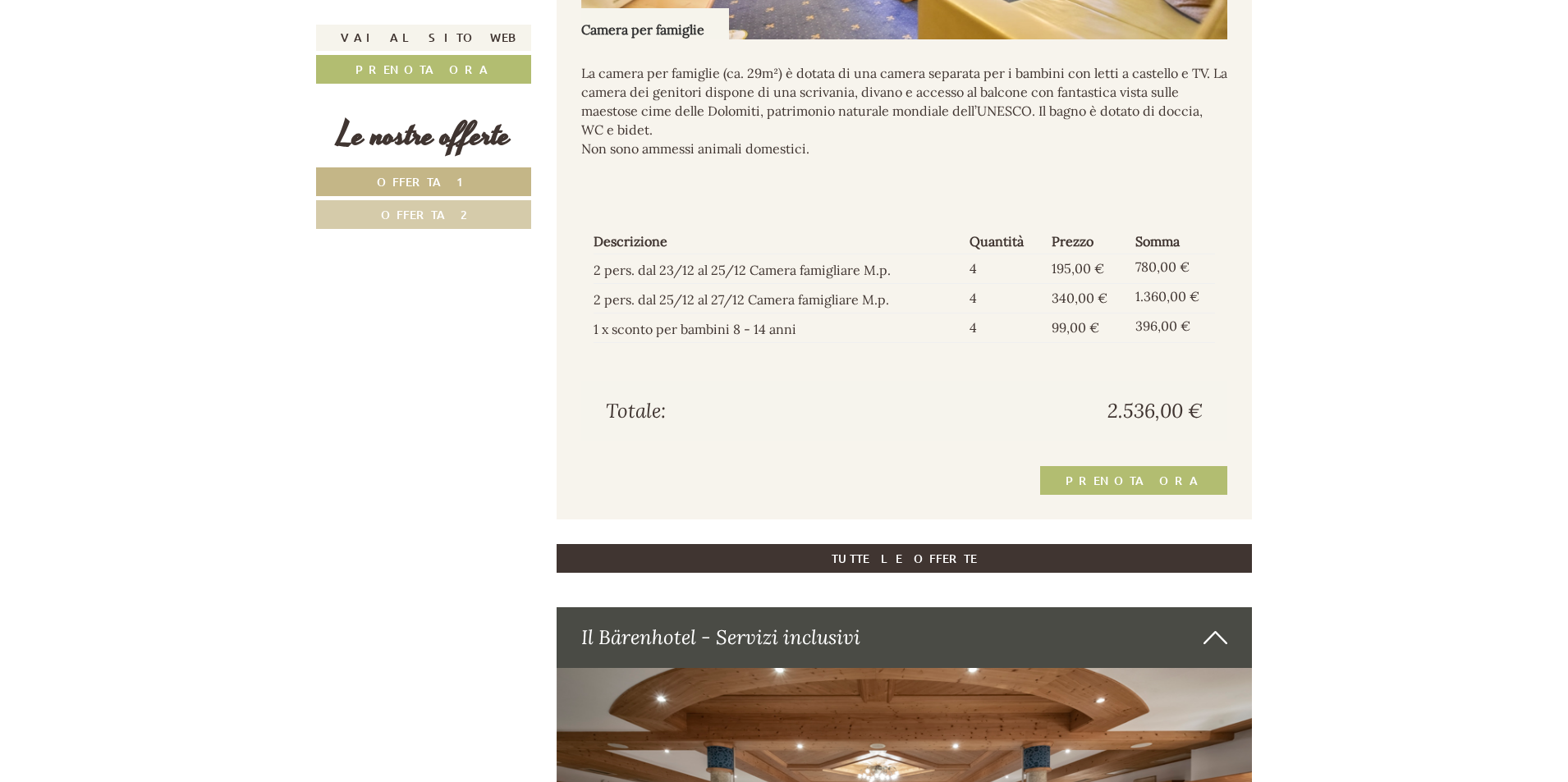
scroll to position [1923, 0]
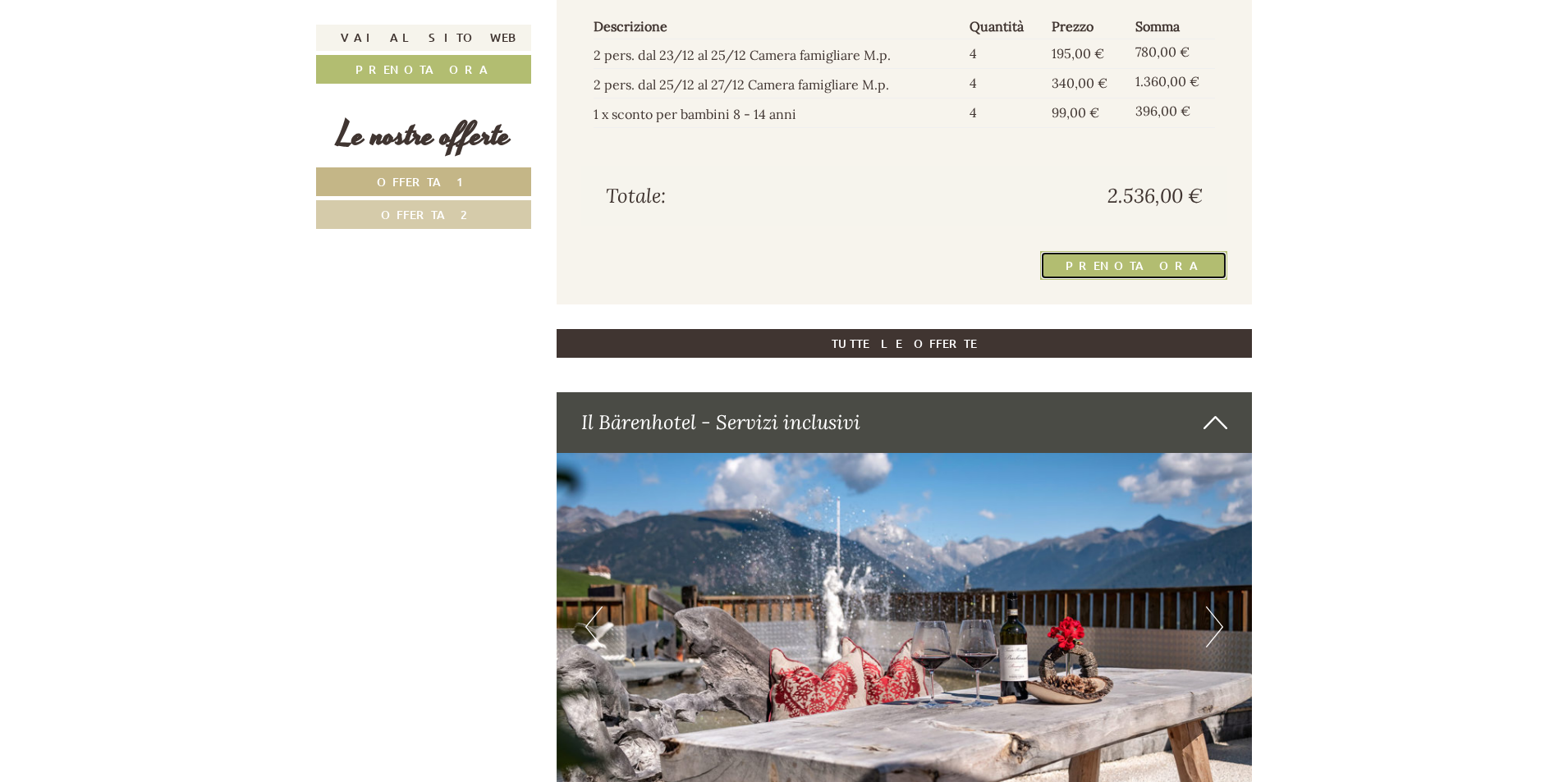
click at [1192, 277] on link "Prenota ora" at bounding box center [1133, 265] width 187 height 29
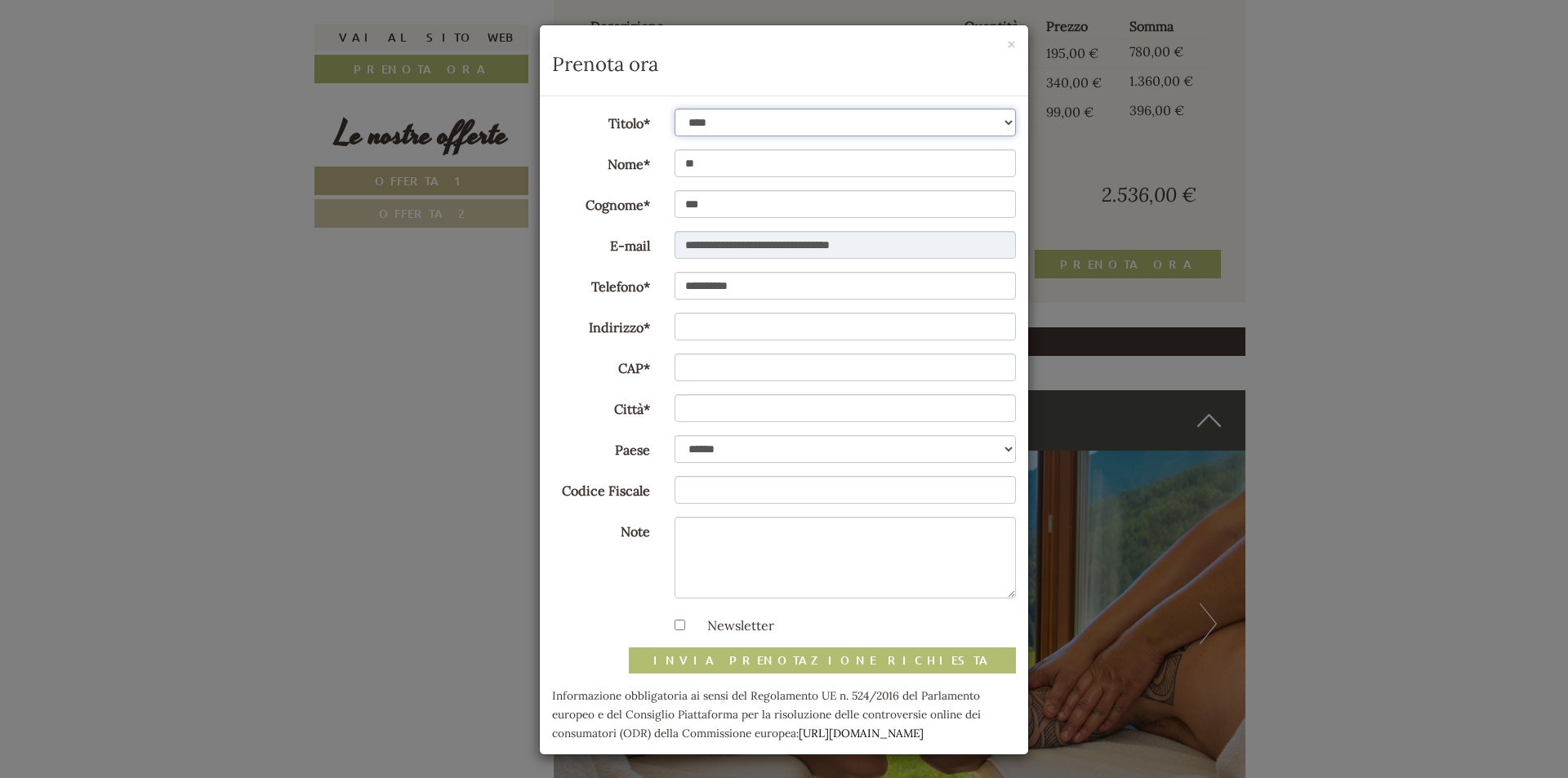
click at [749, 131] on select "**********" at bounding box center [845, 122] width 342 height 28
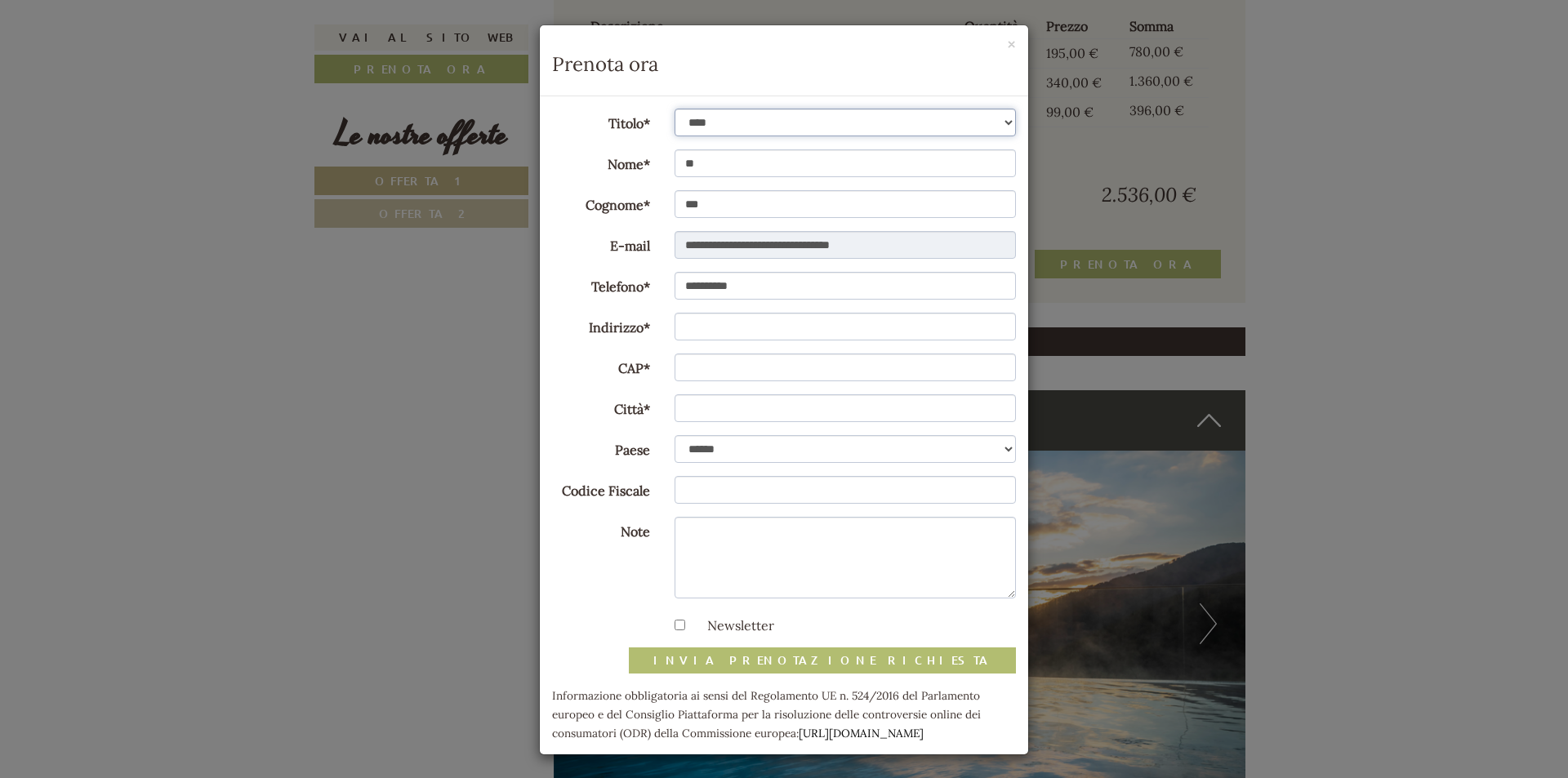
click at [674, 108] on select "**********" at bounding box center [845, 122] width 342 height 28
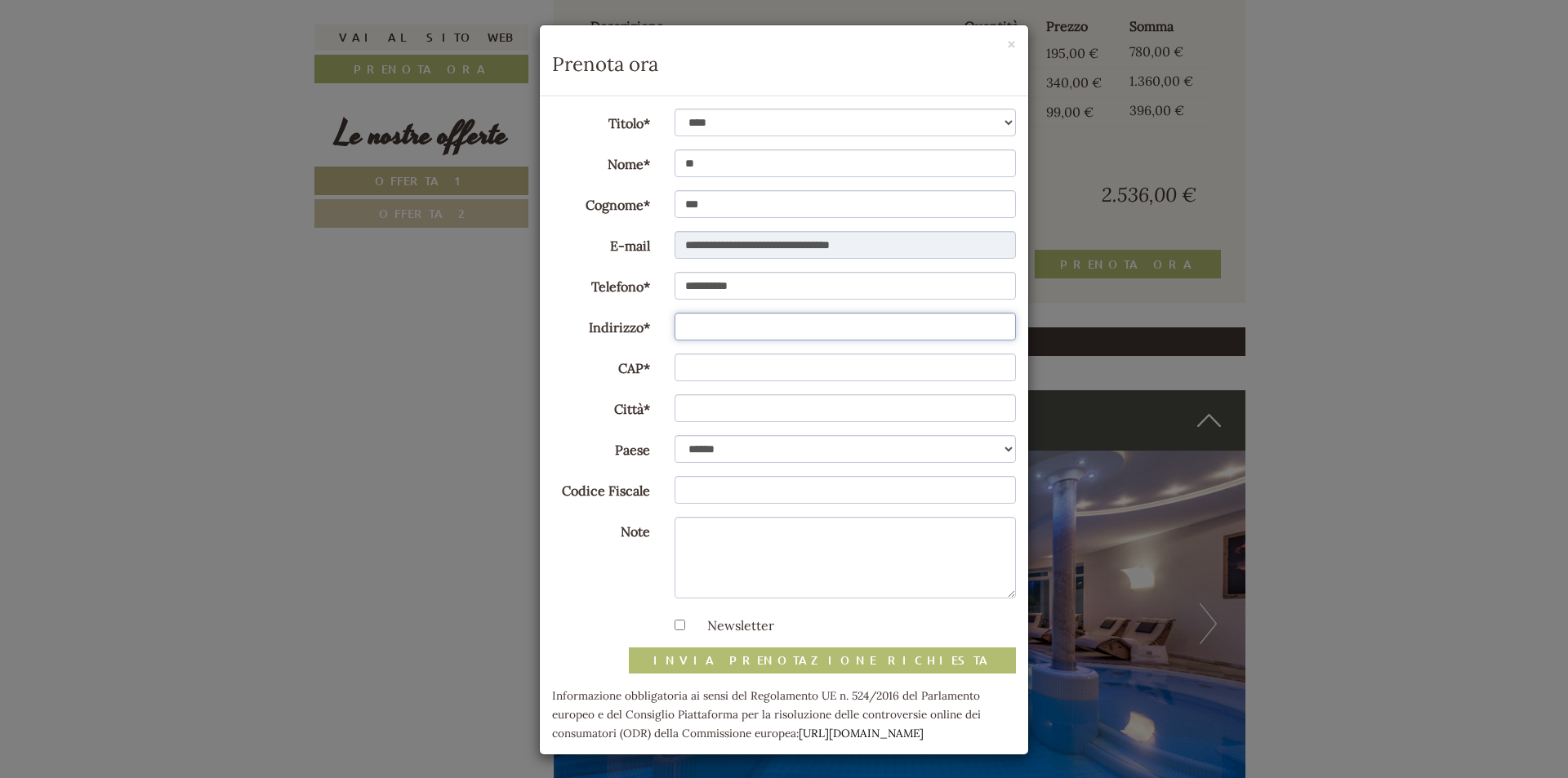
click at [716, 325] on input "Indirizzo*" at bounding box center [845, 327] width 342 height 28
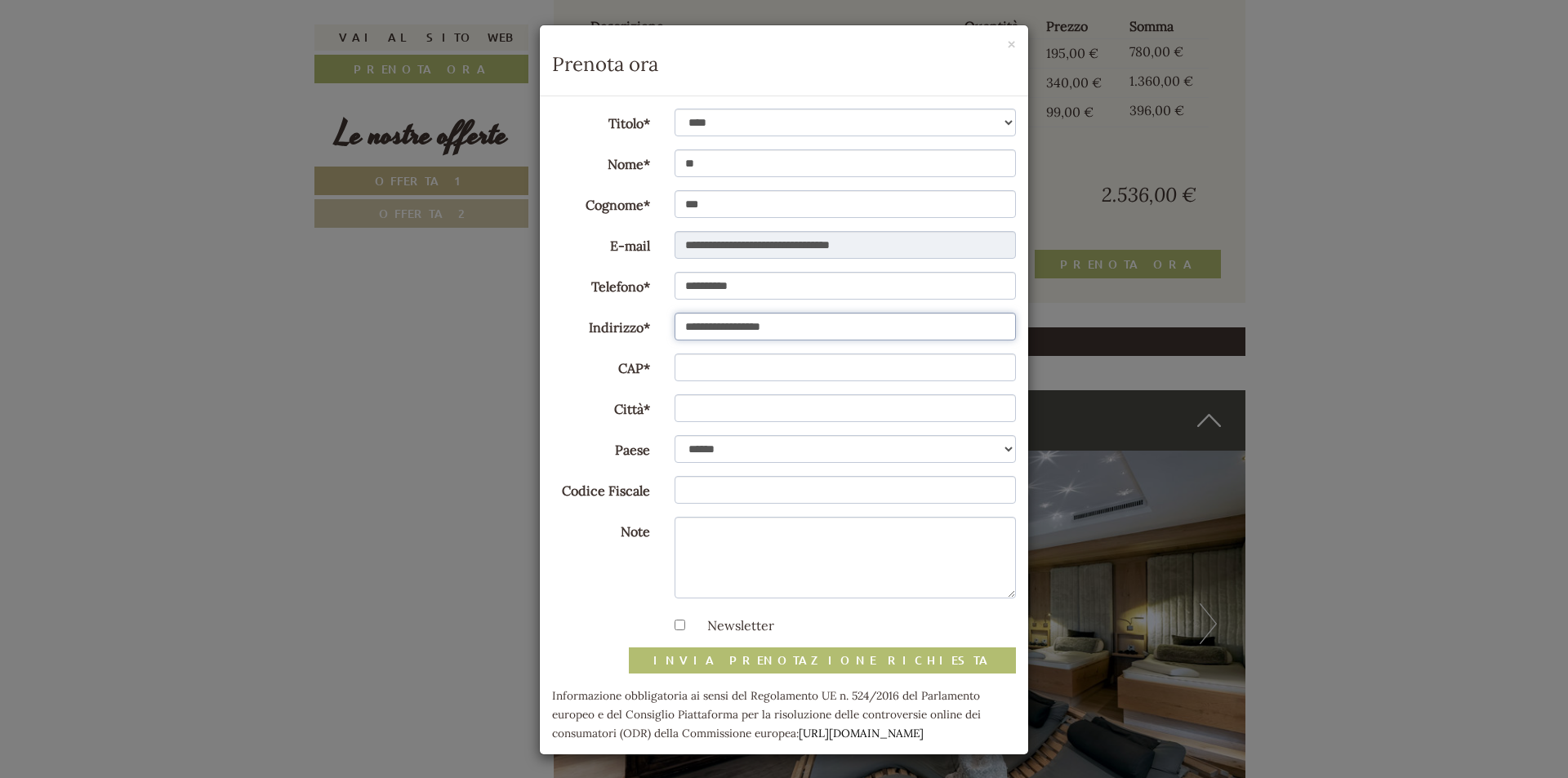
type input "**********"
click at [710, 376] on input "CAP*" at bounding box center [845, 367] width 342 height 28
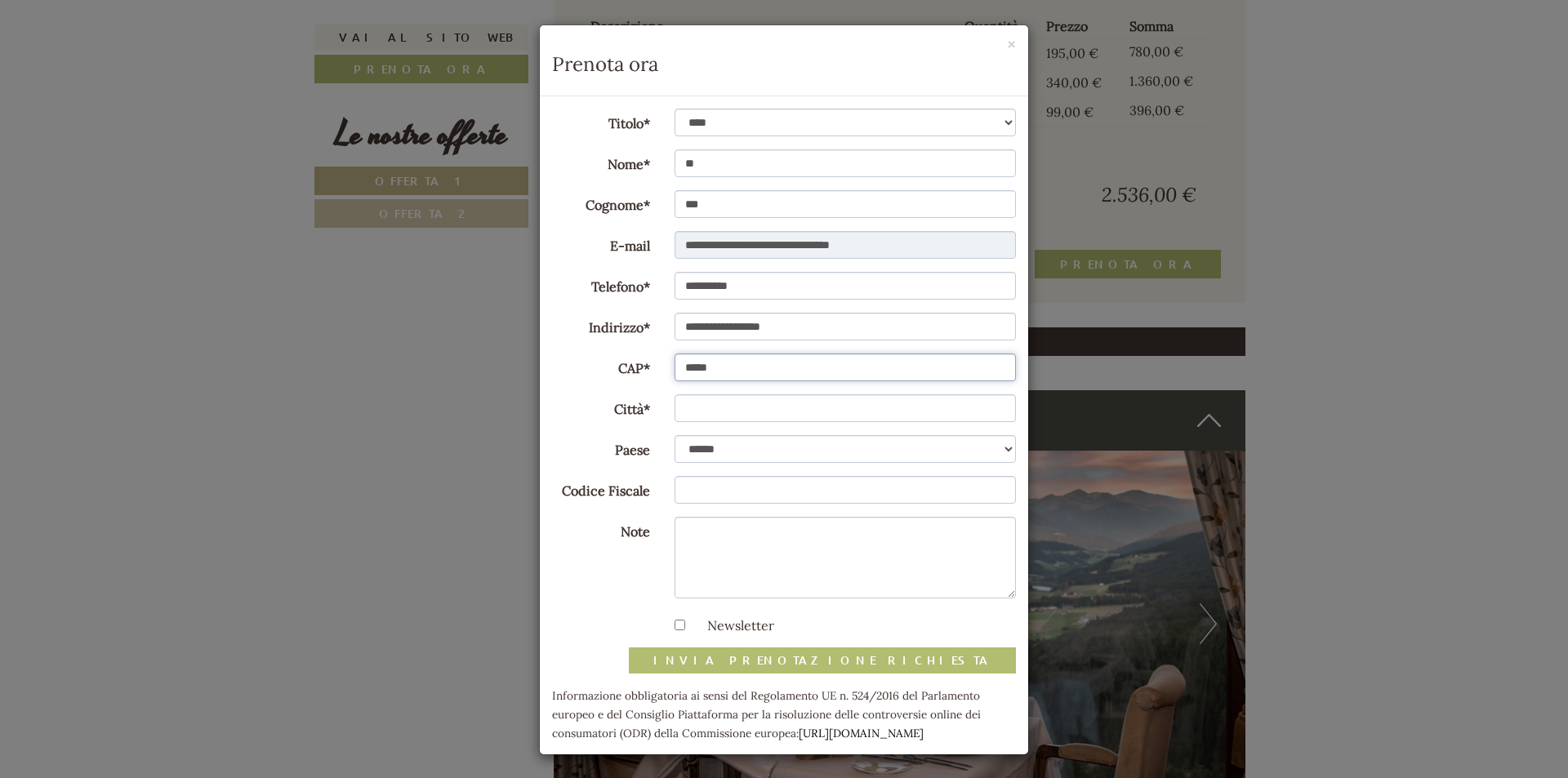
type input "*****"
click at [687, 411] on input "Città*" at bounding box center [845, 408] width 342 height 28
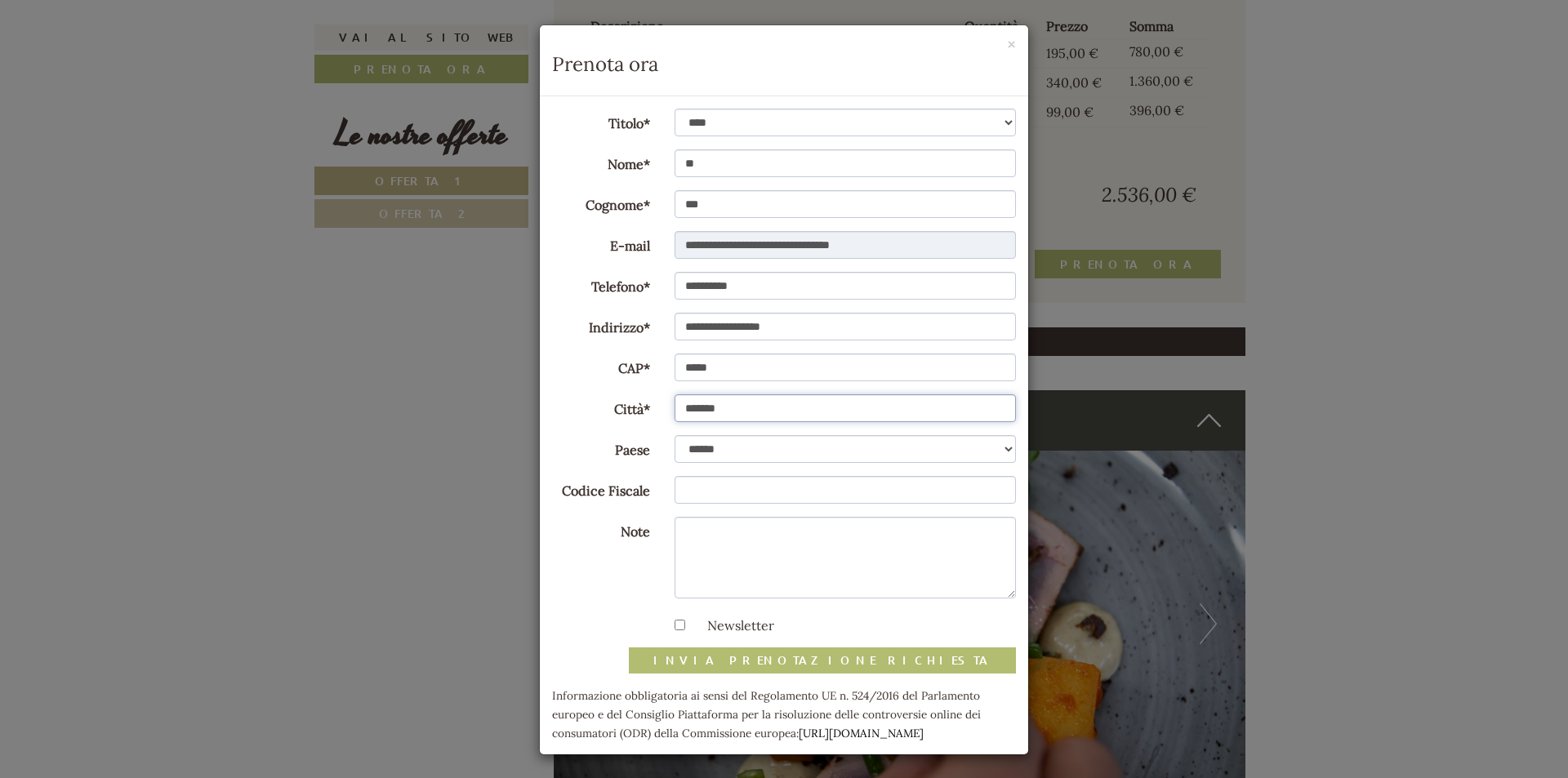
type input "*******"
click at [720, 454] on select "**********" at bounding box center [845, 449] width 342 height 28
click at [674, 435] on select "**********" at bounding box center [845, 449] width 342 height 28
click at [717, 499] on input "Codice Fiscale" at bounding box center [845, 490] width 342 height 28
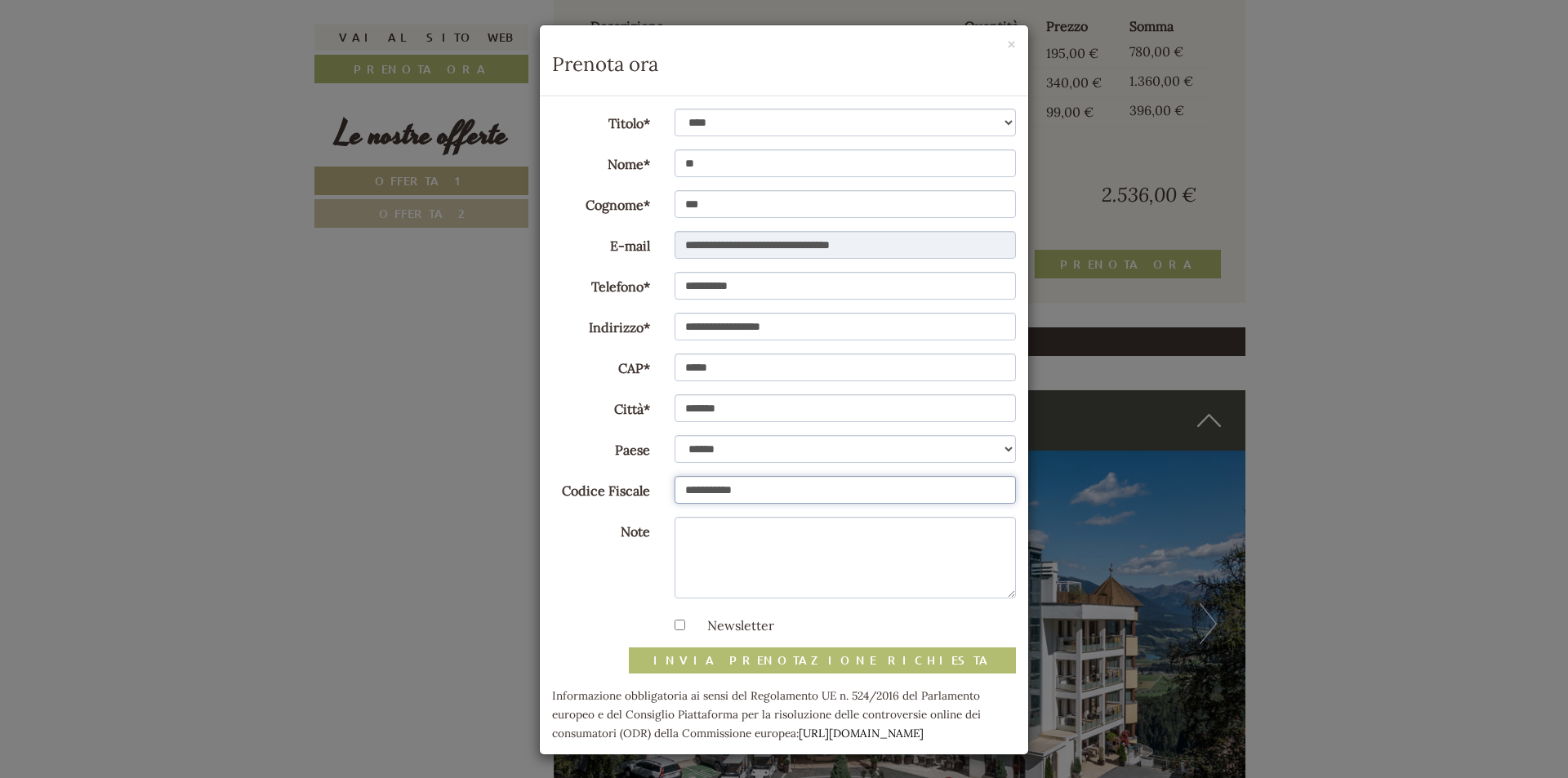
type input "**********"
click at [728, 552] on textarea "Note" at bounding box center [845, 557] width 342 height 81
click at [727, 549] on textarea "Note" at bounding box center [845, 557] width 342 height 81
click at [728, 547] on textarea "Note" at bounding box center [845, 557] width 342 height 81
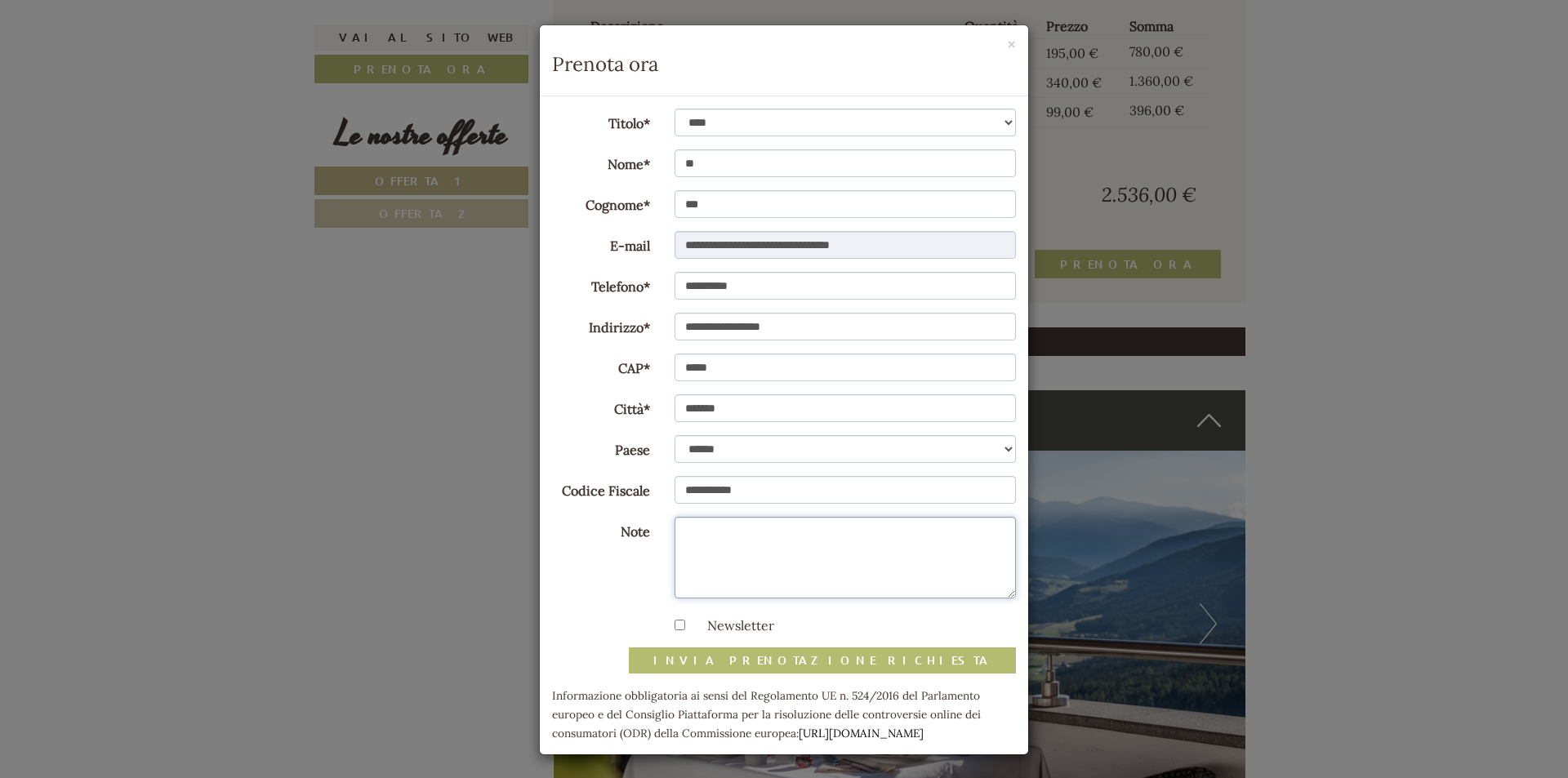
click at [728, 547] on textarea "Note" at bounding box center [845, 557] width 342 height 81
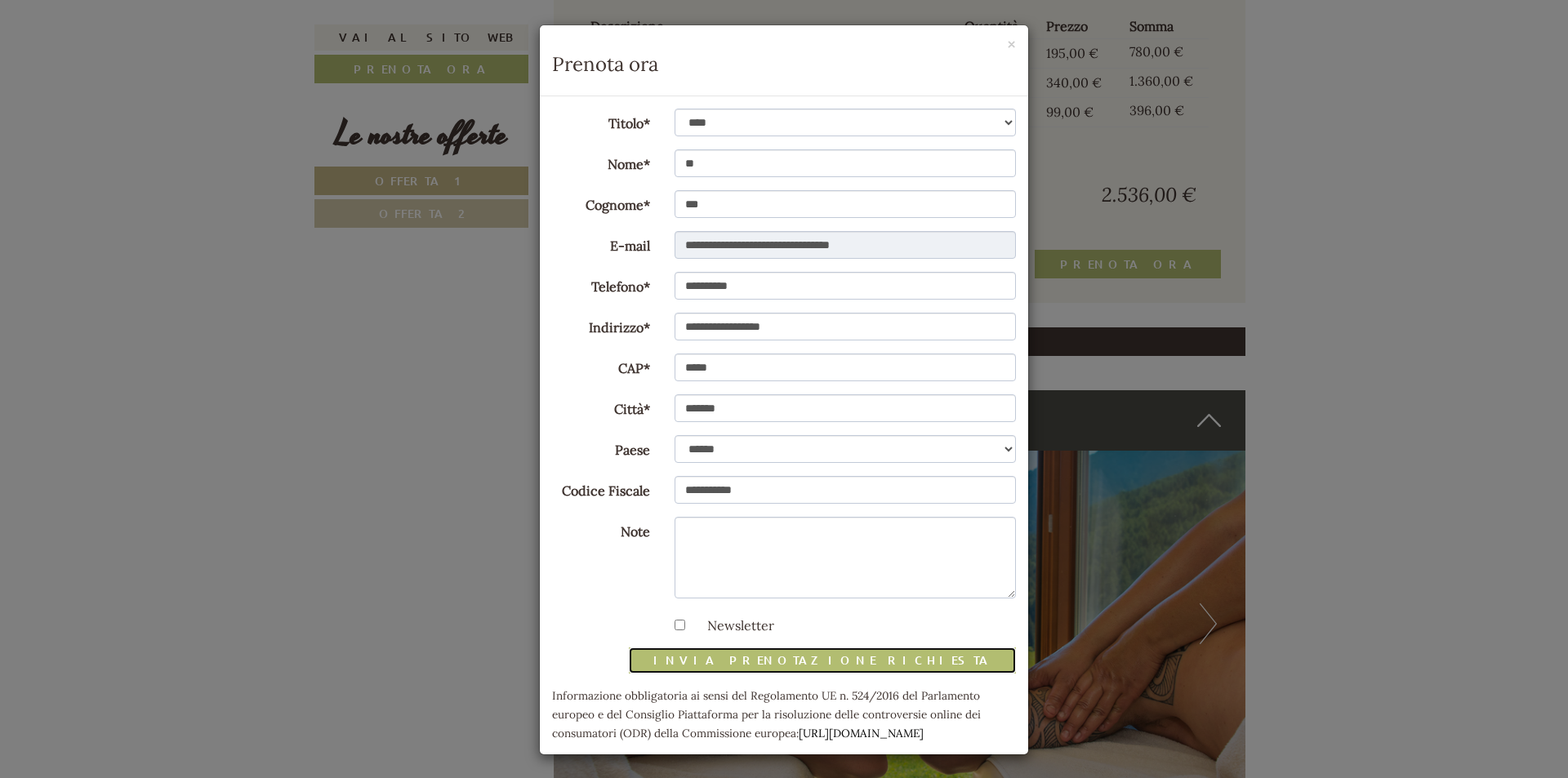
click at [878, 662] on button "invia prenotazione richiesta" at bounding box center [822, 661] width 387 height 26
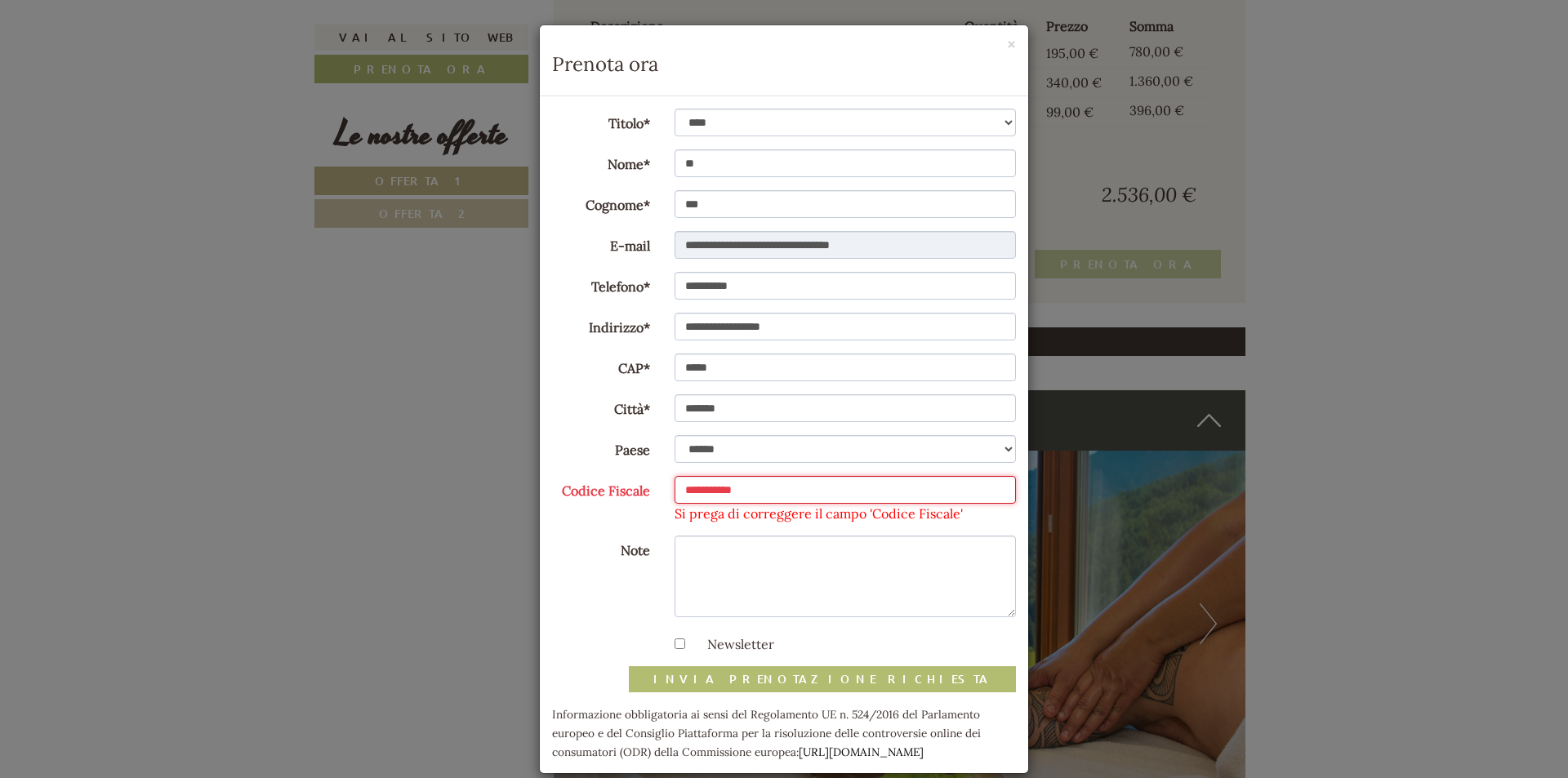
drag, startPoint x: 773, startPoint y: 485, endPoint x: 477, endPoint y: 483, distance: 296.0
click at [478, 483] on div "**********" at bounding box center [784, 389] width 1568 height 778
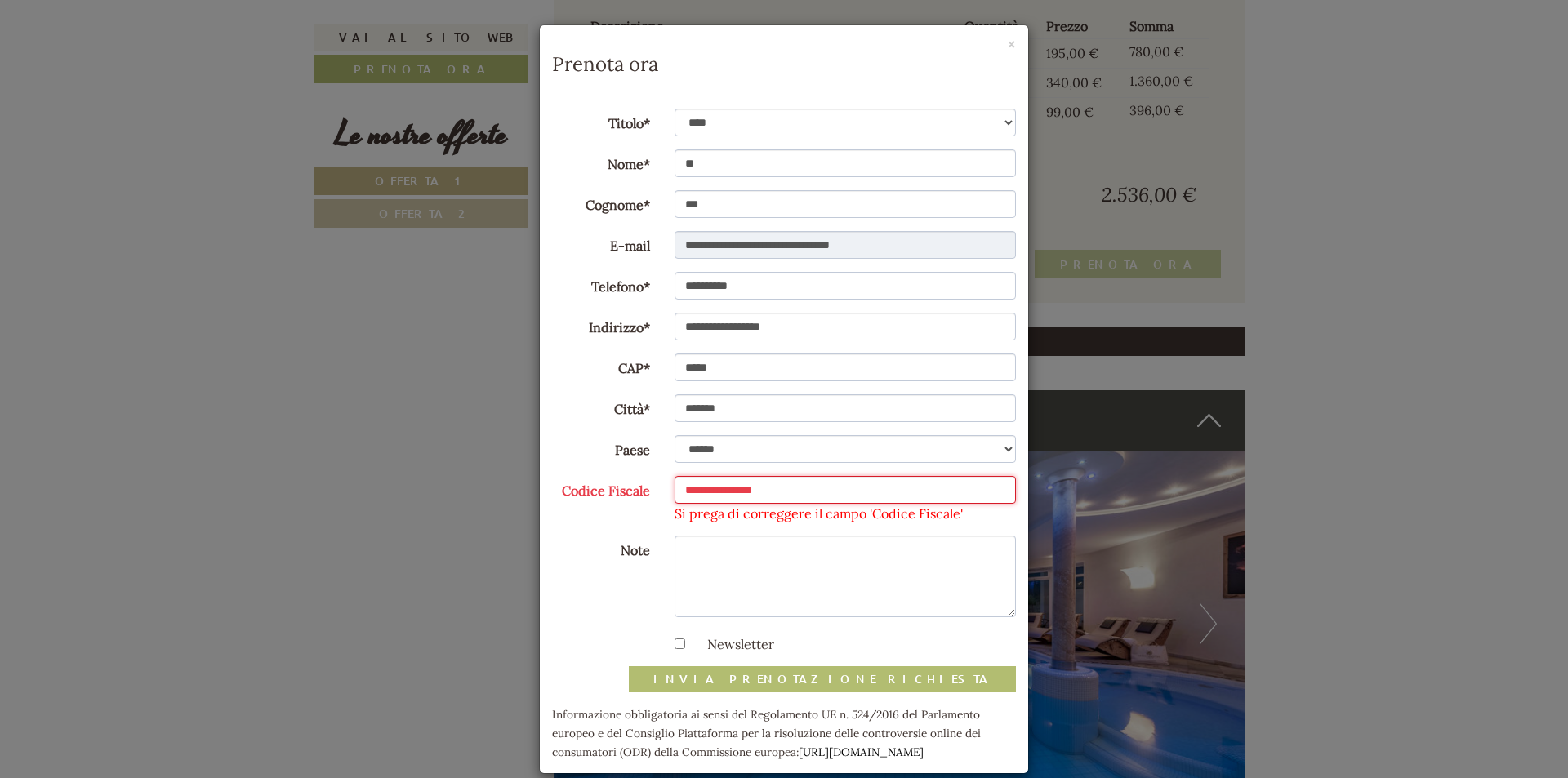
type input "**********"
click at [814, 674] on button "invia prenotazione richiesta" at bounding box center [822, 679] width 387 height 26
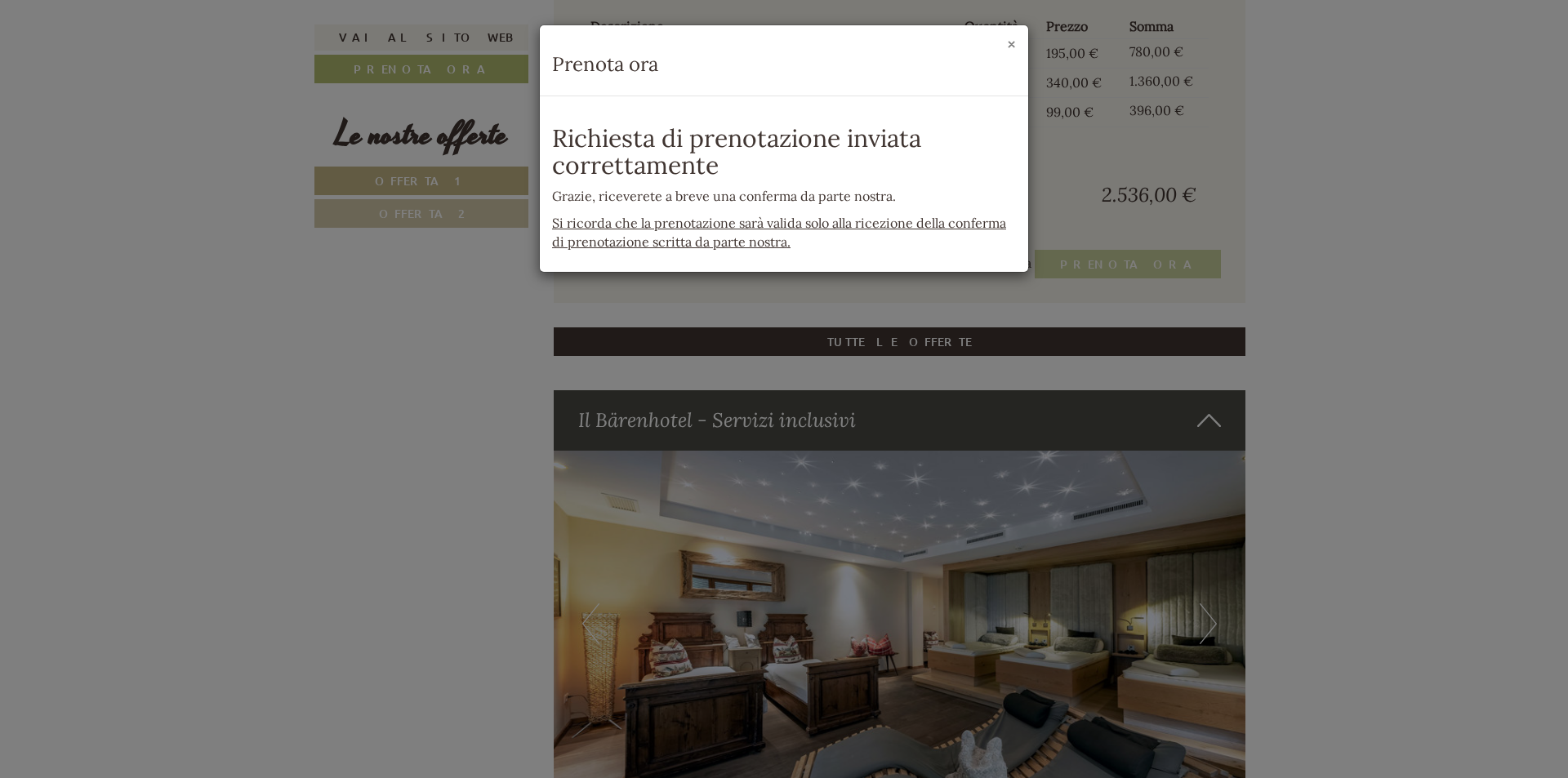
click at [1009, 48] on button "×" at bounding box center [1012, 45] width 9 height 17
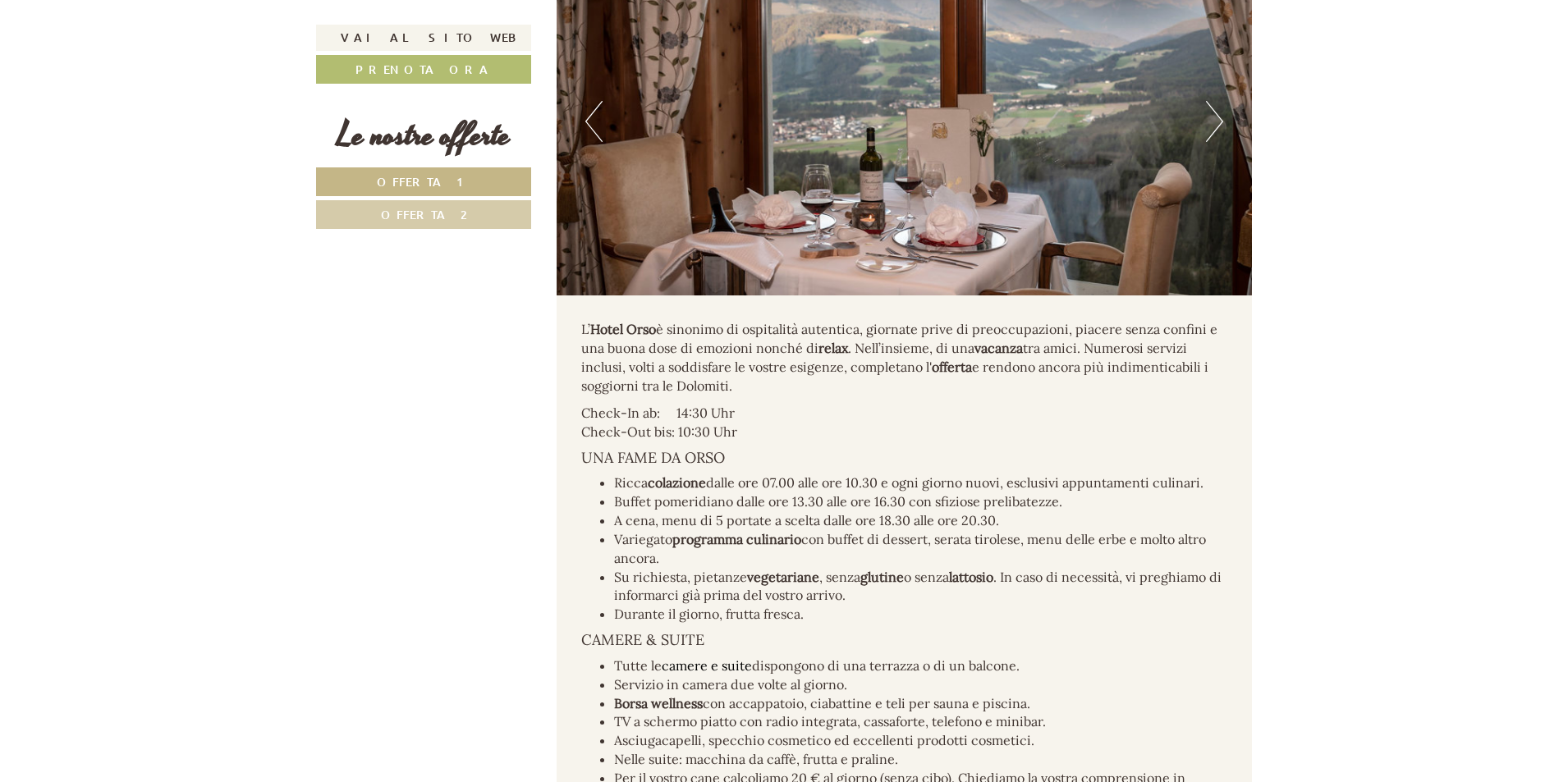
scroll to position [2246, 0]
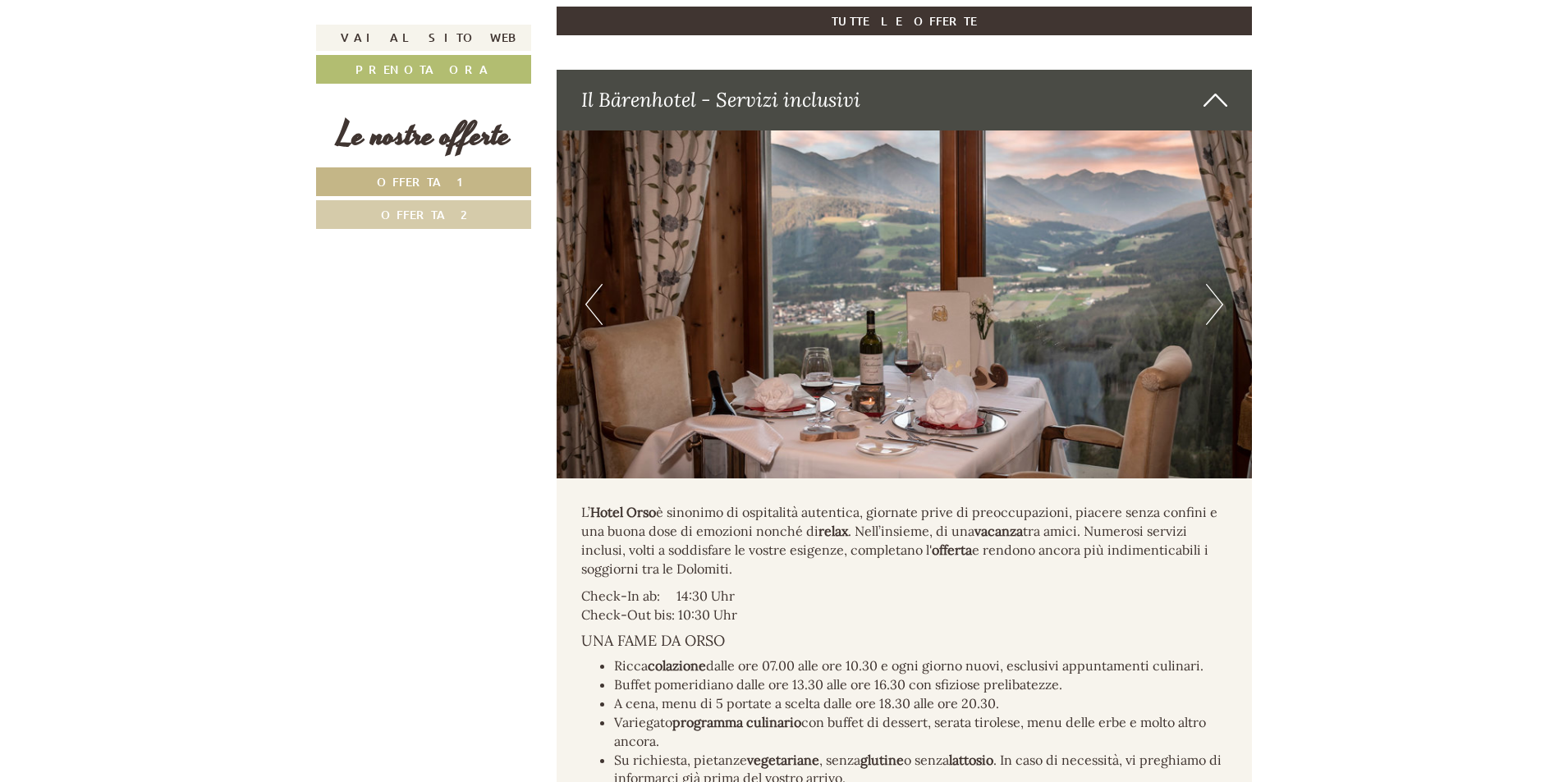
click at [1224, 317] on img at bounding box center [904, 305] width 696 height 348
click at [1218, 325] on button "Next" at bounding box center [1215, 304] width 18 height 41
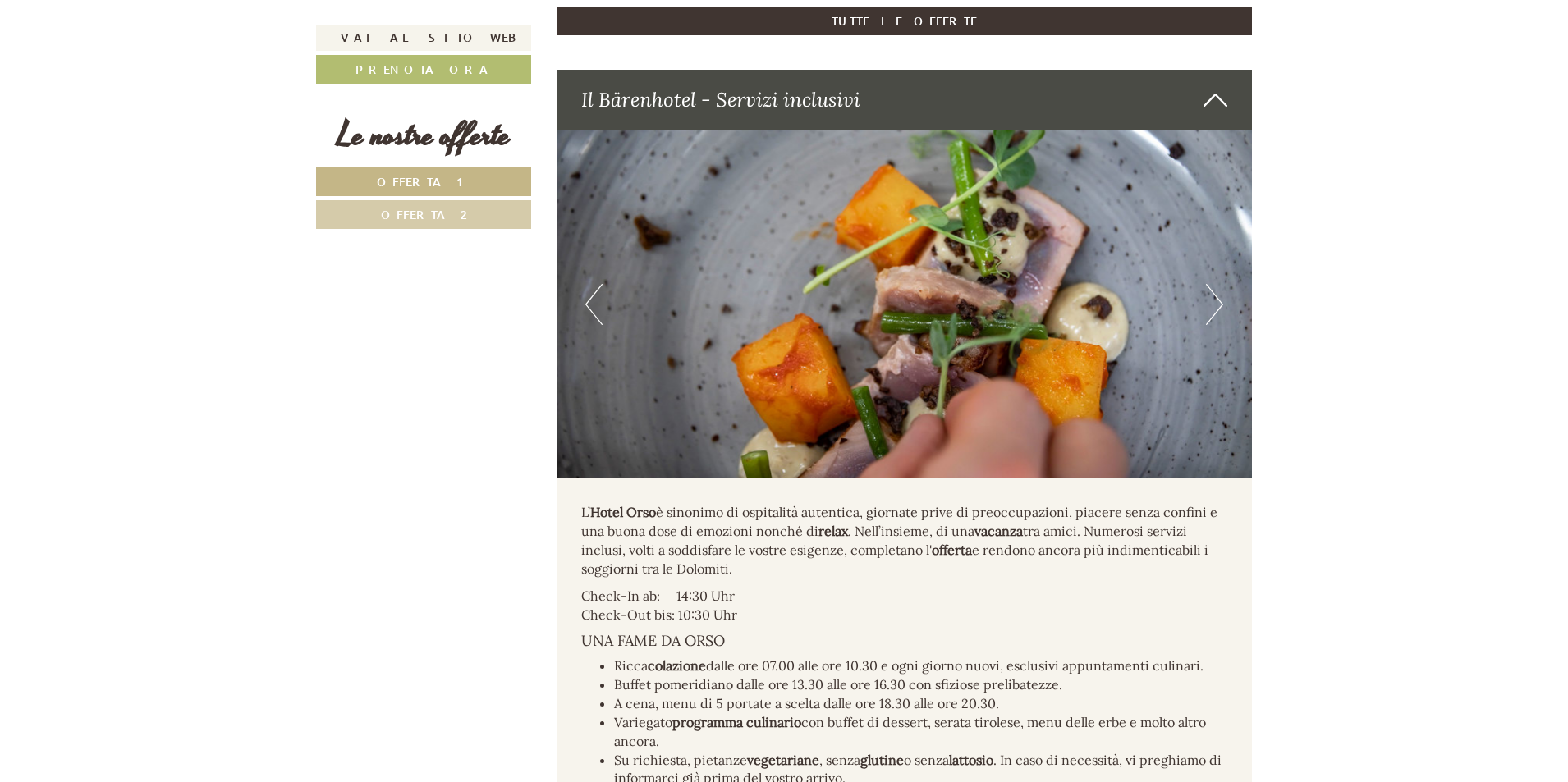
click at [1218, 325] on button "Next" at bounding box center [1215, 304] width 18 height 41
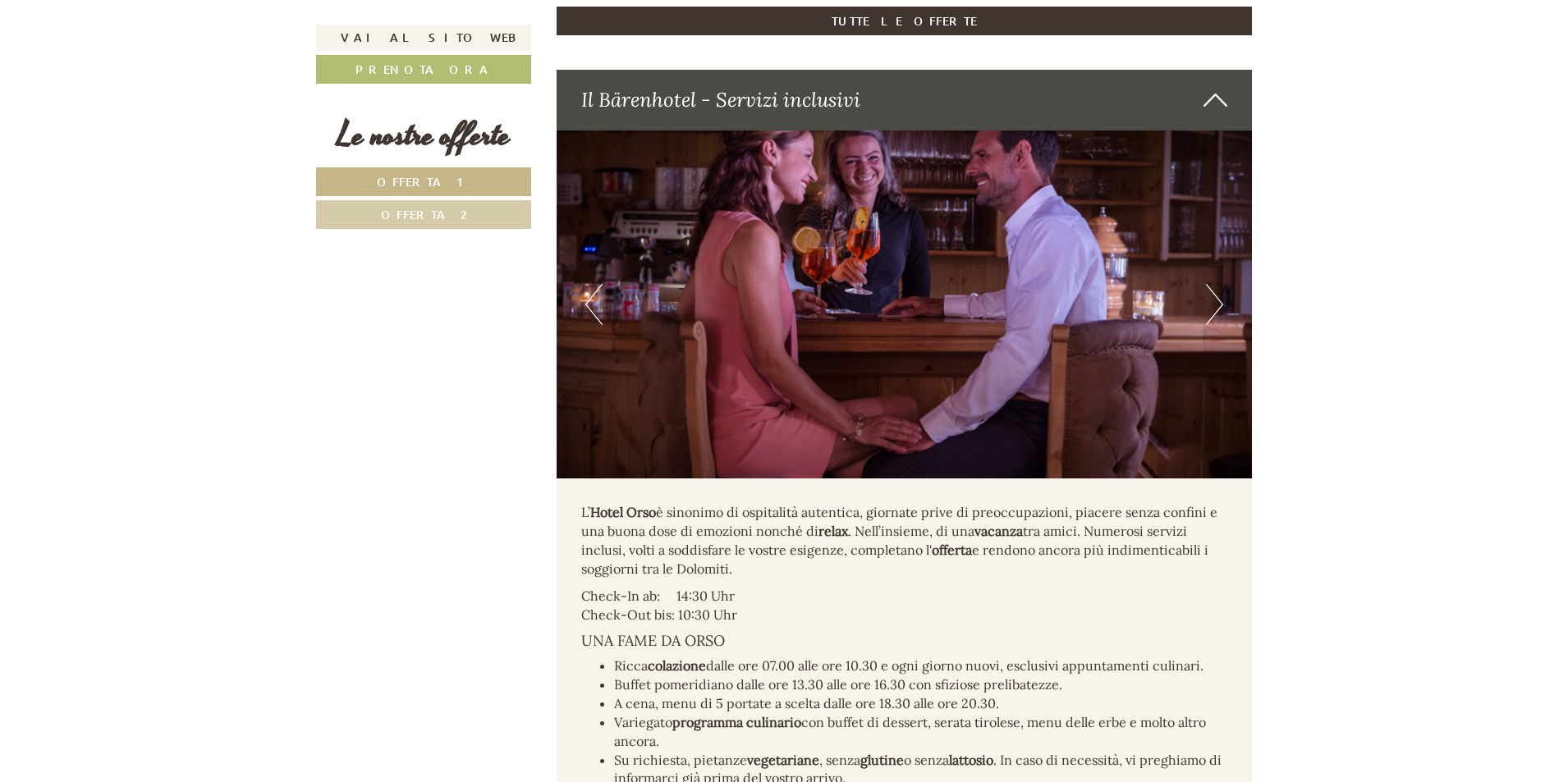
click at [1218, 325] on button "Next" at bounding box center [1215, 304] width 18 height 41
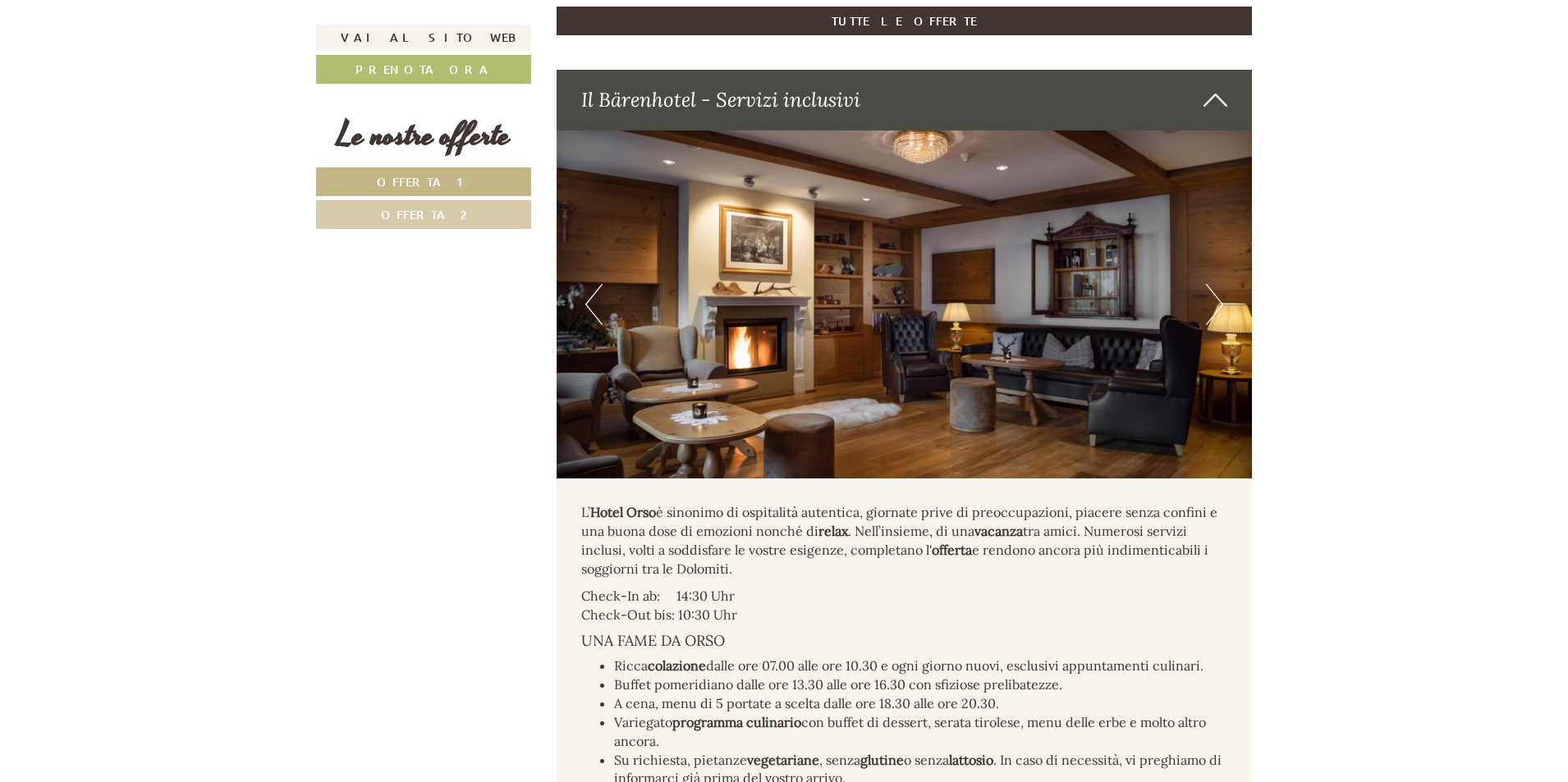
click at [1218, 325] on button "Next" at bounding box center [1215, 304] width 18 height 41
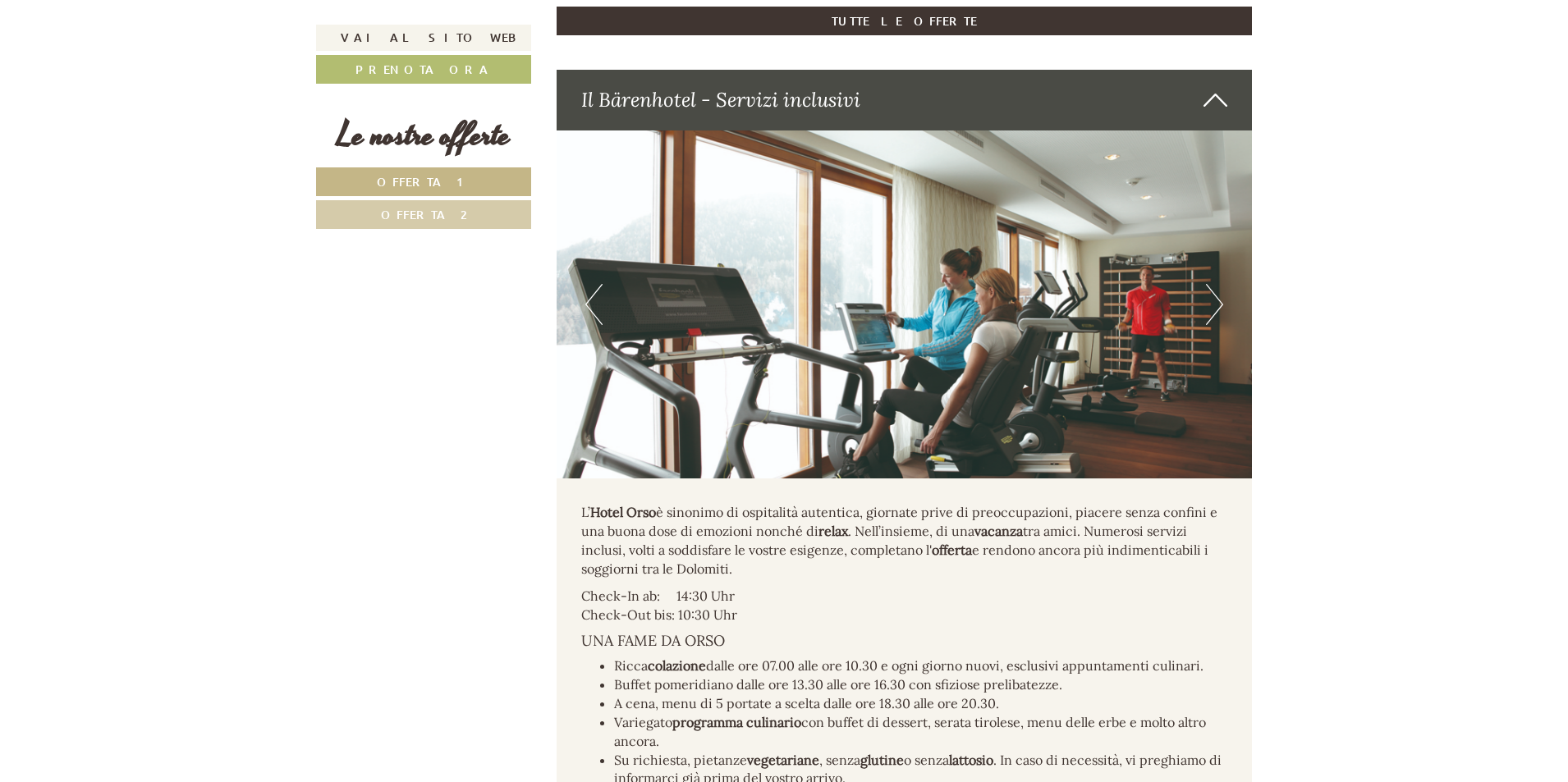
click at [1218, 325] on button "Next" at bounding box center [1215, 304] width 18 height 41
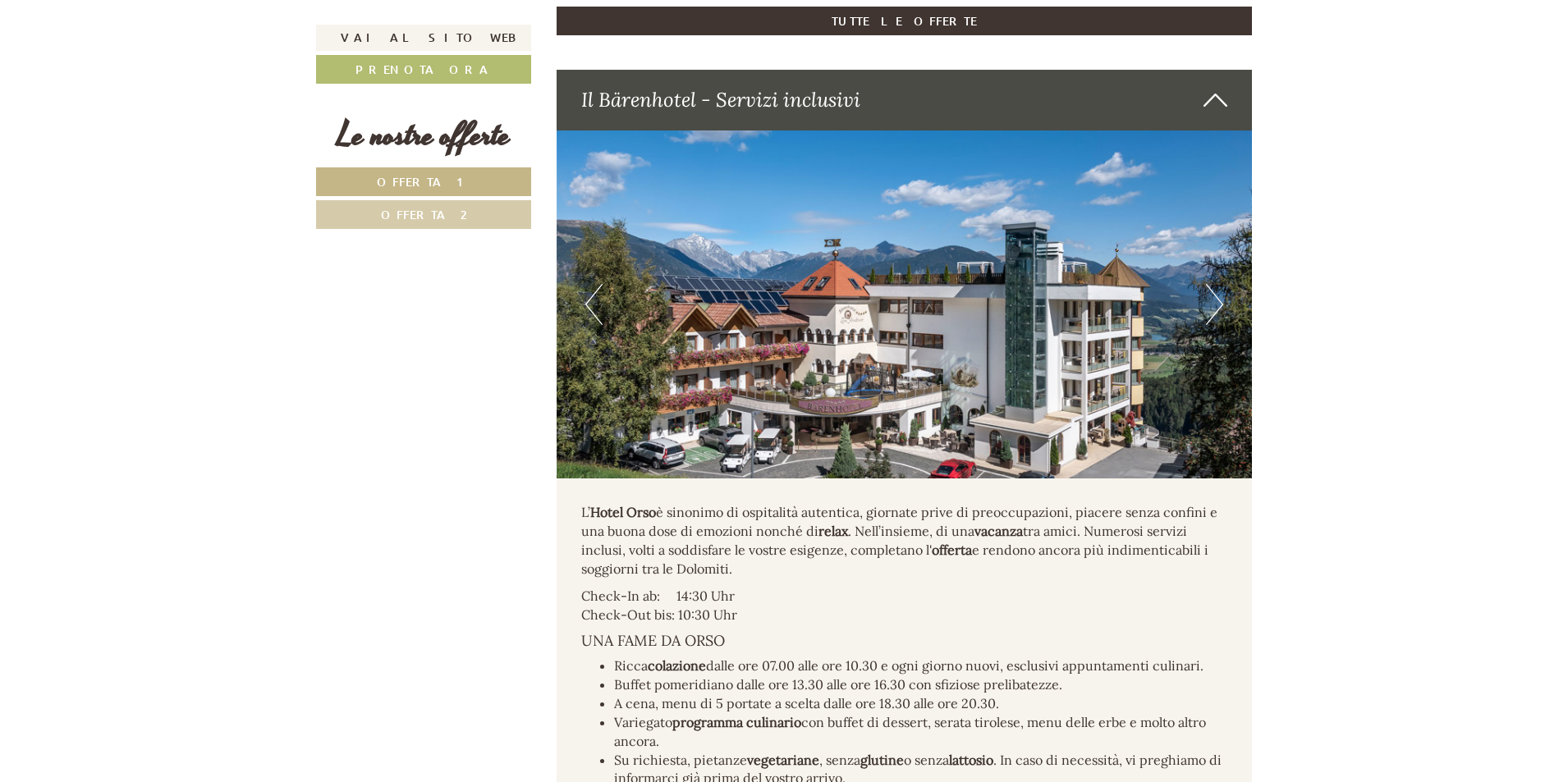
click at [1212, 325] on button "Next" at bounding box center [1215, 304] width 18 height 41
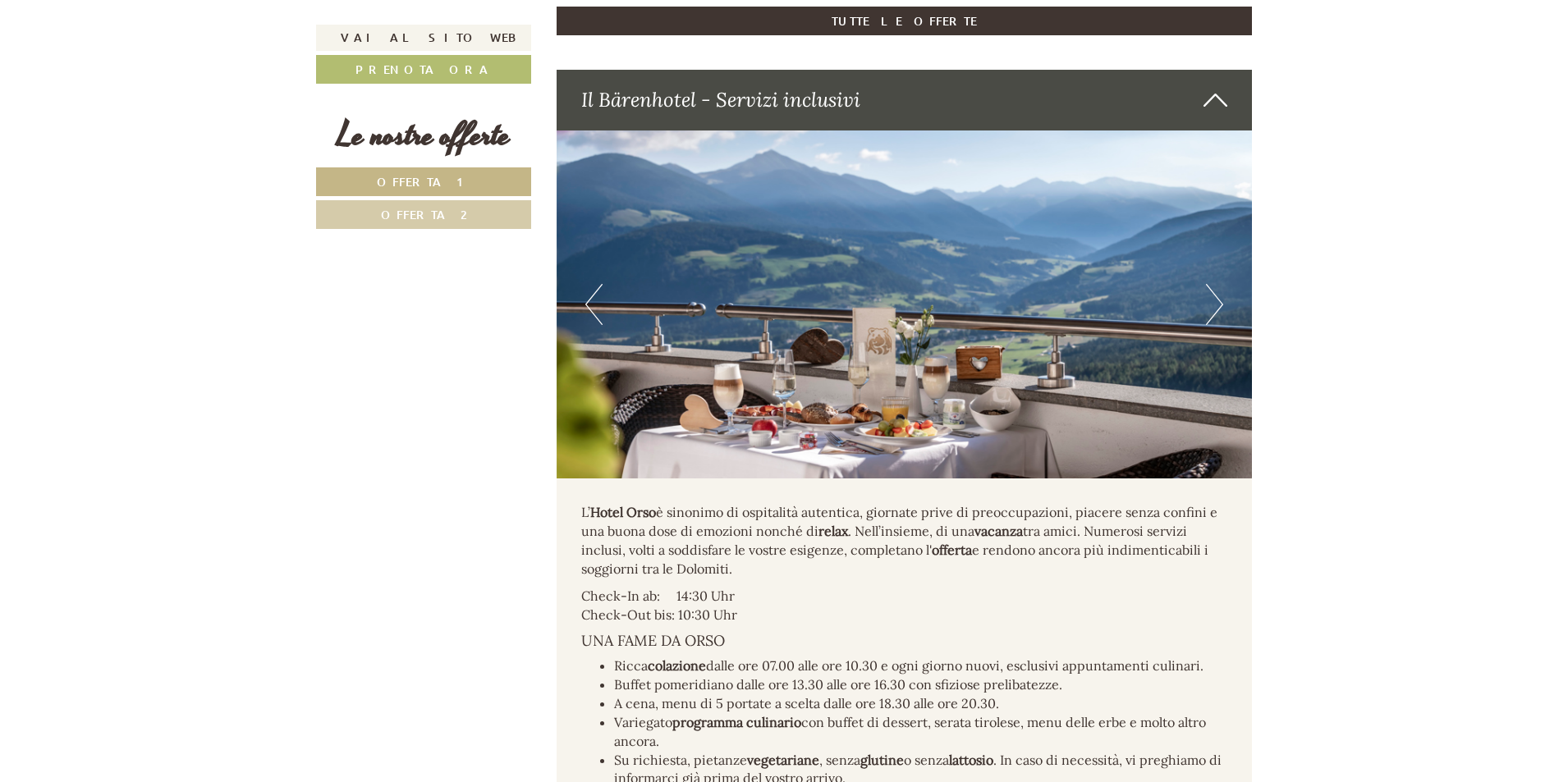
click at [1213, 325] on button "Next" at bounding box center [1215, 304] width 18 height 41
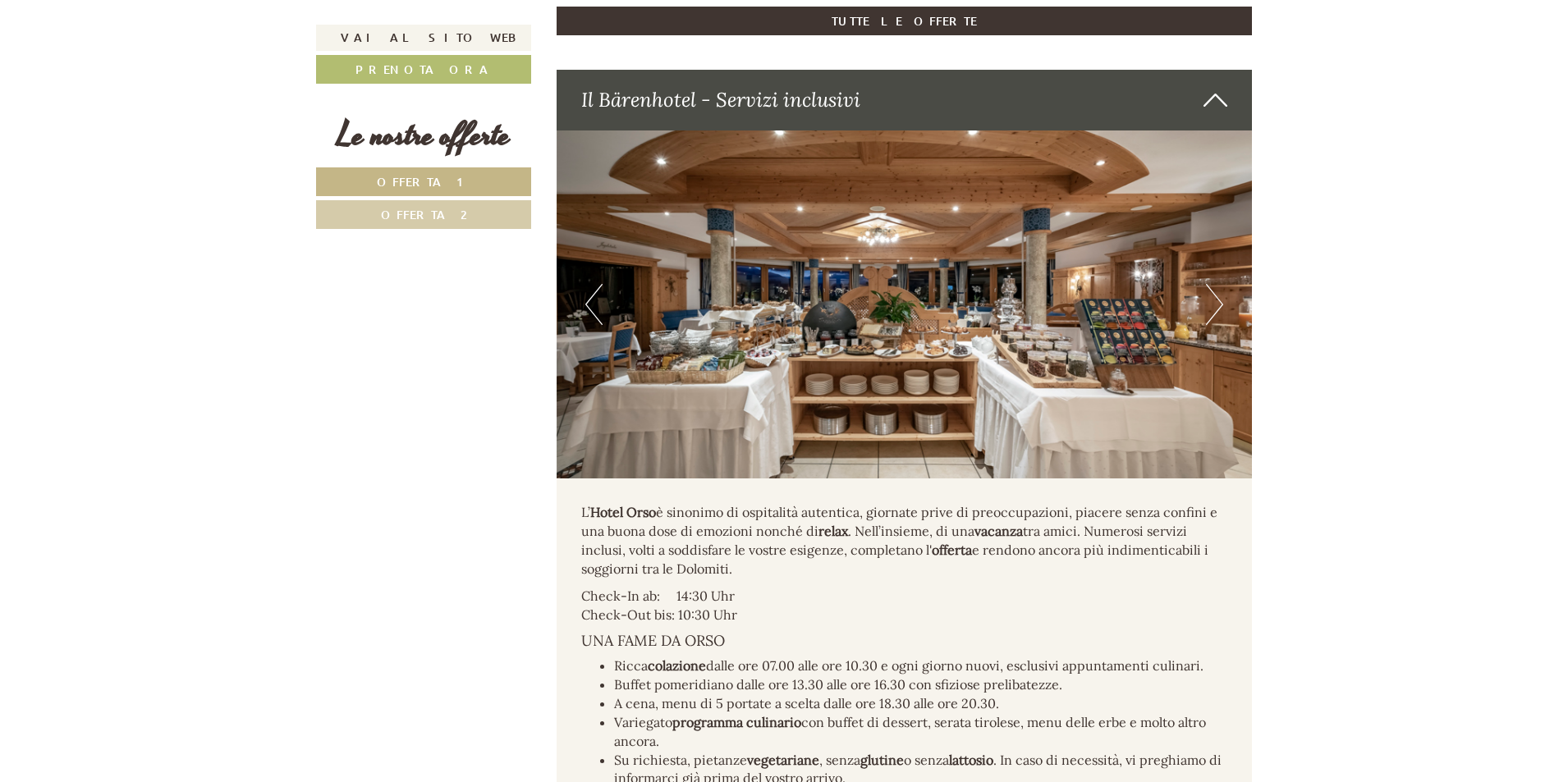
click at [1214, 325] on button "Next" at bounding box center [1215, 304] width 18 height 41
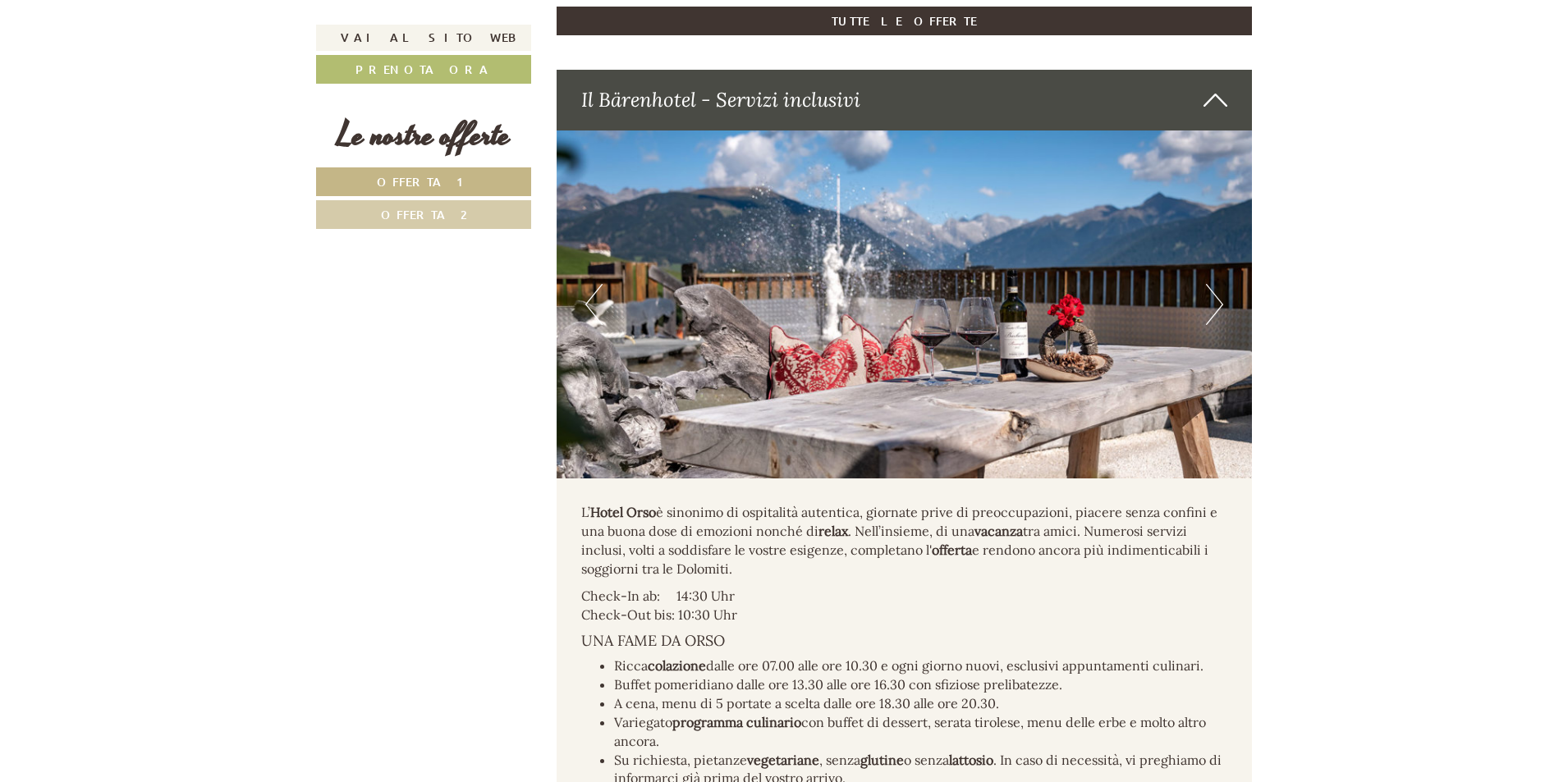
click at [1214, 325] on button "Next" at bounding box center [1215, 304] width 18 height 41
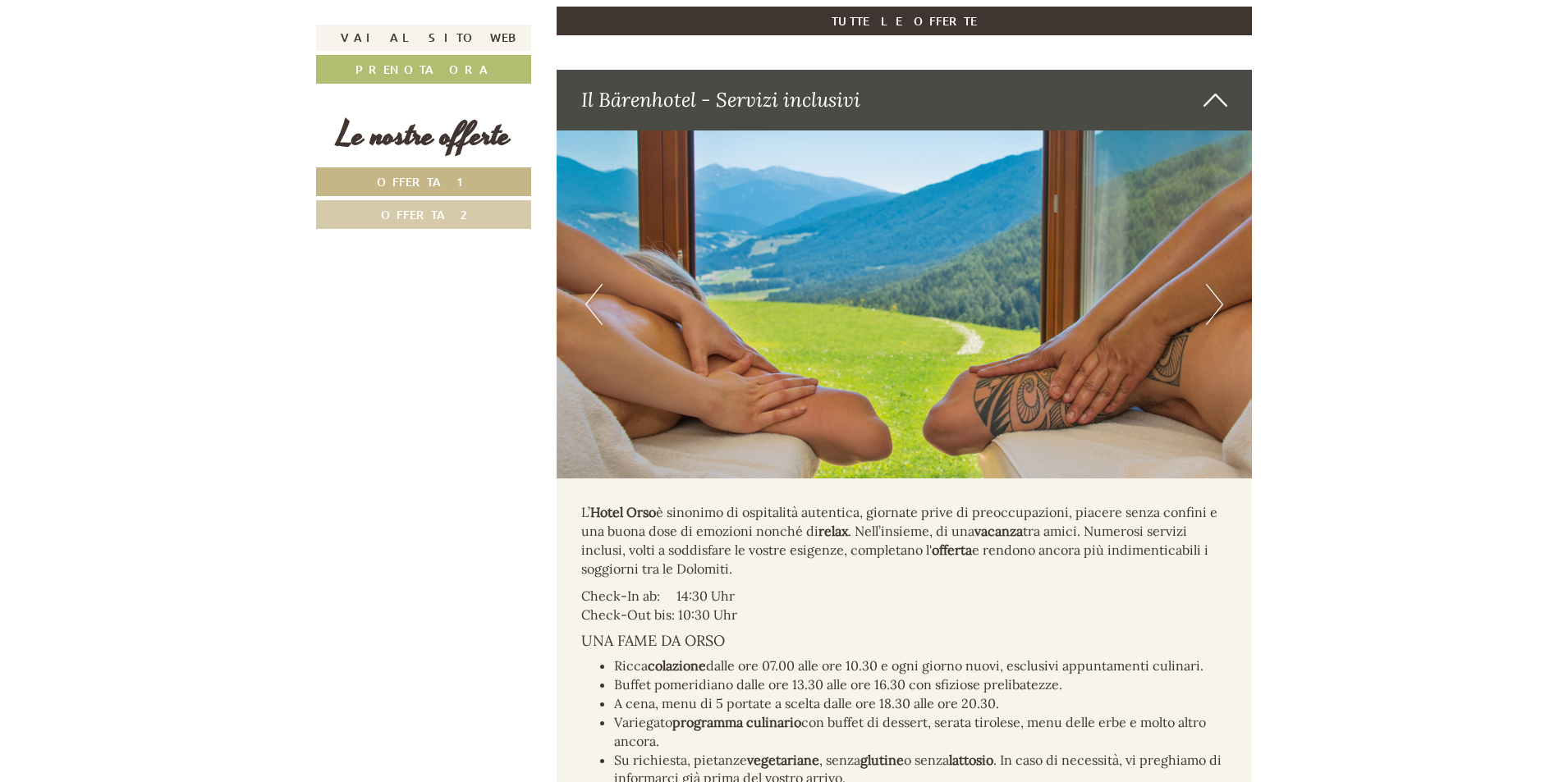
click at [1214, 325] on button "Next" at bounding box center [1215, 304] width 18 height 41
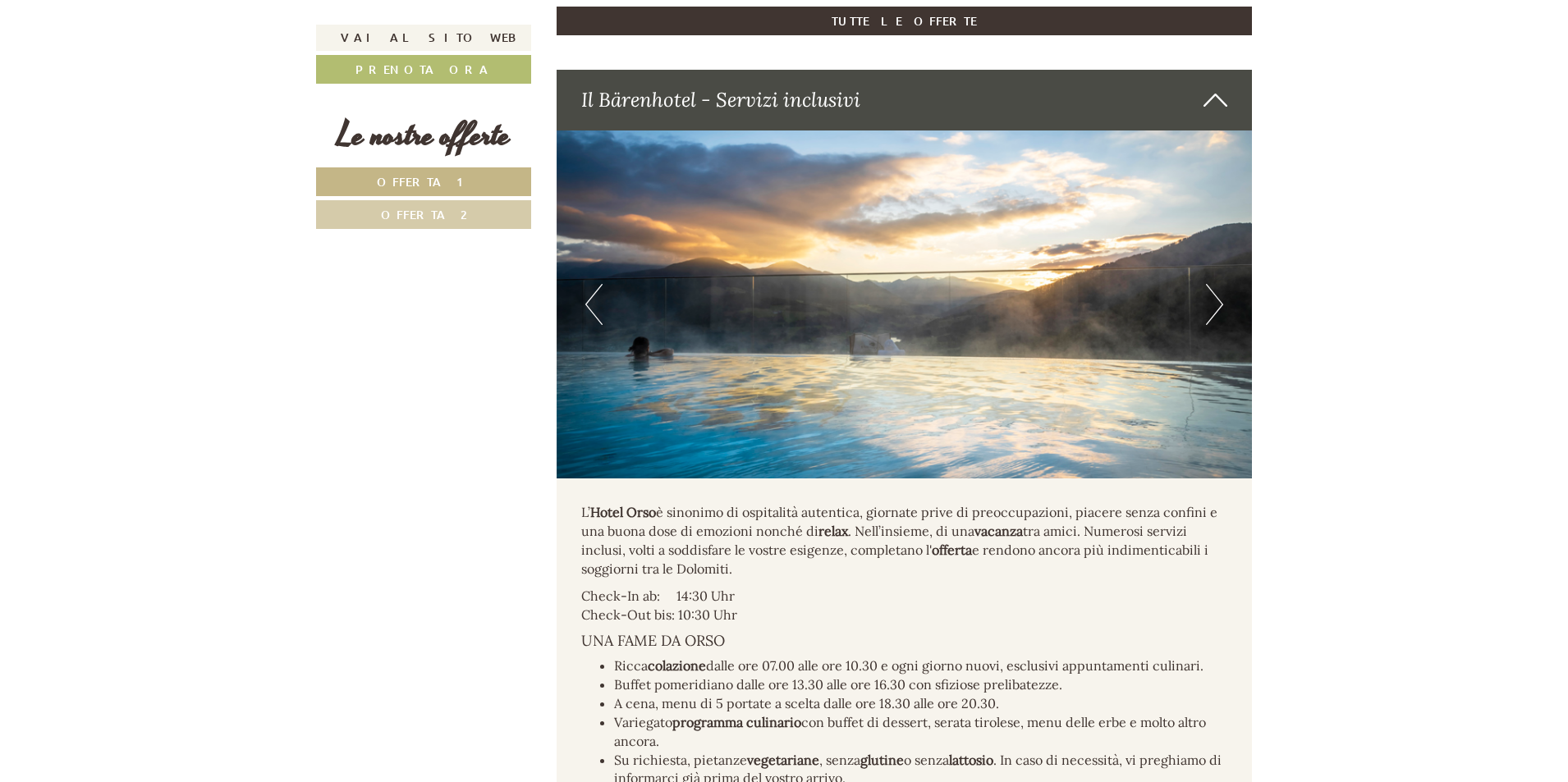
click at [1214, 325] on button "Next" at bounding box center [1215, 304] width 18 height 41
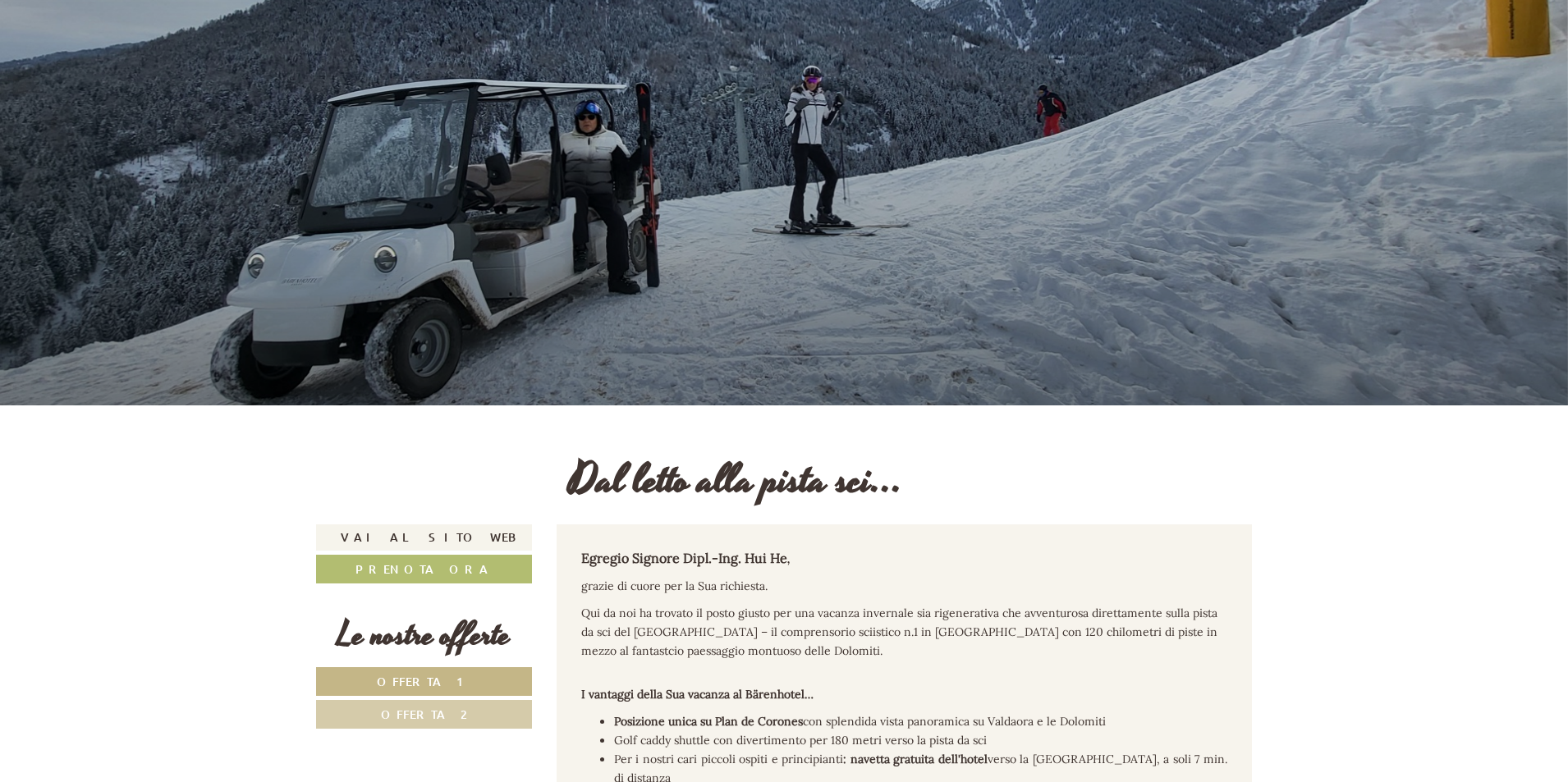
scroll to position [410, 0]
